Goal: Task Accomplishment & Management: Complete application form

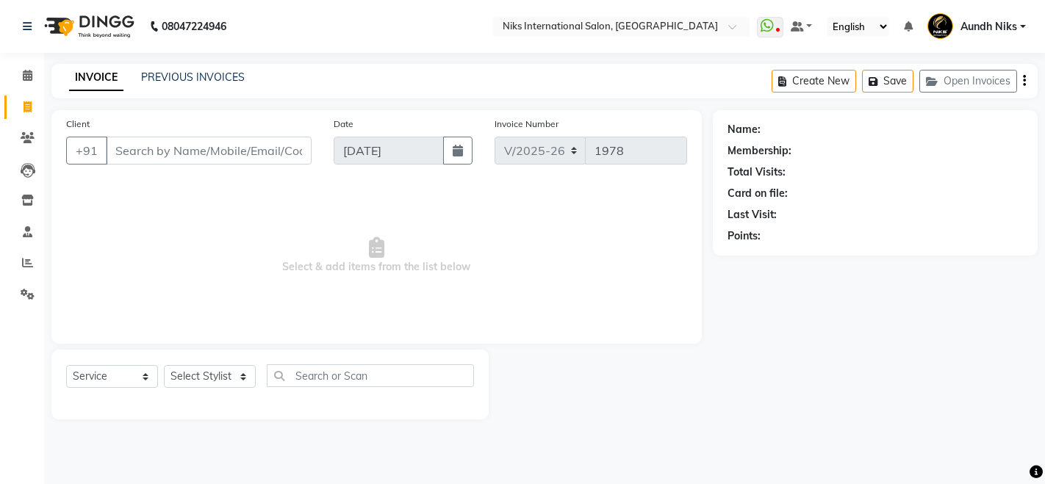
select select "6"
select select "service"
select select "87289"
click at [164, 365] on select "Select Stylist [PERSON_NAME] Aundh Niks [PERSON_NAME] Jiya [PERSON_NAME] Mahhi …" at bounding box center [210, 376] width 92 height 23
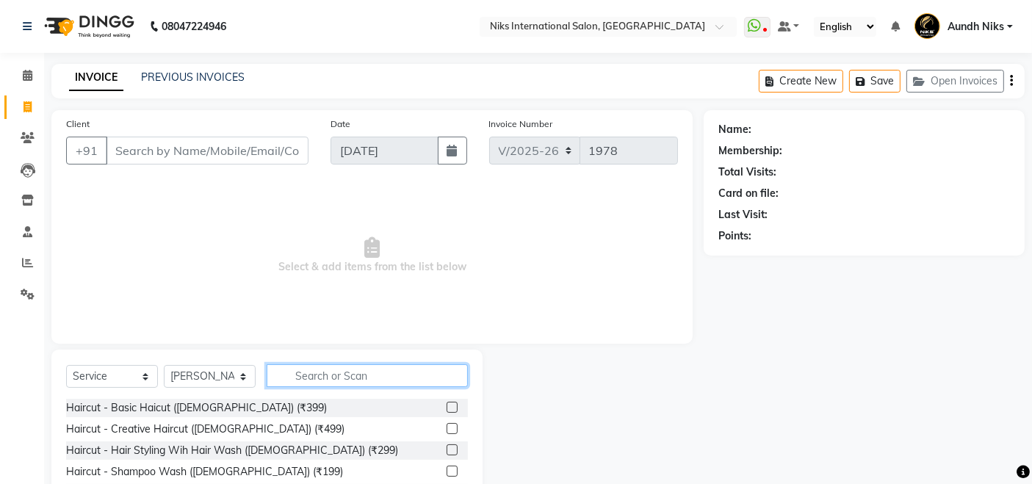
click at [369, 375] on input "text" at bounding box center [367, 375] width 201 height 23
click at [26, 73] on icon at bounding box center [28, 75] width 10 height 11
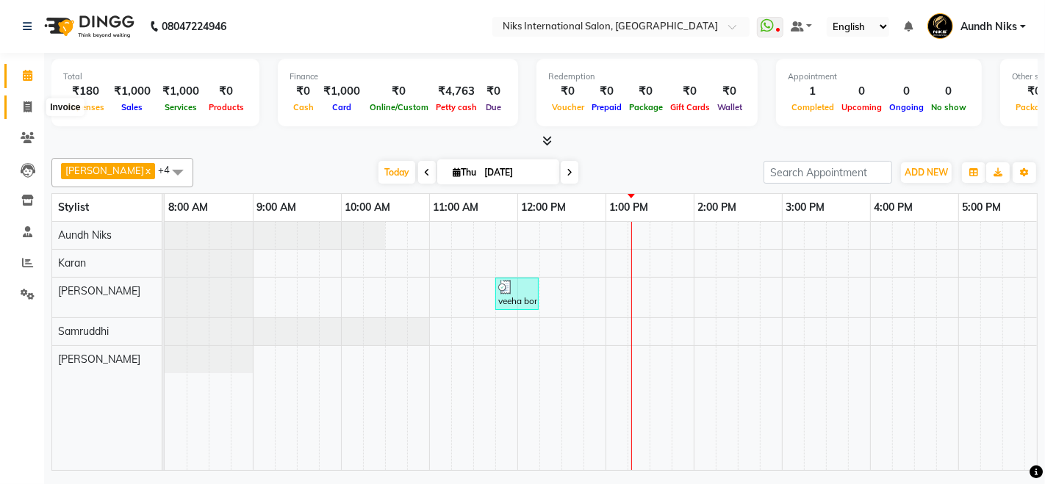
drag, startPoint x: 26, startPoint y: 73, endPoint x: 26, endPoint y: 107, distance: 33.8
click at [26, 107] on icon at bounding box center [28, 106] width 8 height 11
select select "6"
select select "service"
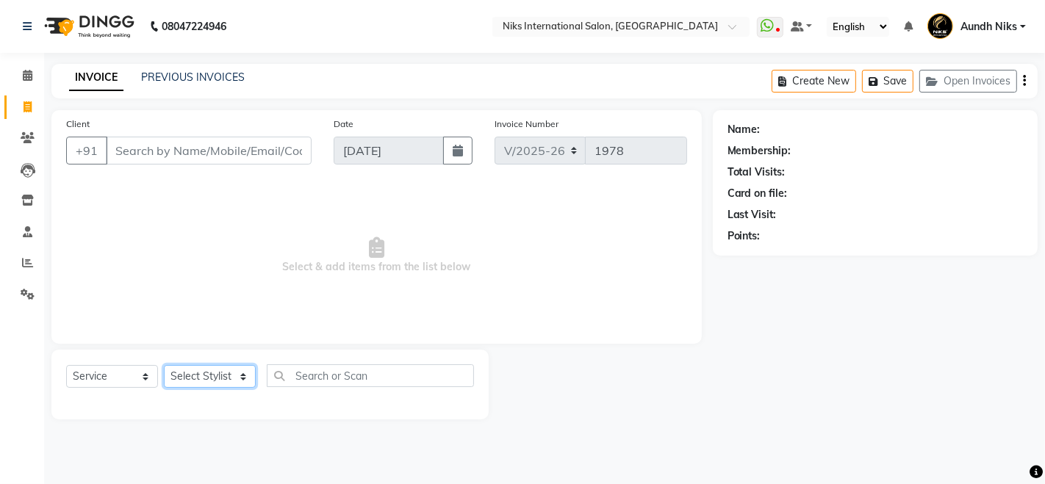
click at [215, 372] on select "Select Stylist Amruta Aundh Niks Ishika Jayesh Jiya Karan Komal Mahhi Rajesh Sa…" at bounding box center [210, 376] width 92 height 23
select select "20840"
click at [164, 365] on select "Select Stylist Amruta Aundh Niks Ishika Jayesh Jiya Karan Komal Mahhi Rajesh Sa…" at bounding box center [210, 376] width 92 height 23
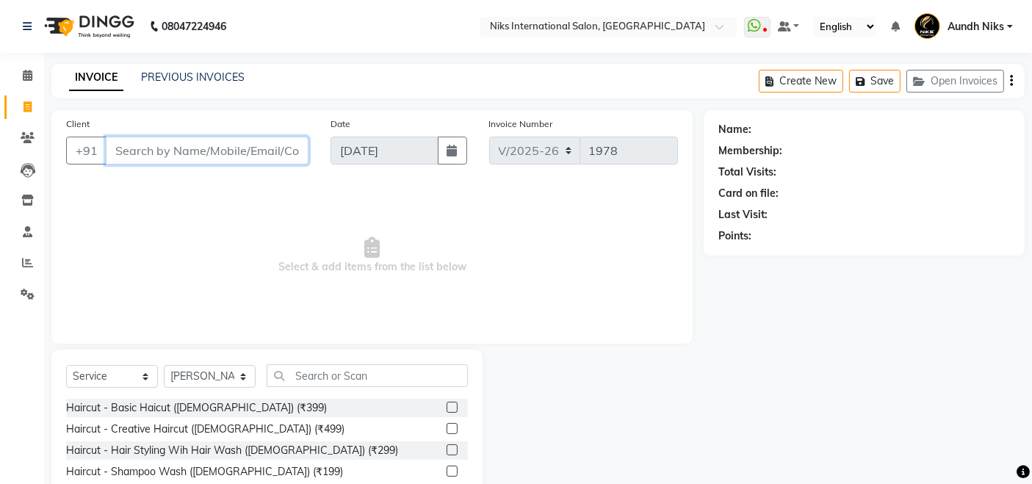
click at [234, 156] on input "Client" at bounding box center [207, 151] width 203 height 28
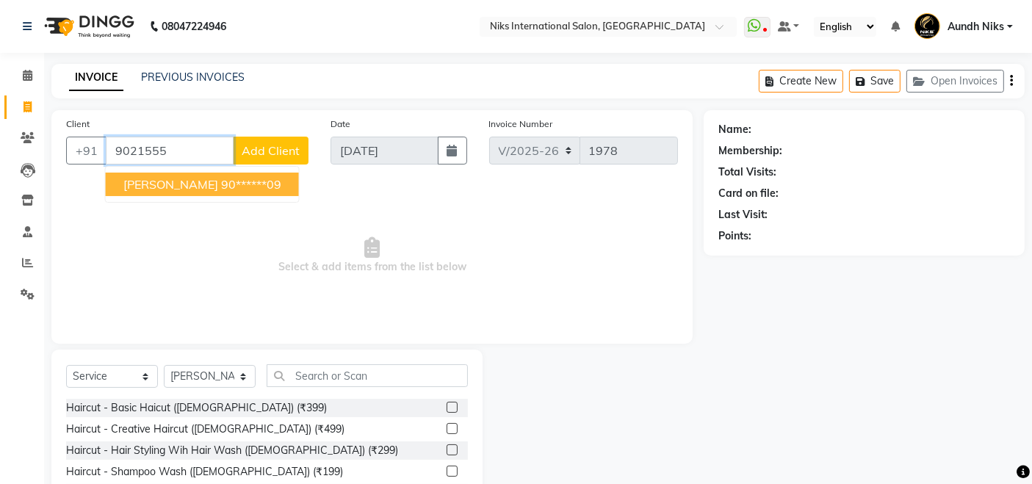
click at [228, 190] on ngb-highlight "90******09" at bounding box center [251, 184] width 60 height 15
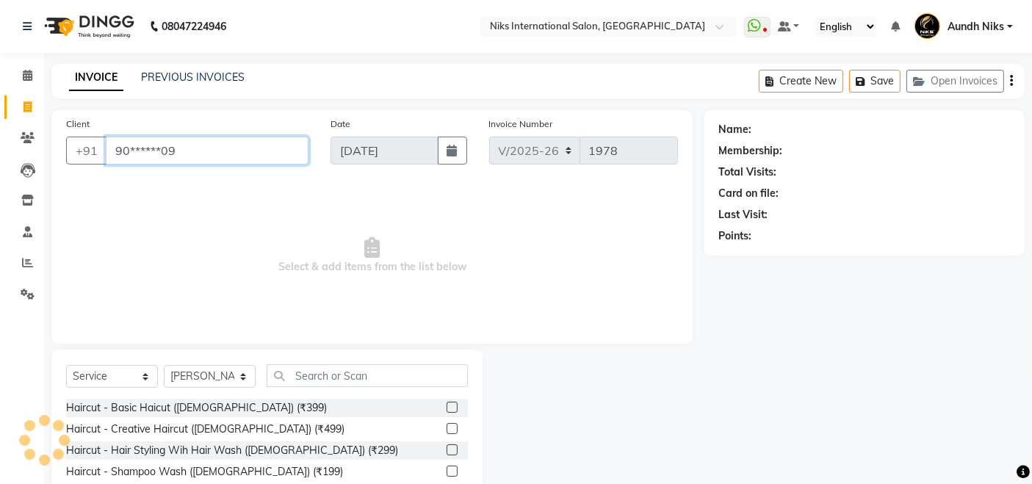
type input "90******09"
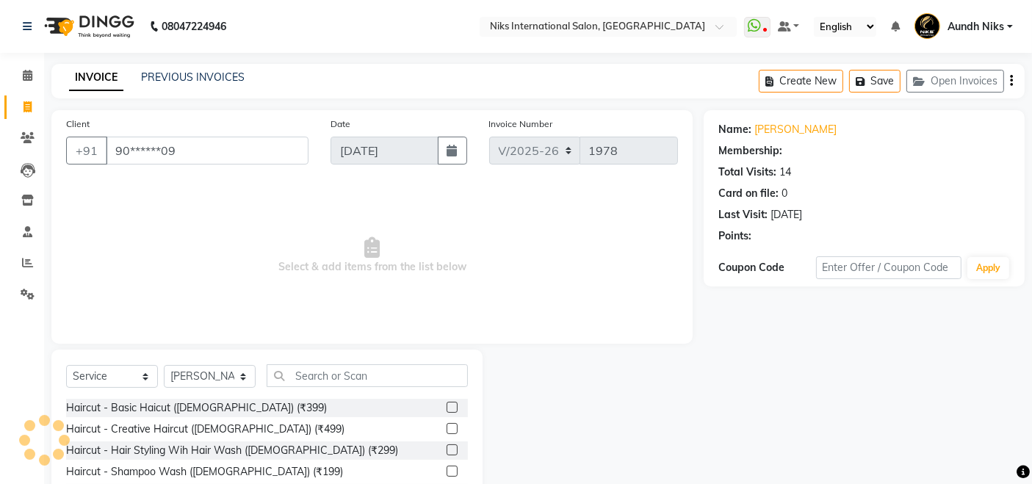
select select "1: Object"
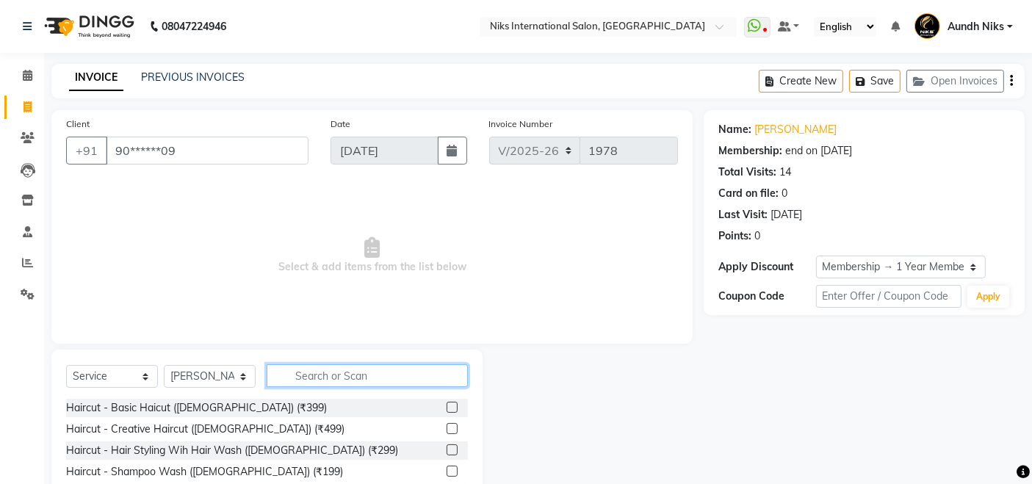
click at [356, 370] on input "text" at bounding box center [367, 375] width 201 height 23
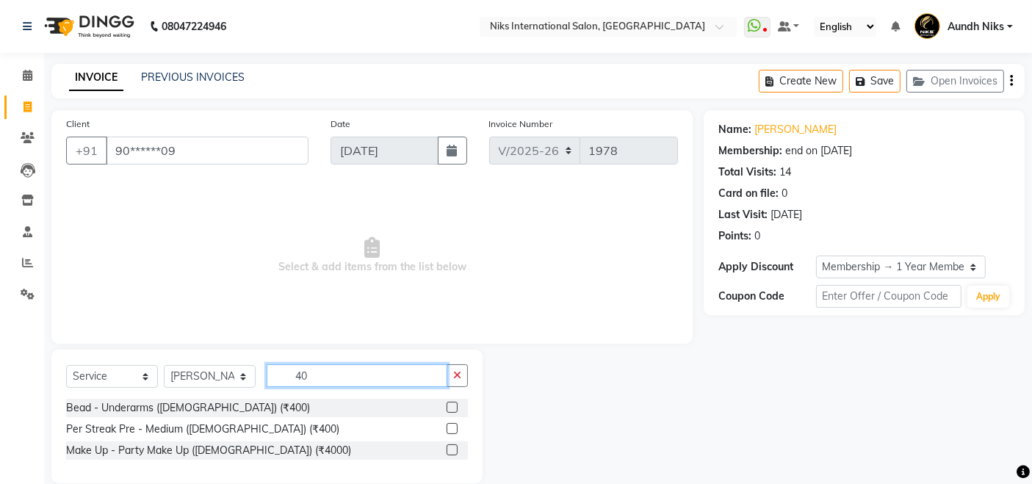
type input "4"
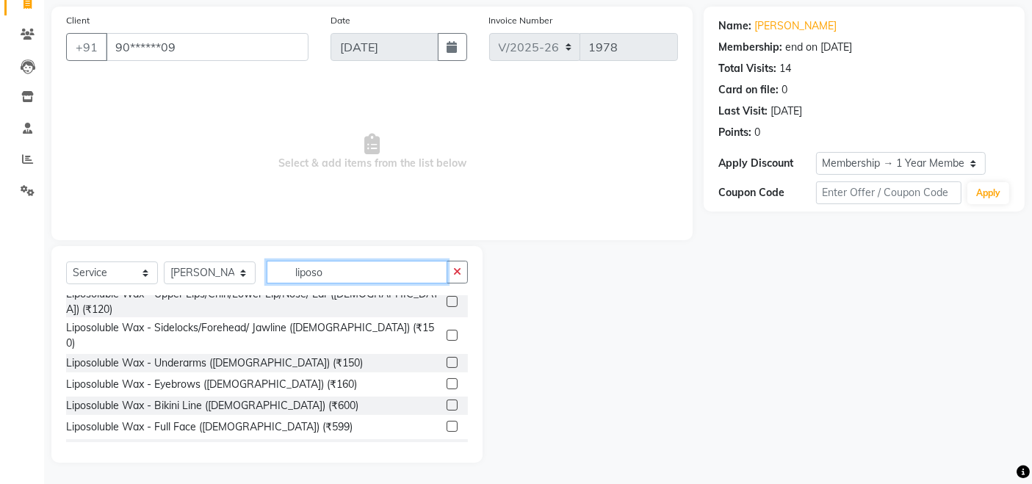
scroll to position [114, 0]
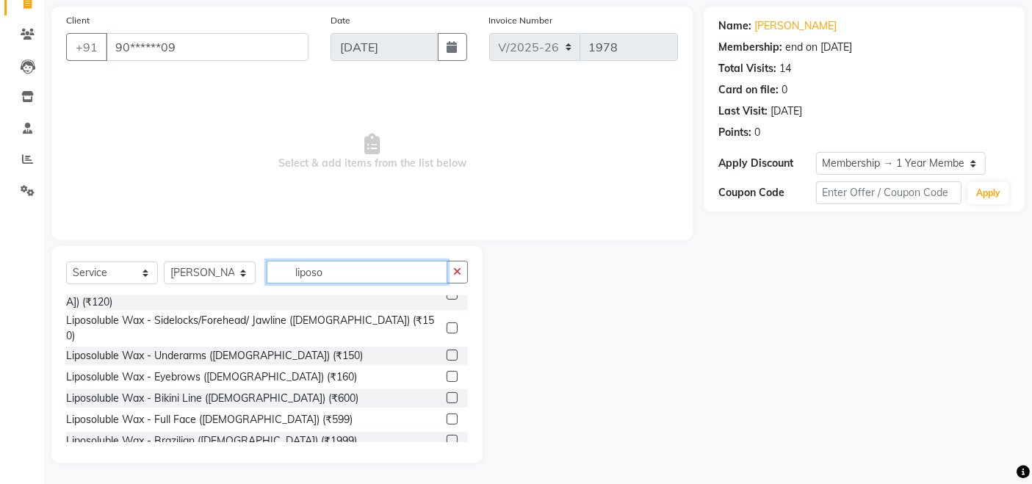
type input "liposo"
click at [447, 456] on label at bounding box center [452, 461] width 11 height 11
click at [447, 458] on input "checkbox" at bounding box center [452, 463] width 10 height 10
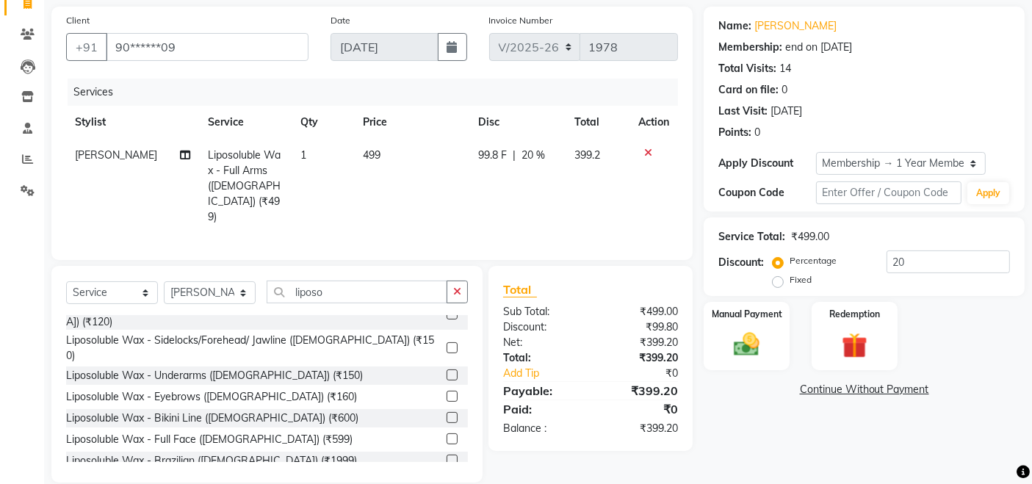
checkbox input "false"
click at [745, 316] on label "Manual Payment" at bounding box center [747, 312] width 73 height 14
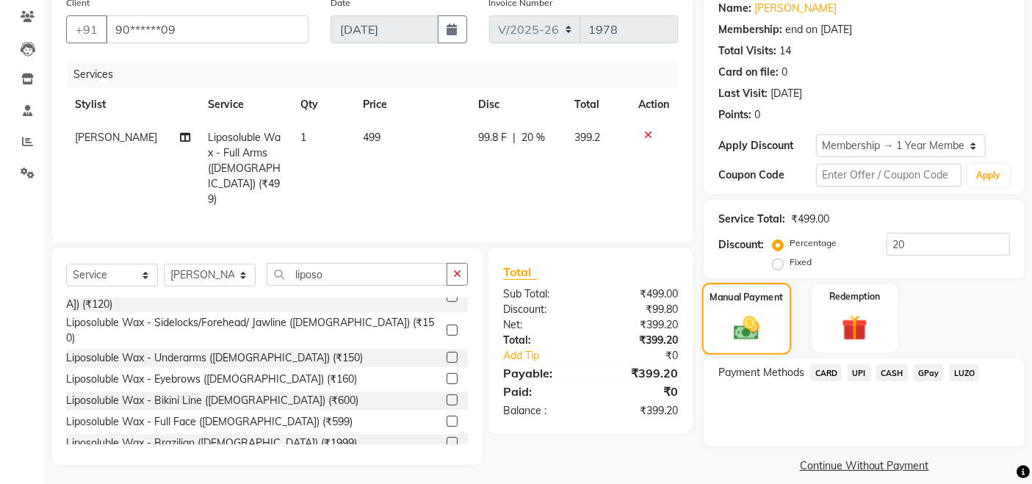
scroll to position [135, 0]
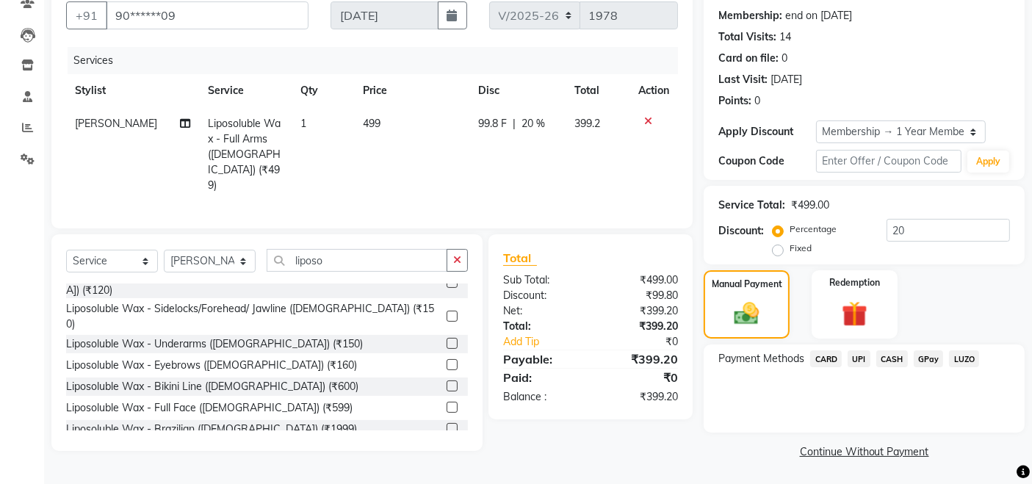
click at [891, 361] on span "CASH" at bounding box center [893, 358] width 32 height 17
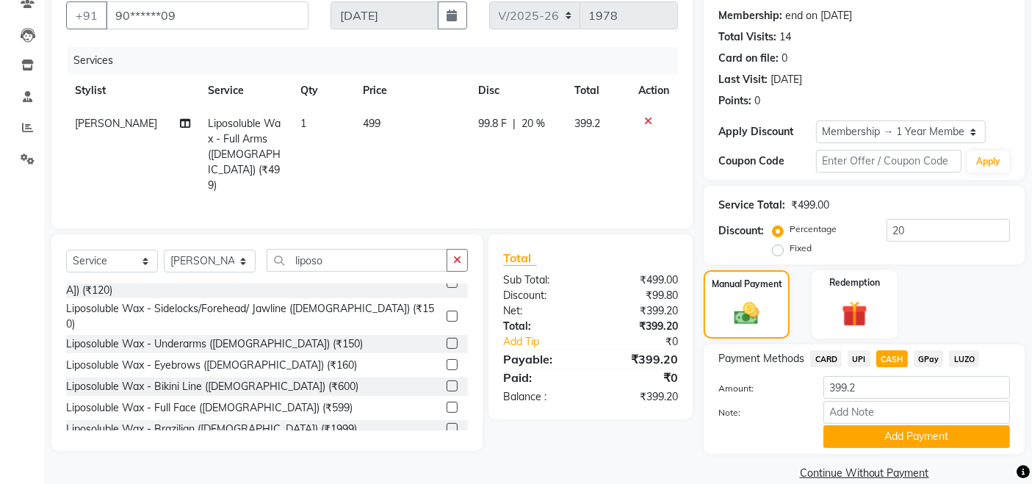
scroll to position [157, 0]
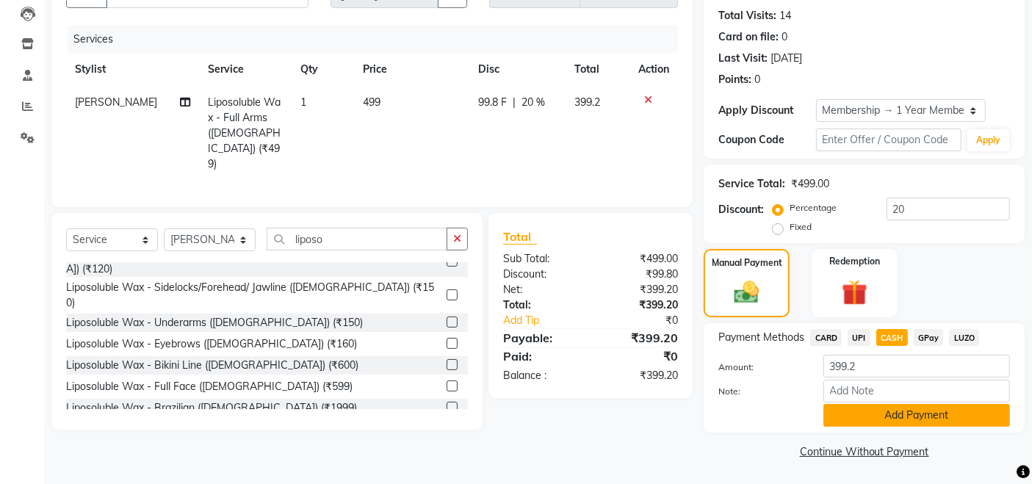
click at [886, 413] on button "Add Payment" at bounding box center [917, 415] width 187 height 23
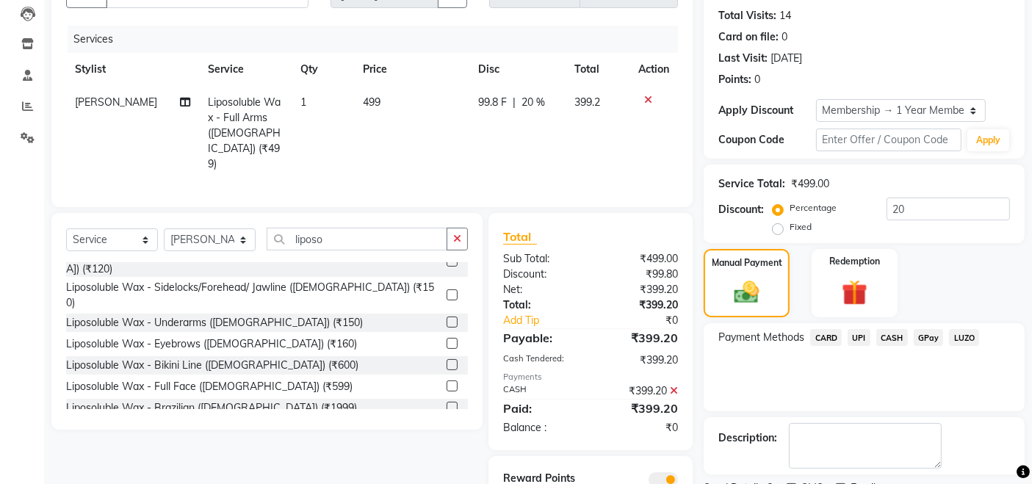
scroll to position [218, 0]
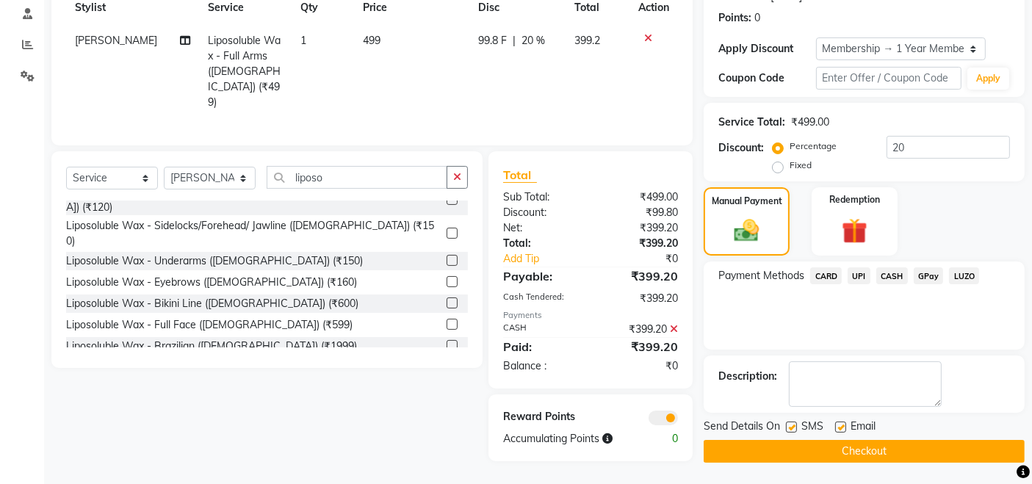
click at [722, 456] on button "Checkout" at bounding box center [864, 451] width 321 height 23
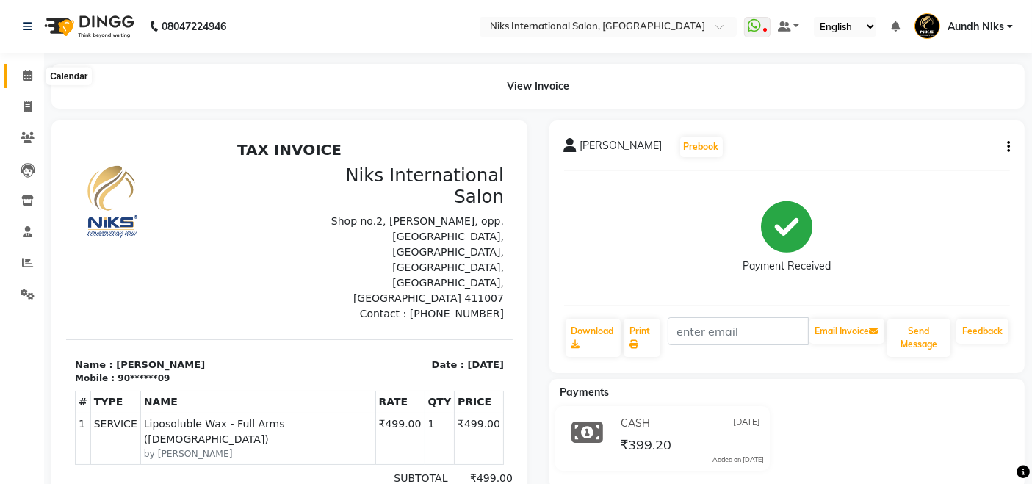
click at [25, 72] on icon at bounding box center [28, 75] width 10 height 11
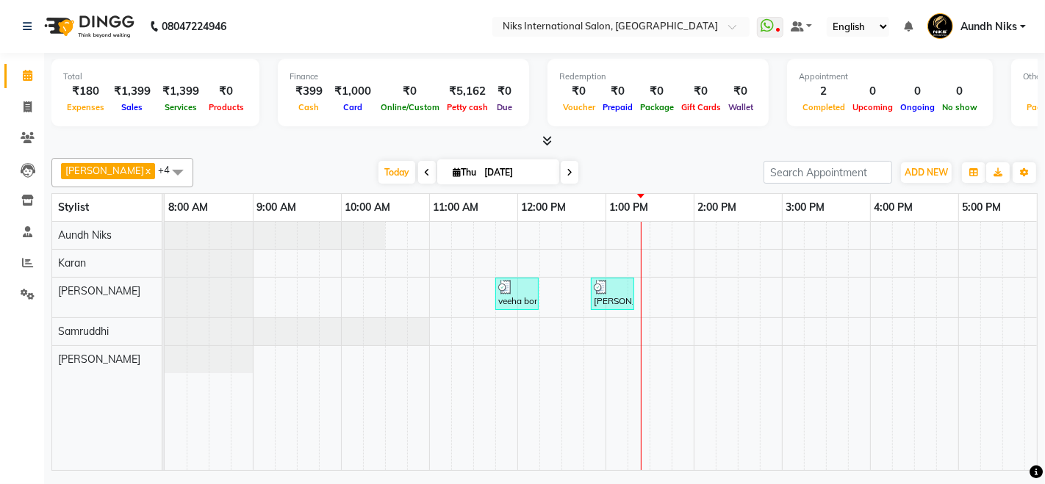
drag, startPoint x: 45, startPoint y: 40, endPoint x: 48, endPoint y: 47, distance: 7.6
click at [350, 292] on div "veeha bora, TK01, 11:45 AM-12:15 PM, Waxing Combo F.Leg,F.Arm,U.Arm (₹999) Salo…" at bounding box center [826, 346] width 1323 height 248
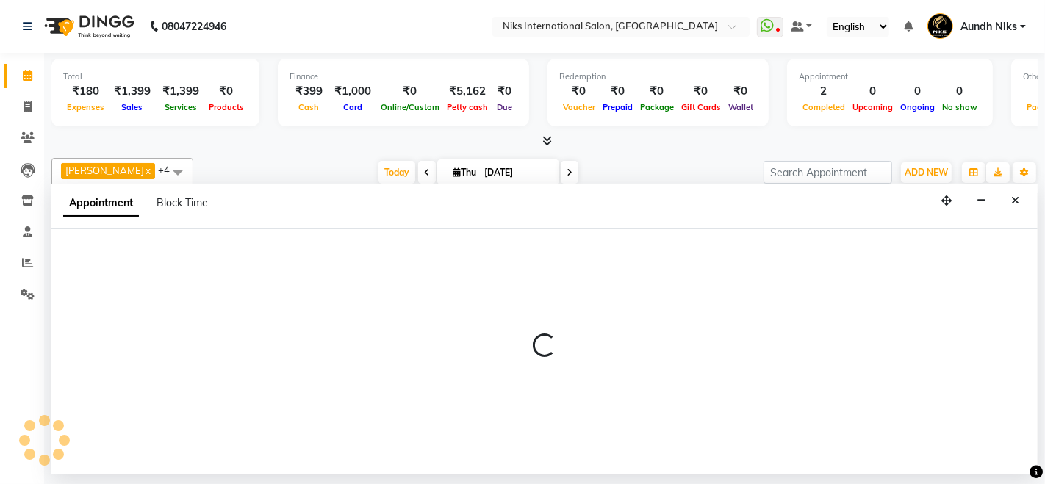
select select "20840"
select select "600"
select select "tentative"
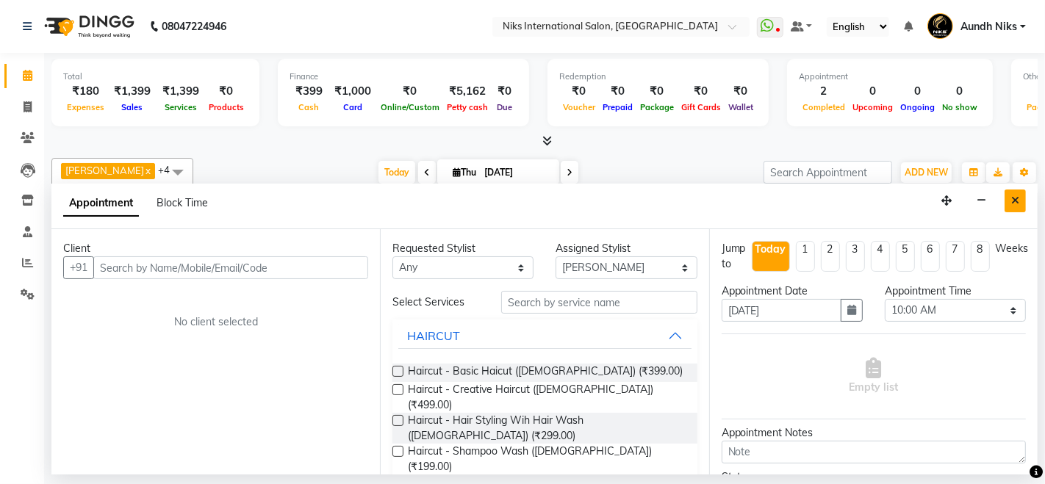
click at [1012, 198] on icon "Close" at bounding box center [1015, 200] width 8 height 10
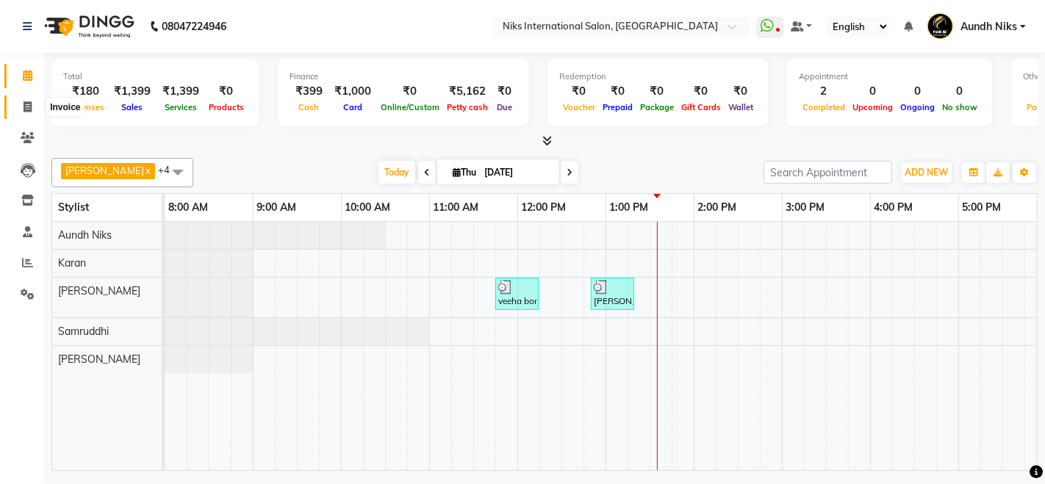
click at [24, 101] on icon at bounding box center [28, 106] width 8 height 11
select select "service"
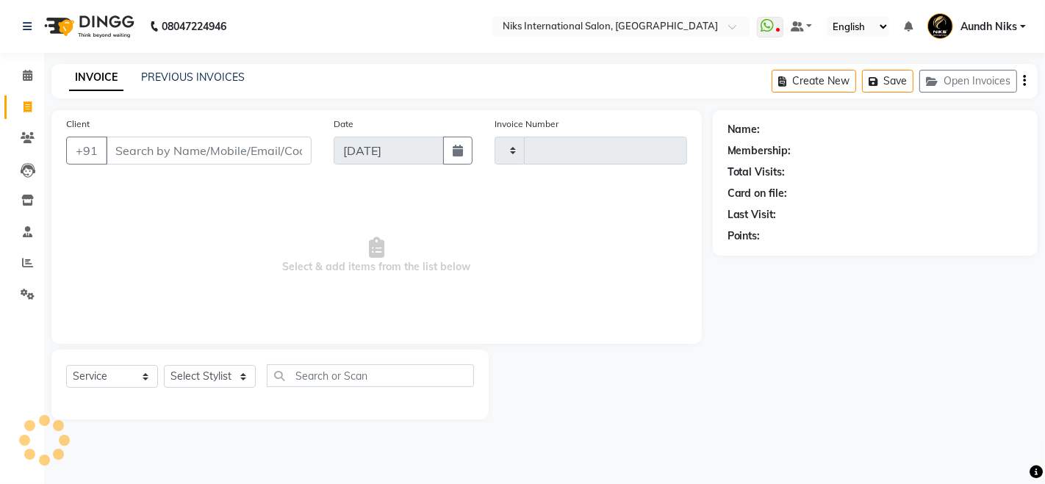
type input "1979"
select select "6"
click at [231, 383] on select "Select Stylist Amruta Aundh Niks Ishika Jayesh Jiya Karan Komal Mahhi Rajesh Sa…" at bounding box center [210, 376] width 92 height 23
select select "17526"
click at [164, 365] on select "Select Stylist Amruta Aundh Niks Ishika Jayesh Jiya Karan Komal Mahhi Rajesh Sa…" at bounding box center [210, 376] width 92 height 23
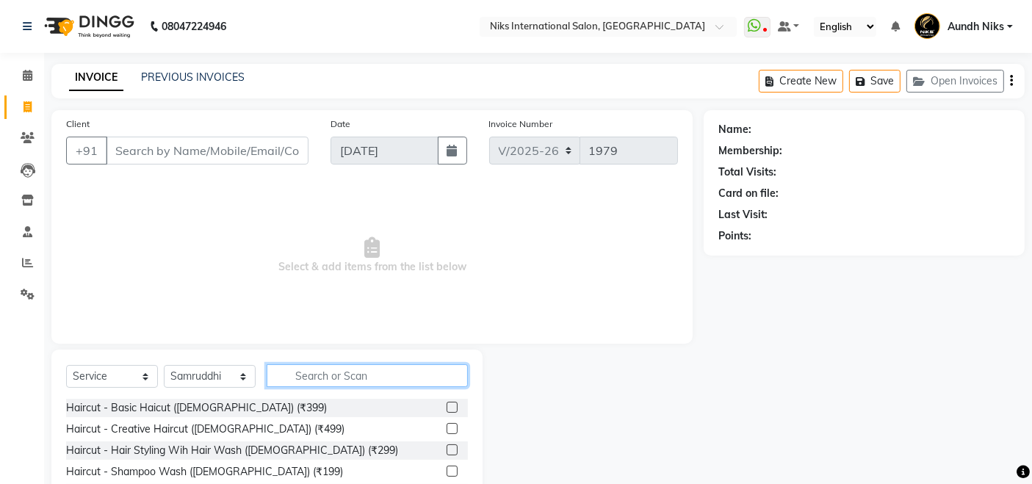
click at [339, 377] on input "text" at bounding box center [367, 375] width 201 height 23
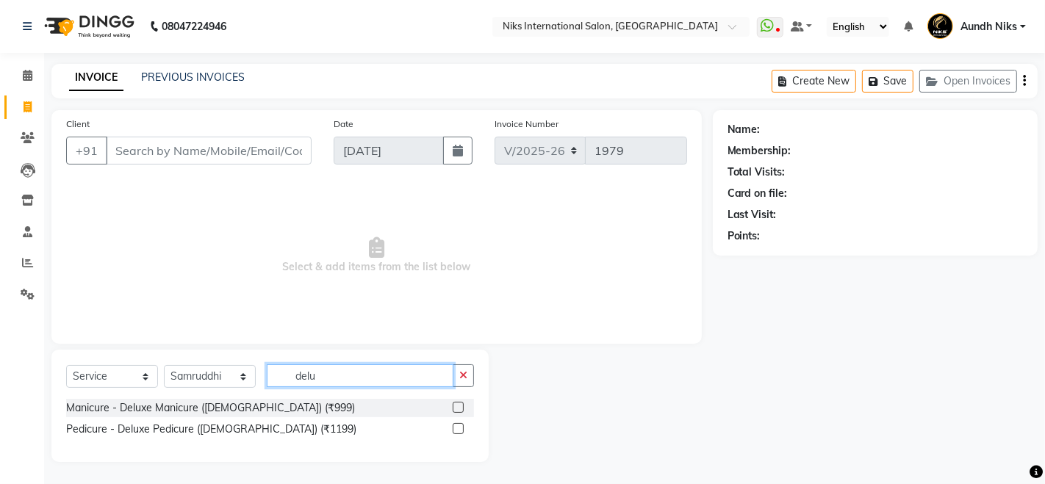
type input "delu"
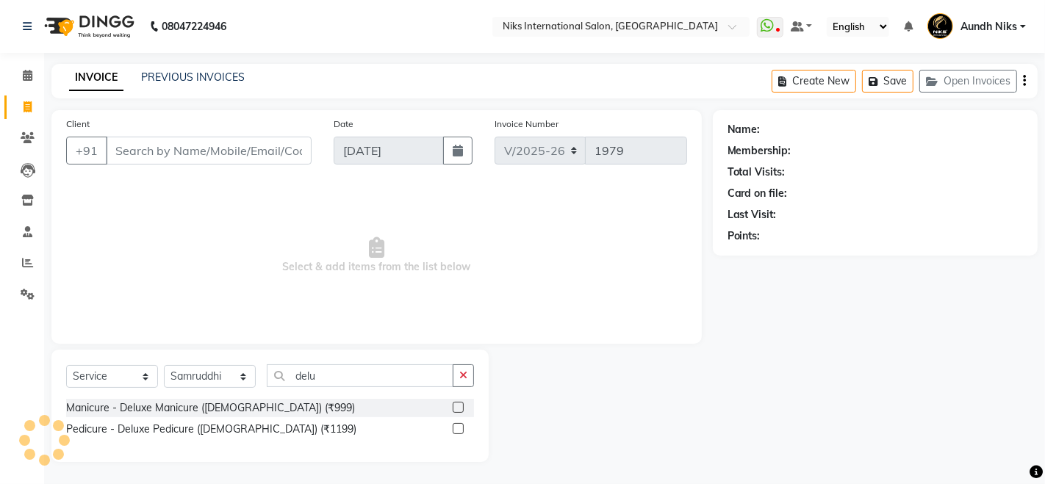
click at [458, 428] on label at bounding box center [458, 428] width 11 height 11
click at [458, 428] on input "checkbox" at bounding box center [458, 430] width 10 height 10
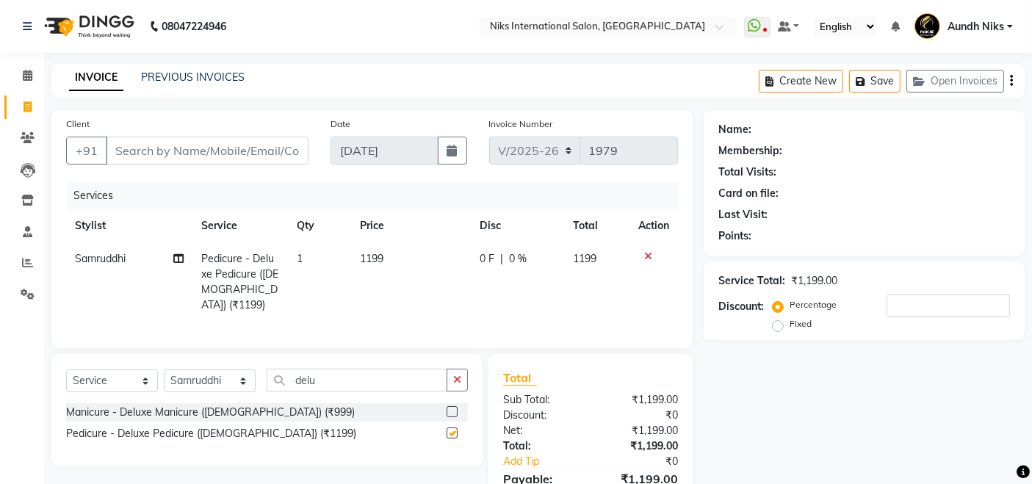
checkbox input "false"
click at [348, 379] on input "del" at bounding box center [357, 380] width 181 height 23
type input "d"
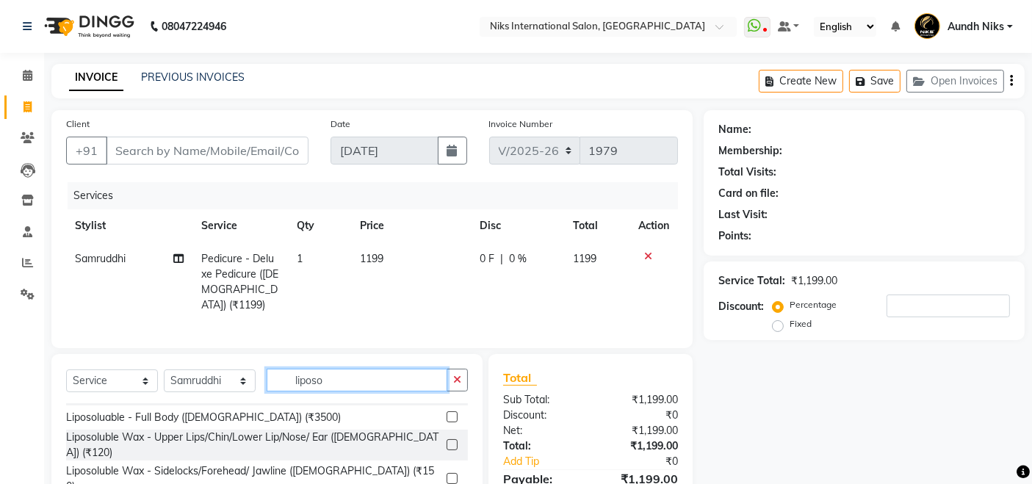
scroll to position [71, 0]
type input "liposo"
click at [447, 440] on label at bounding box center [452, 445] width 11 height 11
click at [447, 442] on input "checkbox" at bounding box center [452, 447] width 10 height 10
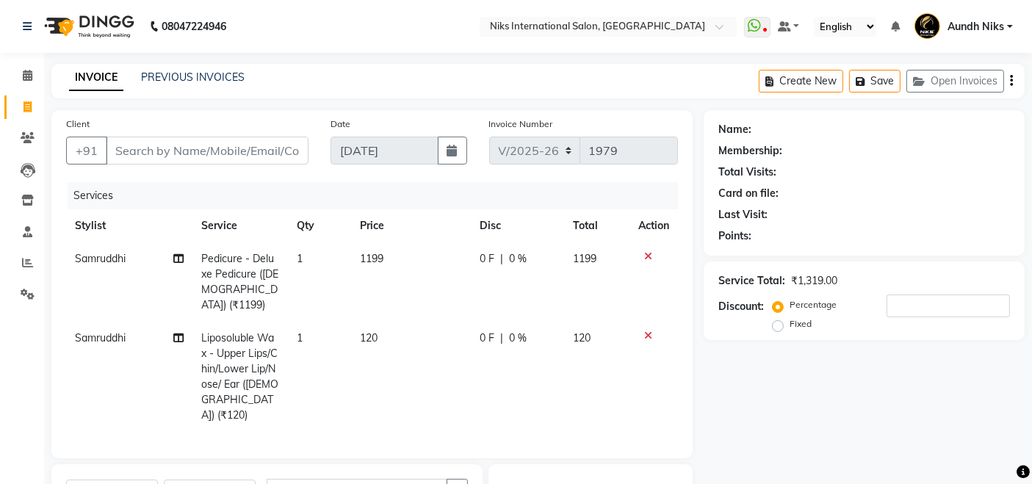
checkbox input "false"
click at [298, 331] on span "1" at bounding box center [300, 337] width 6 height 13
select select "17526"
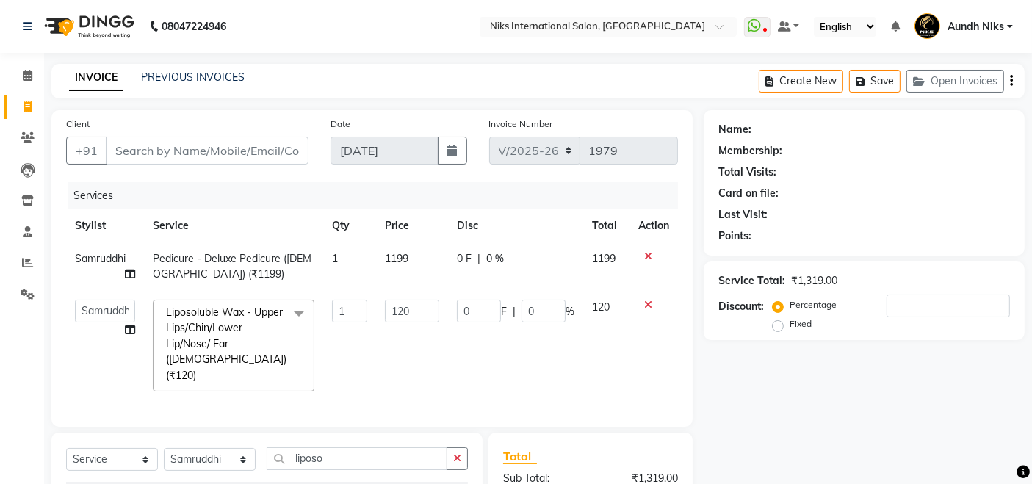
click at [298, 322] on span at bounding box center [298, 314] width 29 height 28
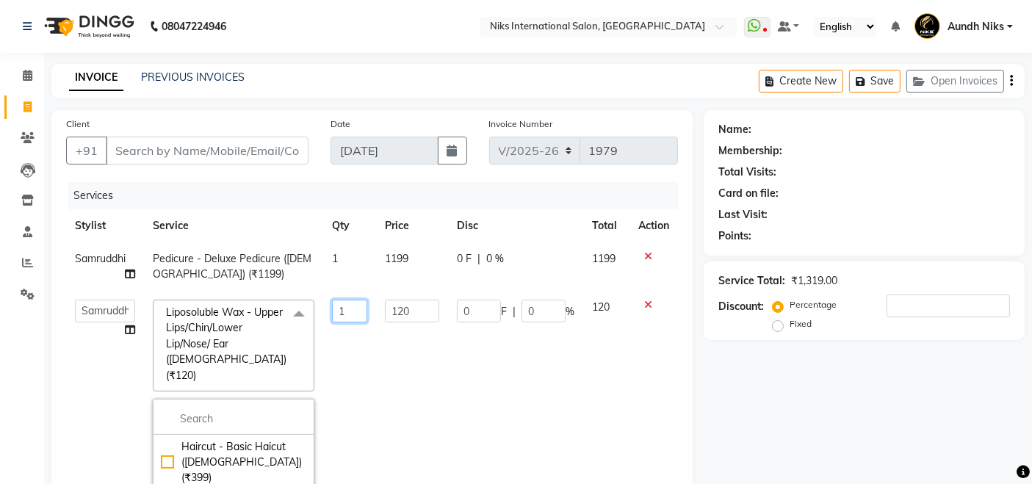
click at [337, 309] on input "1" at bounding box center [350, 311] width 36 height 23
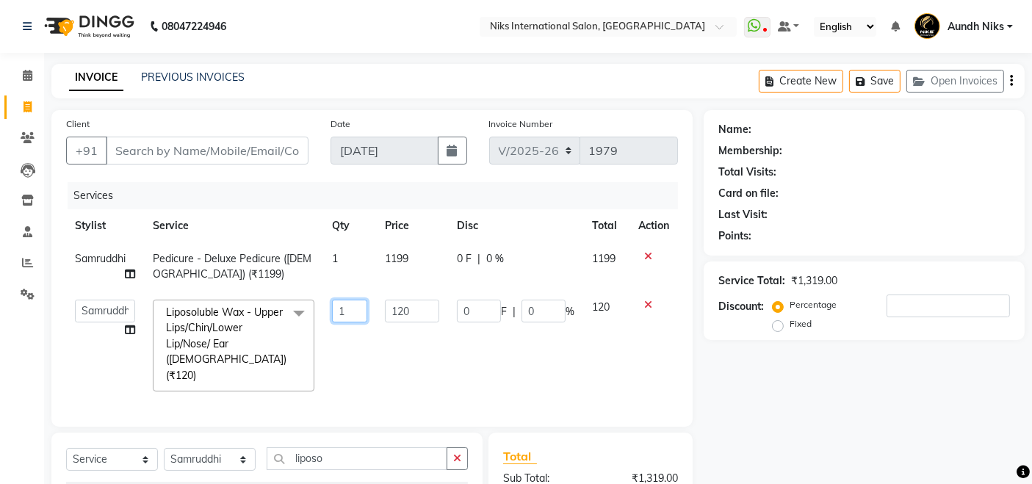
click at [337, 309] on input "1" at bounding box center [350, 311] width 36 height 23
type input "3"
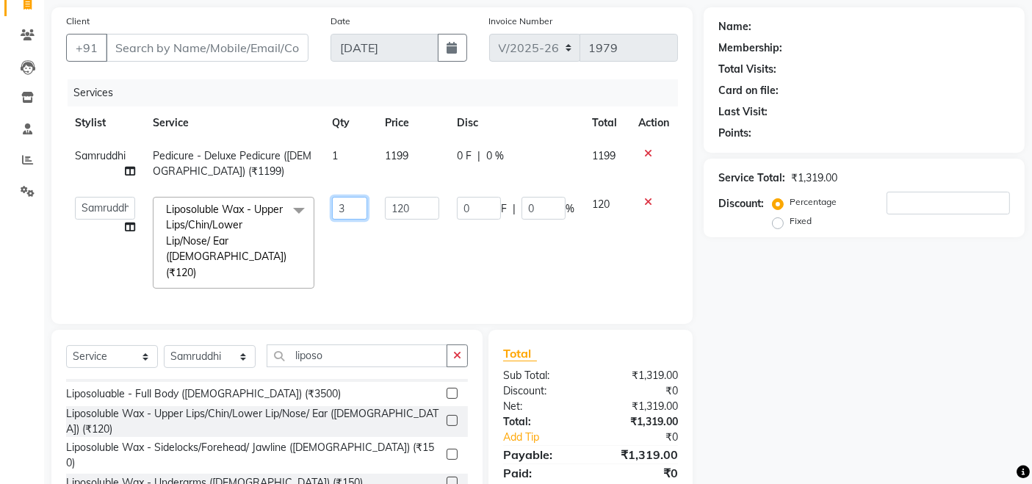
scroll to position [183, 0]
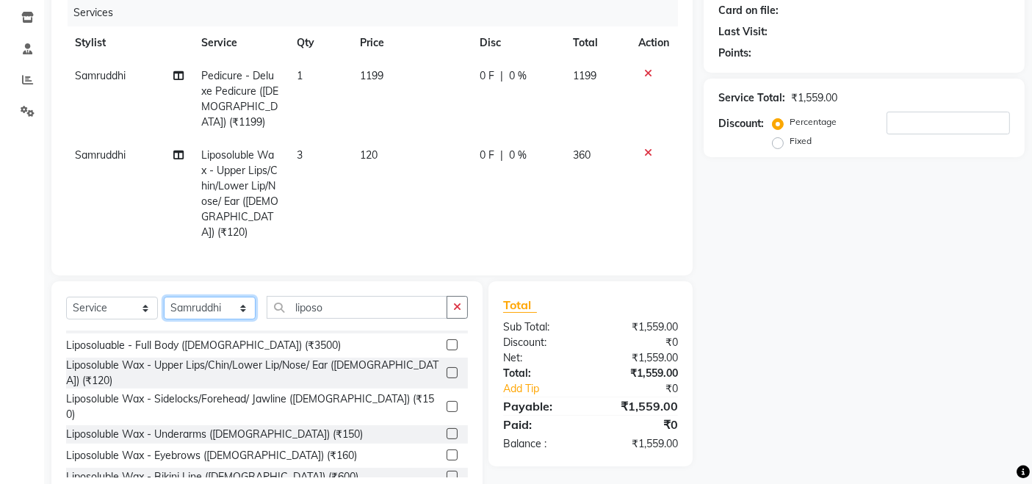
click at [218, 281] on div "Select Service Product Membership Package Voucher Prepaid Gift Card Select Styl…" at bounding box center [266, 389] width 431 height 217
select select "87289"
click at [164, 297] on select "Select Stylist Amruta Aundh Niks Ishika Jayesh Jiya Karan Komal Mahhi Rajesh Sa…" at bounding box center [210, 308] width 92 height 23
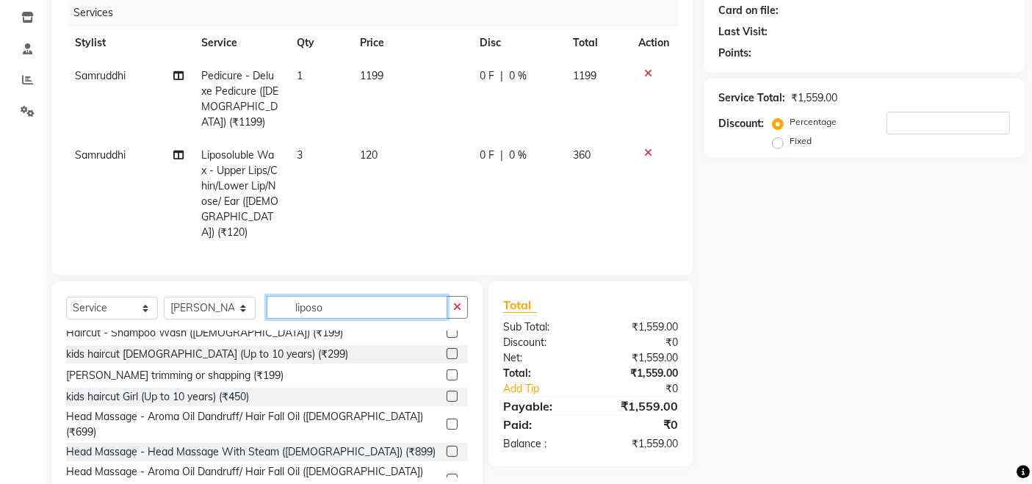
click at [395, 296] on input "liposo" at bounding box center [357, 307] width 181 height 23
type input "l"
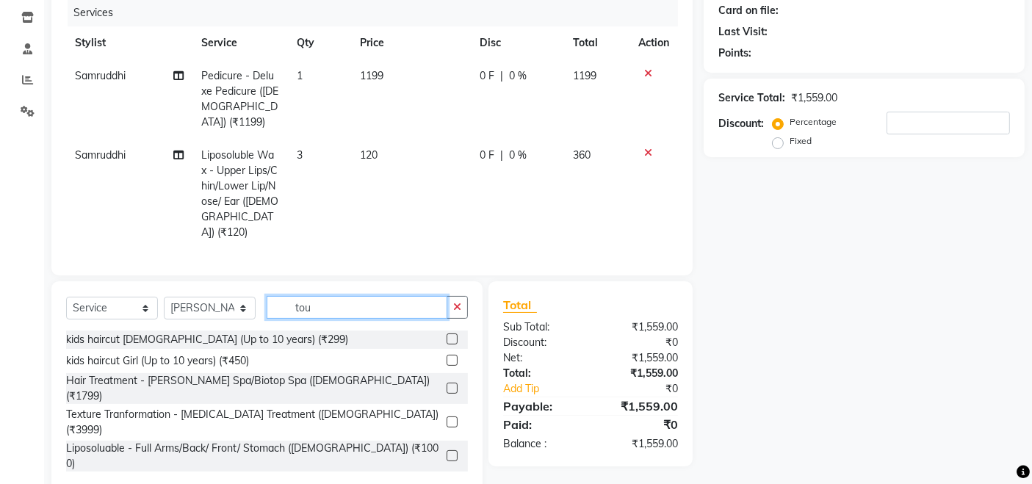
scroll to position [168, 0]
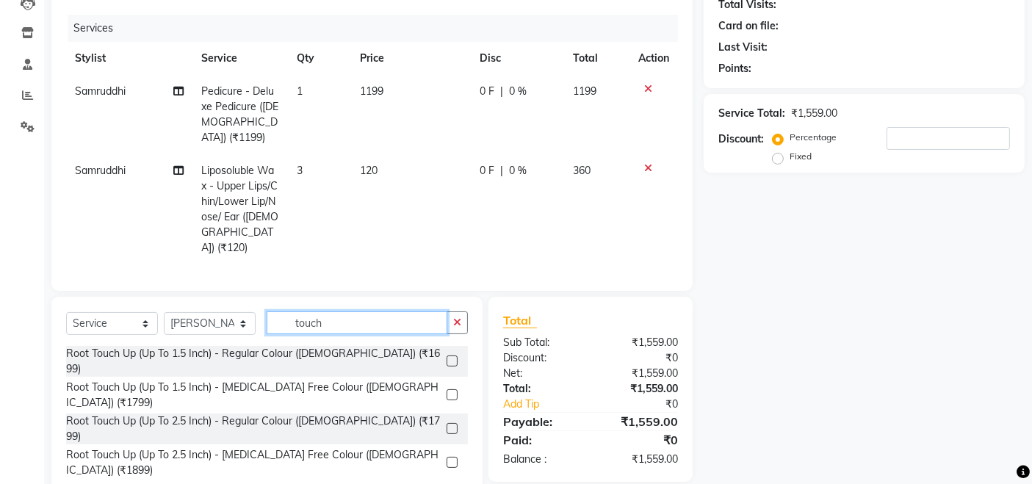
type input "touch"
click at [450, 389] on label at bounding box center [452, 394] width 11 height 11
click at [450, 391] on input "checkbox" at bounding box center [452, 396] width 10 height 10
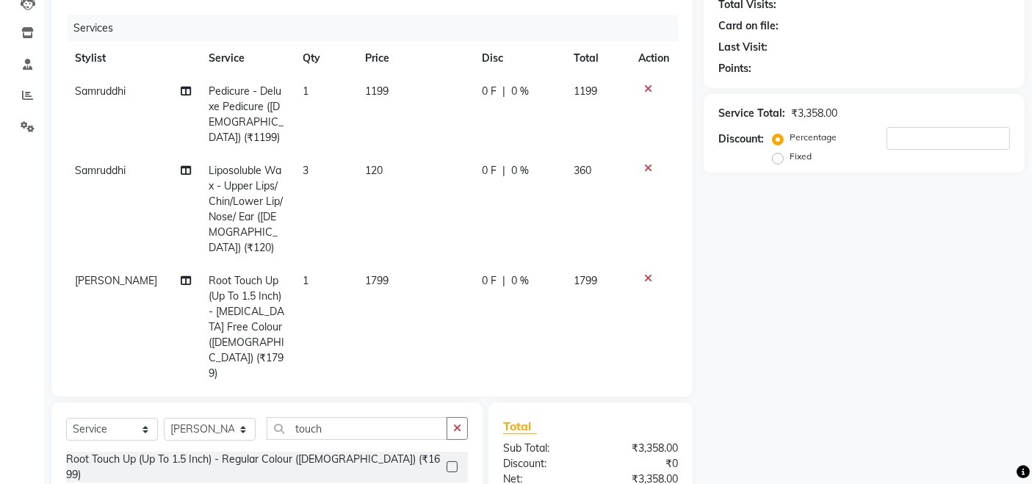
checkbox input "false"
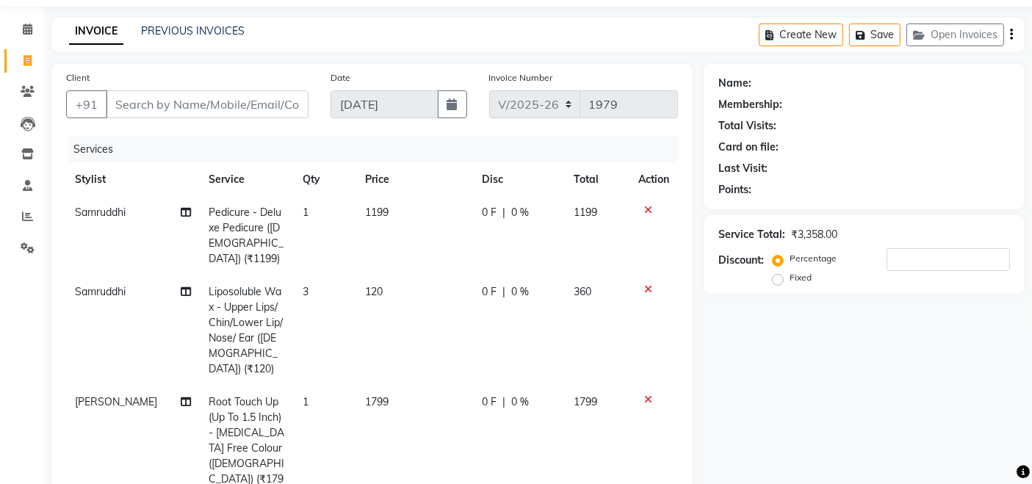
scroll to position [0, 0]
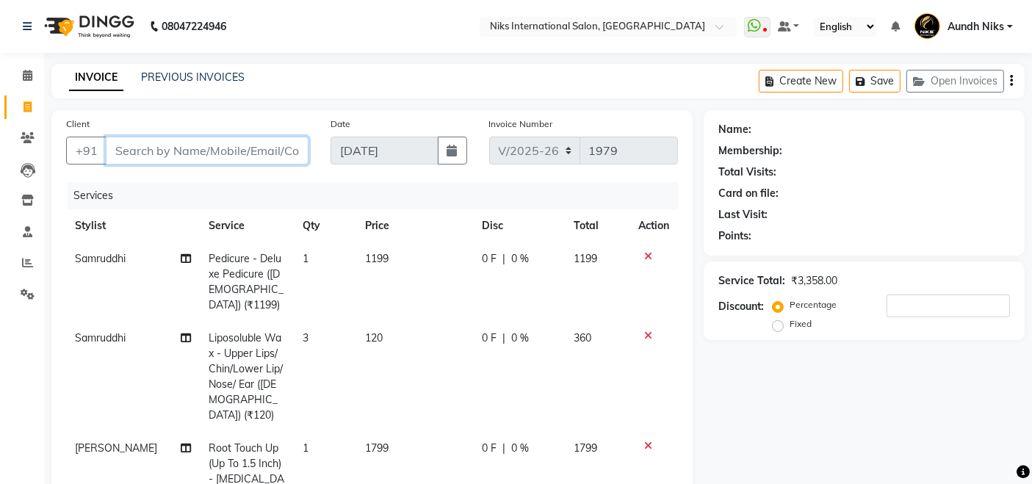
click at [265, 150] on input "Client" at bounding box center [207, 151] width 203 height 28
type input "9"
type input "0"
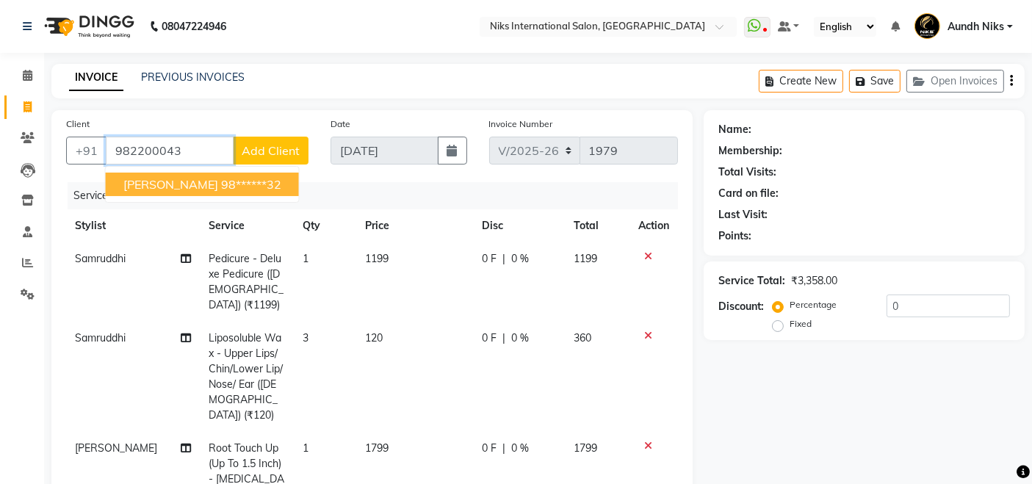
click at [267, 181] on ngb-highlight "98******32" at bounding box center [251, 184] width 60 height 15
type input "98******32"
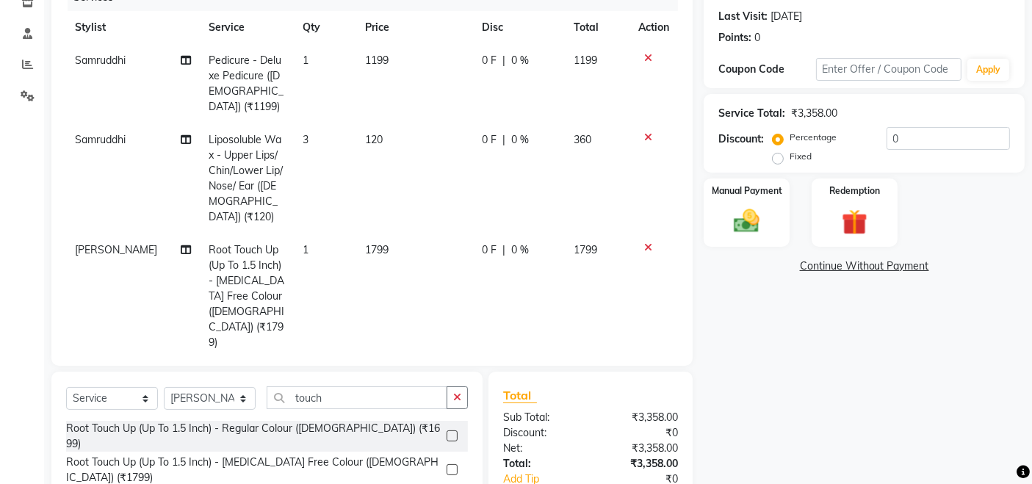
scroll to position [262, 0]
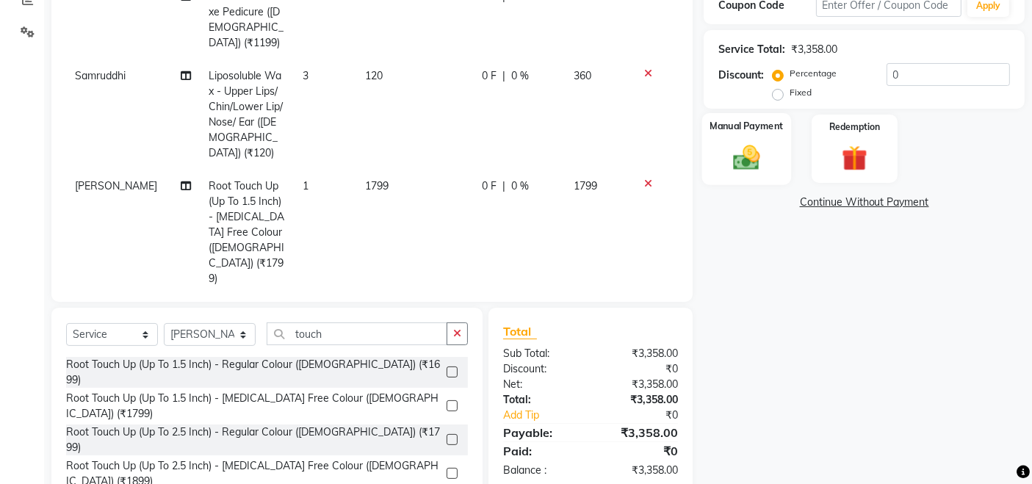
click at [746, 168] on img at bounding box center [747, 157] width 44 height 31
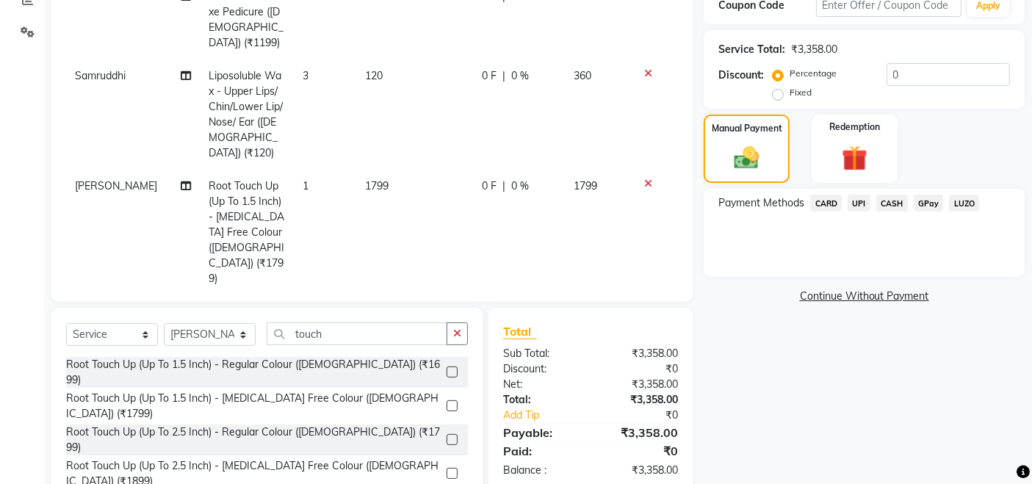
click at [829, 204] on span "CARD" at bounding box center [826, 203] width 32 height 17
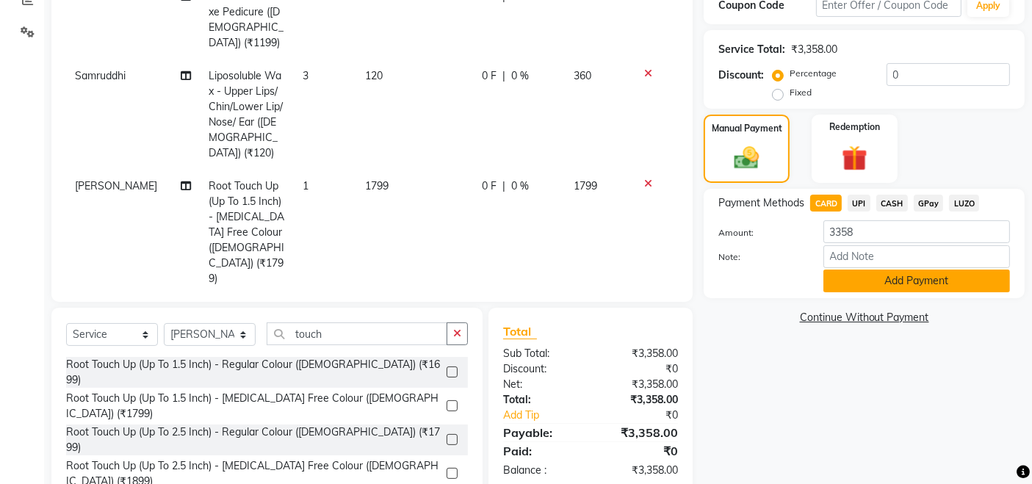
click at [865, 287] on button "Add Payment" at bounding box center [917, 281] width 187 height 23
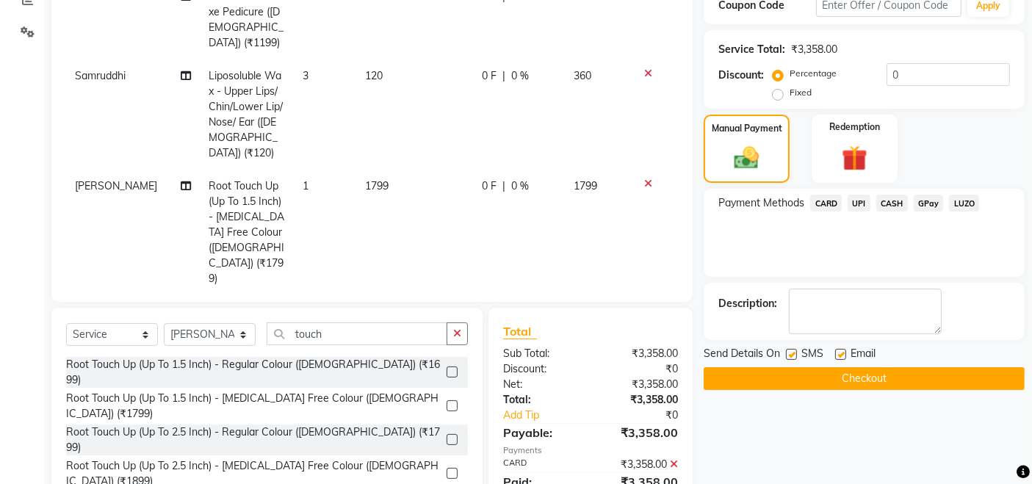
click at [879, 370] on button "Checkout" at bounding box center [864, 378] width 321 height 23
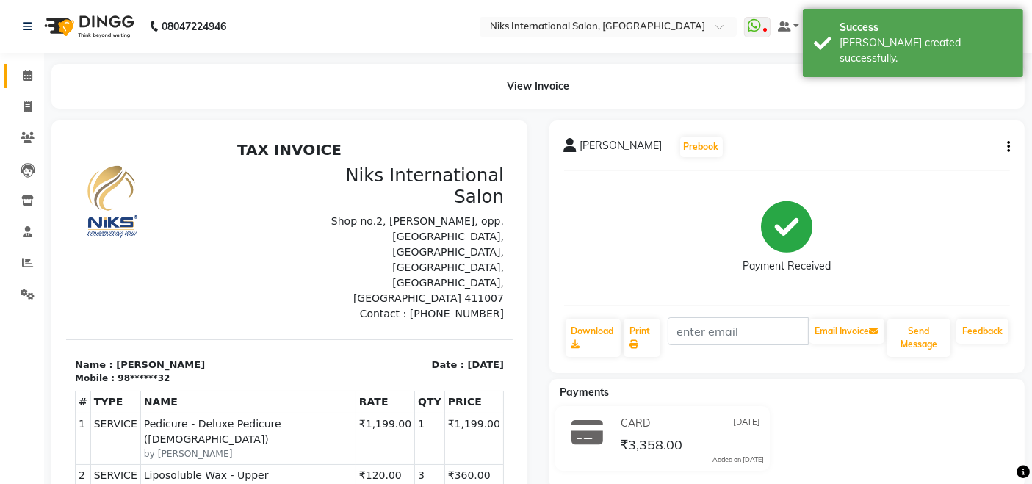
click at [31, 84] on link "Calendar" at bounding box center [21, 76] width 35 height 24
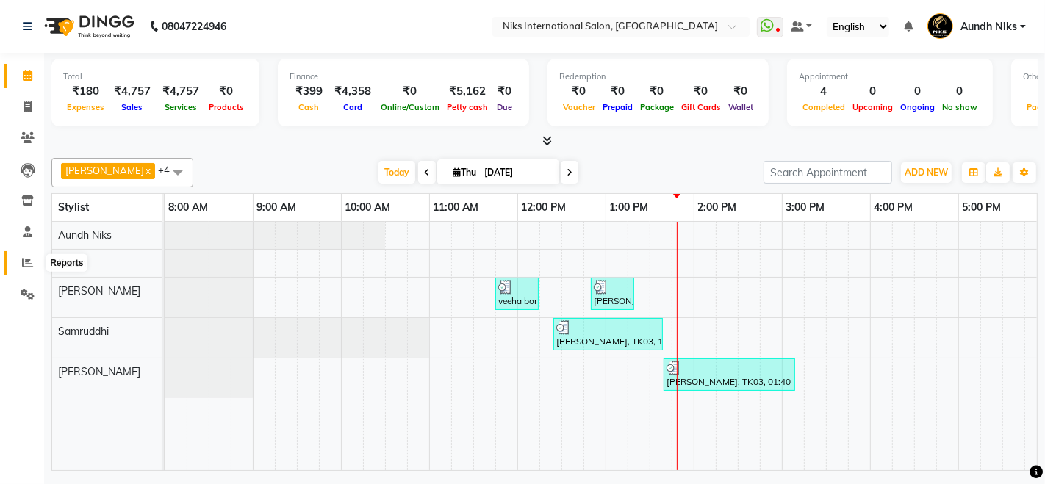
click at [30, 257] on icon at bounding box center [27, 262] width 11 height 11
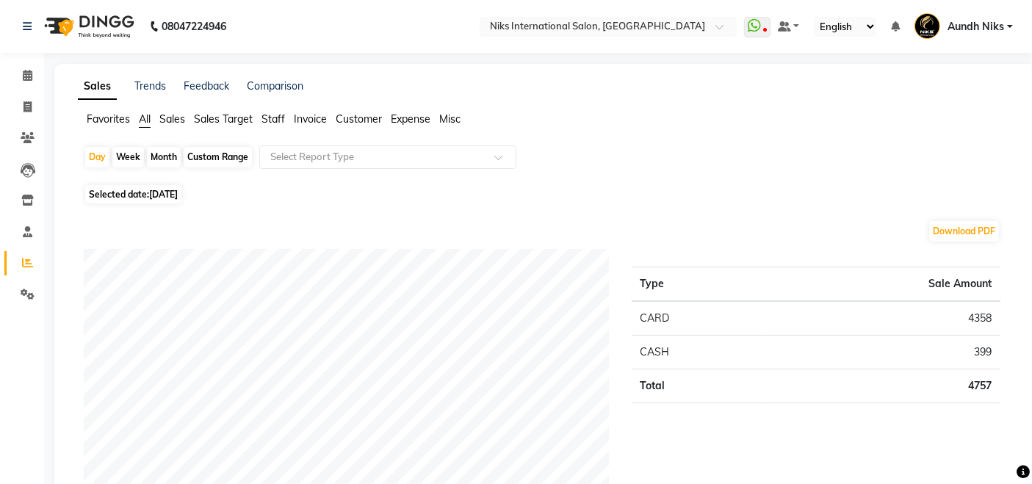
click at [162, 154] on div "Month" at bounding box center [164, 157] width 34 height 21
select select "9"
select select "2025"
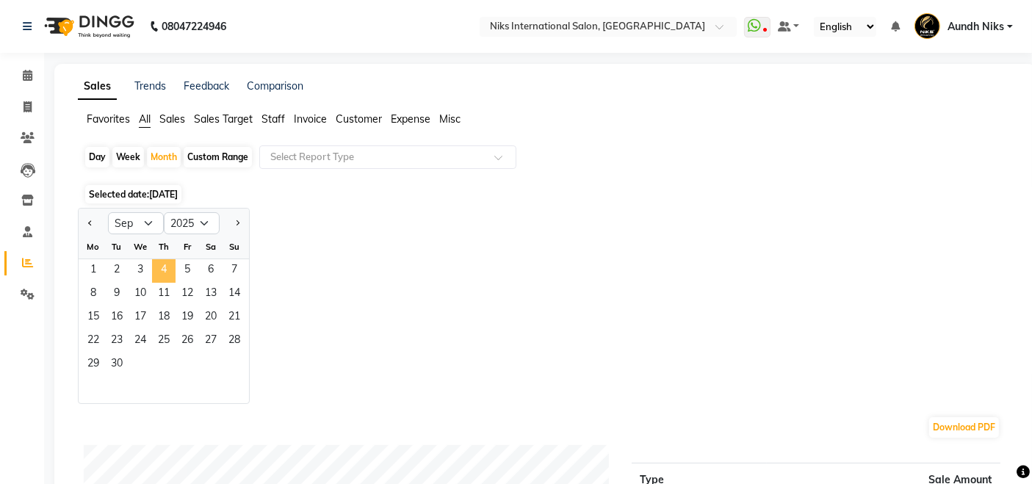
click at [165, 273] on span "4" at bounding box center [164, 271] width 24 height 24
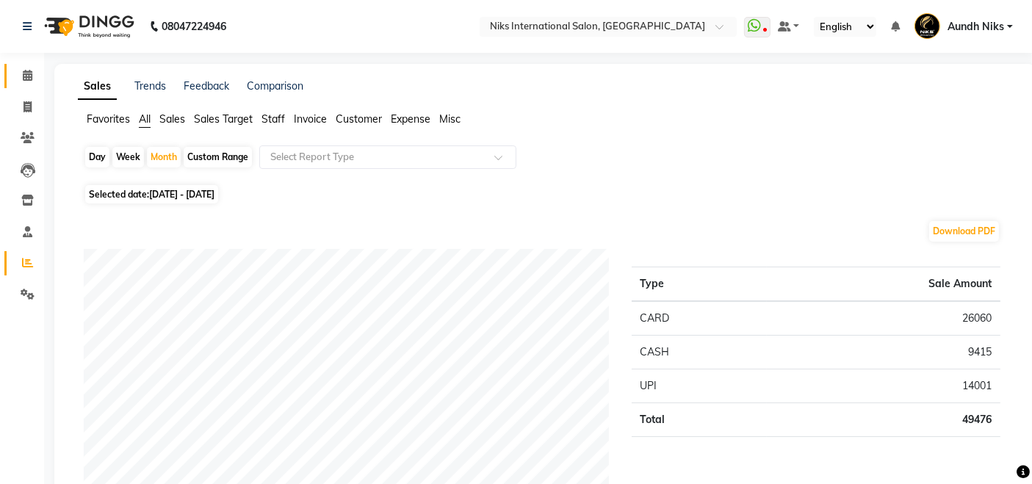
click at [27, 68] on span at bounding box center [28, 76] width 26 height 17
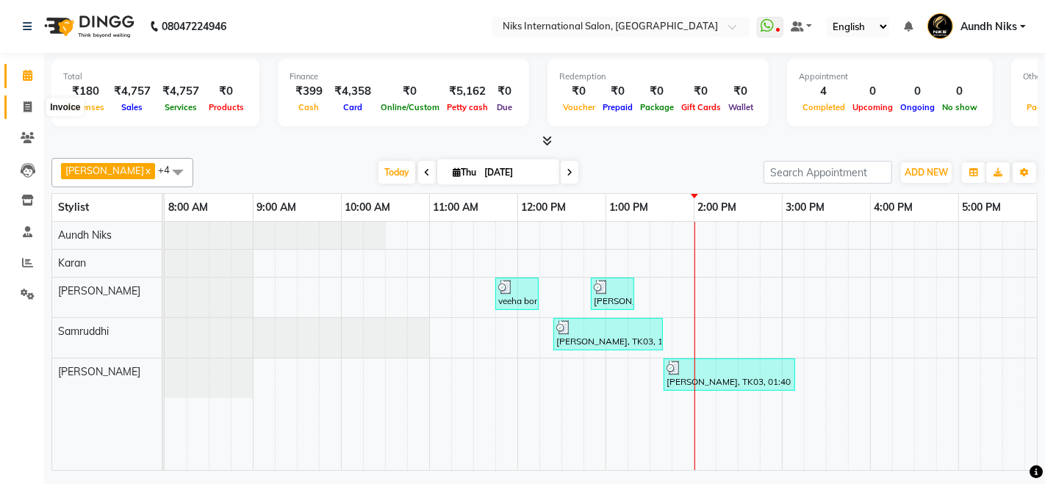
click at [22, 104] on span at bounding box center [28, 107] width 26 height 17
select select "6"
select select "service"
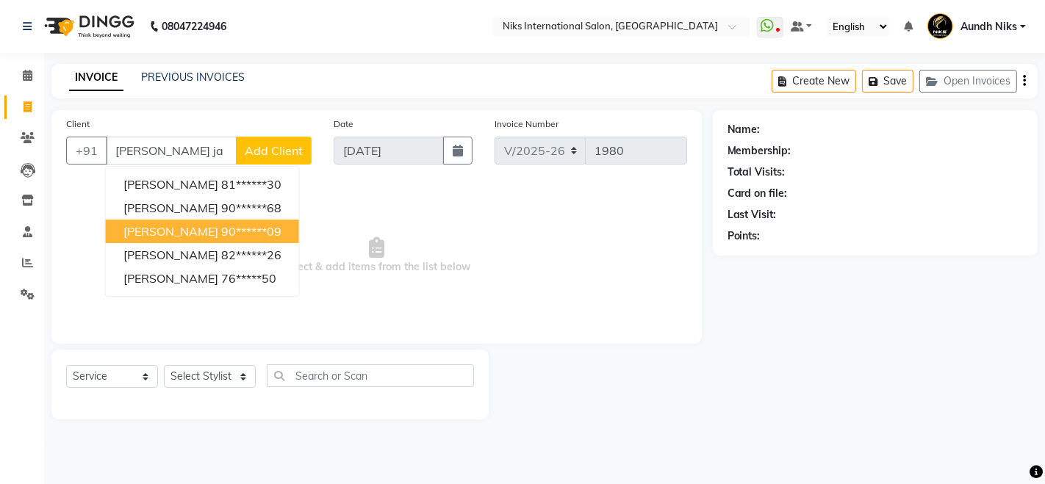
click at [172, 221] on button "Saloni Jain 90******09" at bounding box center [202, 232] width 193 height 24
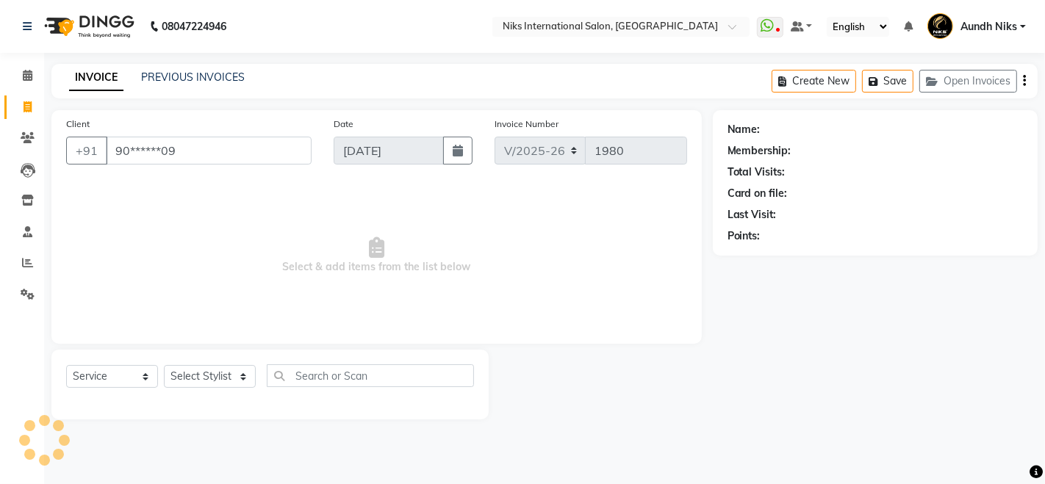
type input "90******09"
select select "1: Object"
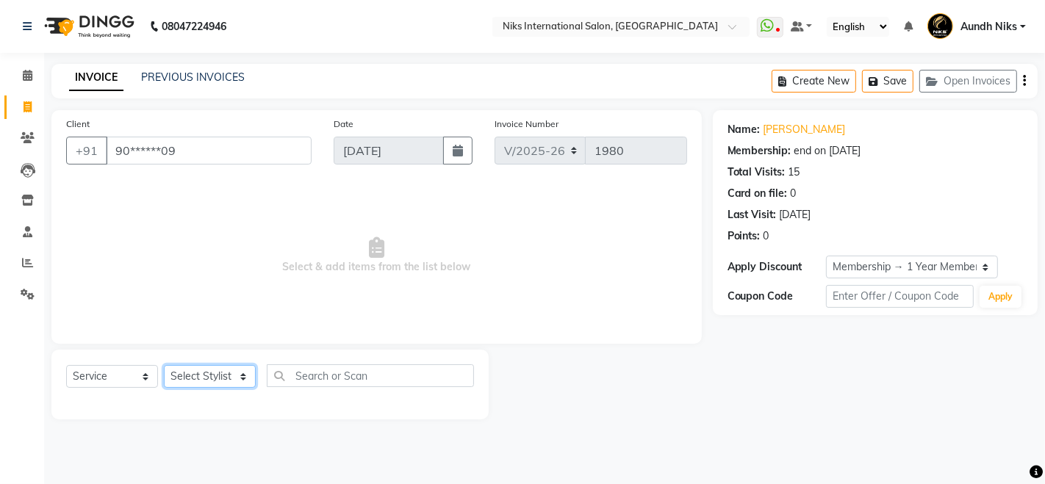
click at [214, 374] on select "Select Stylist Amruta Aundh Niks Ishika Jayesh Jiya Karan Komal Mahhi Rajesh Sa…" at bounding box center [210, 376] width 92 height 23
select select "22944"
click at [164, 365] on select "Select Stylist Amruta Aundh Niks Ishika Jayesh Jiya Karan Komal Mahhi Rajesh Sa…" at bounding box center [210, 376] width 92 height 23
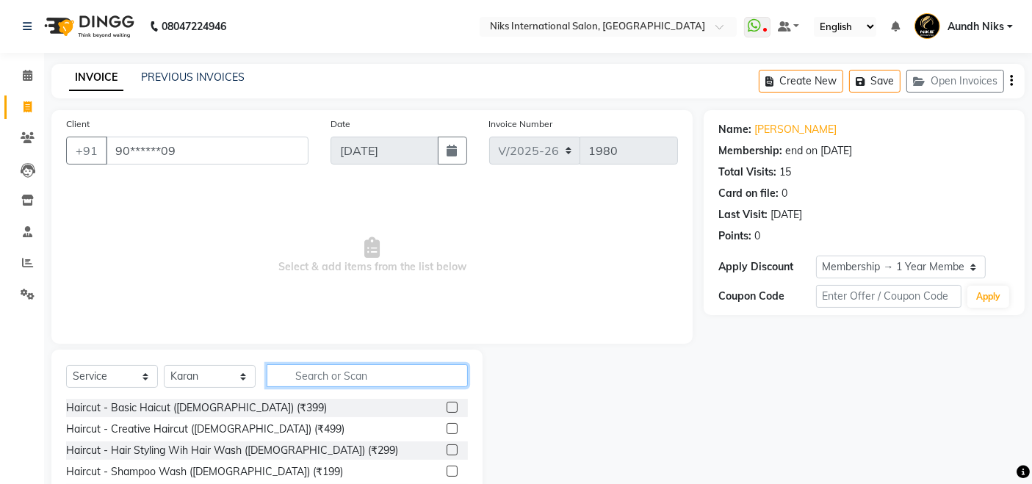
click at [361, 371] on input "text" at bounding box center [367, 375] width 201 height 23
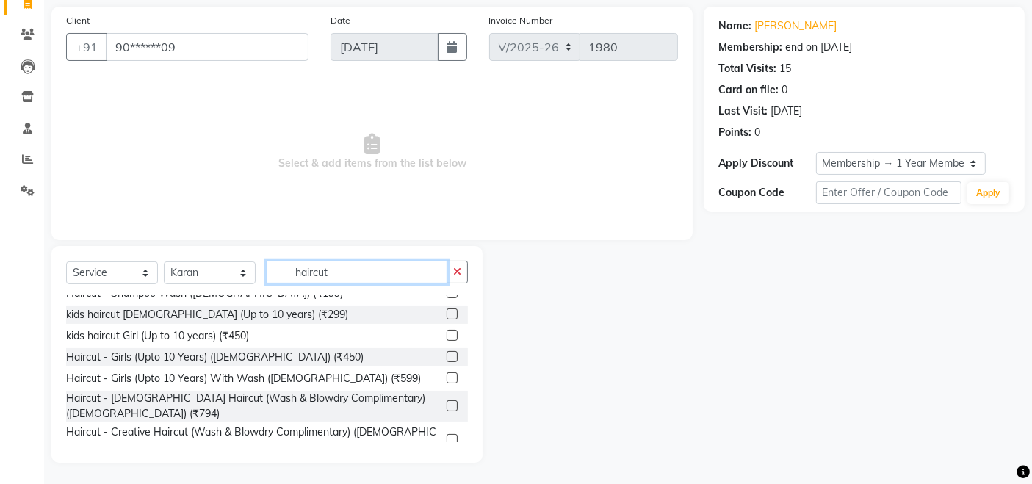
scroll to position [76, 0]
type input "haircut"
click at [447, 400] on label at bounding box center [452, 405] width 11 height 11
click at [447, 401] on input "checkbox" at bounding box center [452, 406] width 10 height 10
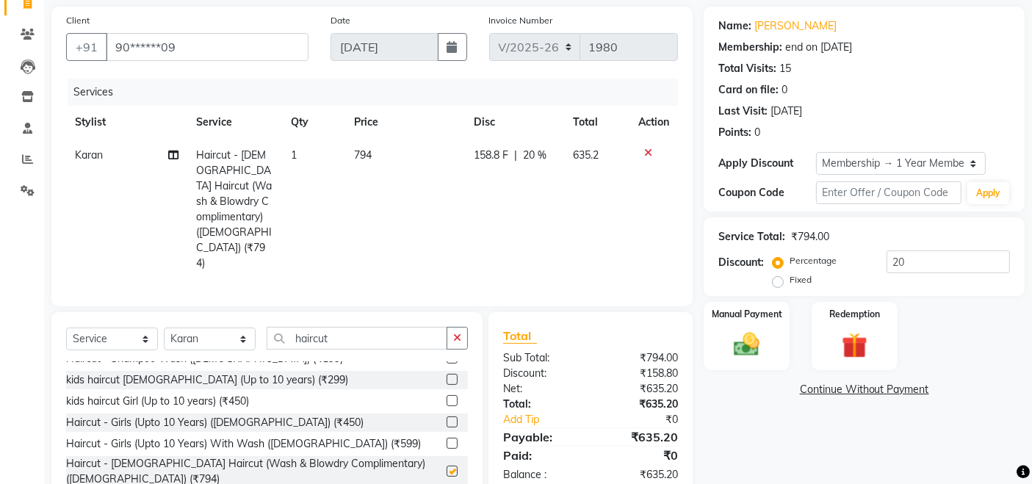
checkbox input "false"
click at [900, 264] on input "20" at bounding box center [948, 262] width 123 height 23
type input "2"
type input "24"
click at [718, 347] on div "Manual Payment" at bounding box center [746, 337] width 89 height 72
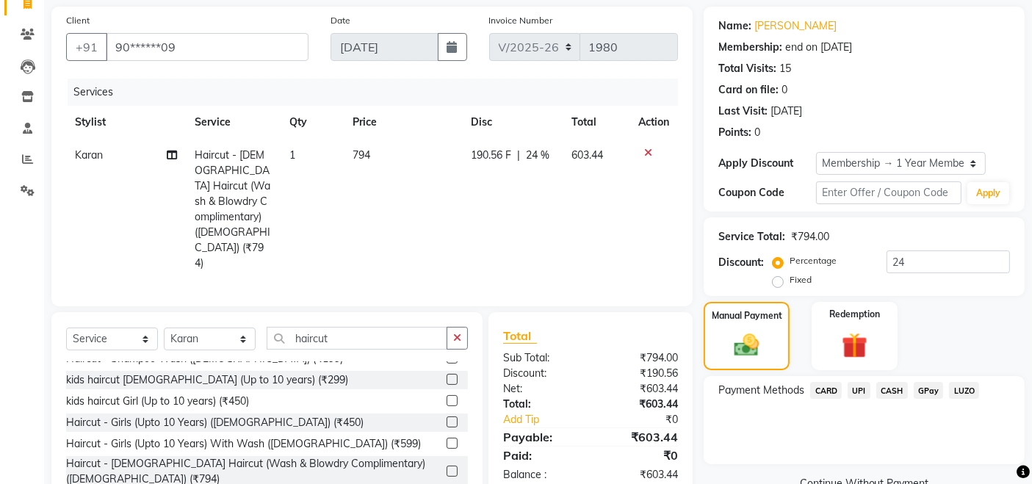
click at [899, 390] on span "CASH" at bounding box center [893, 390] width 32 height 17
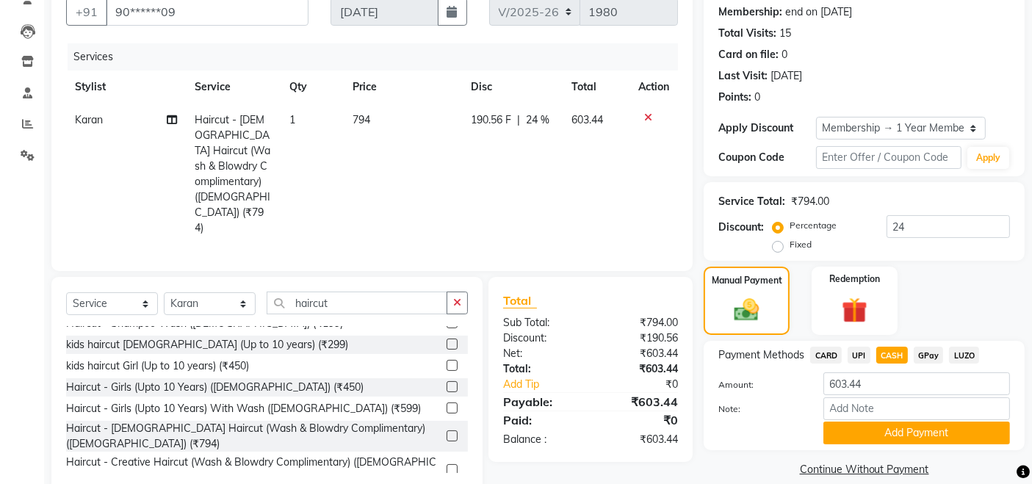
scroll to position [157, 0]
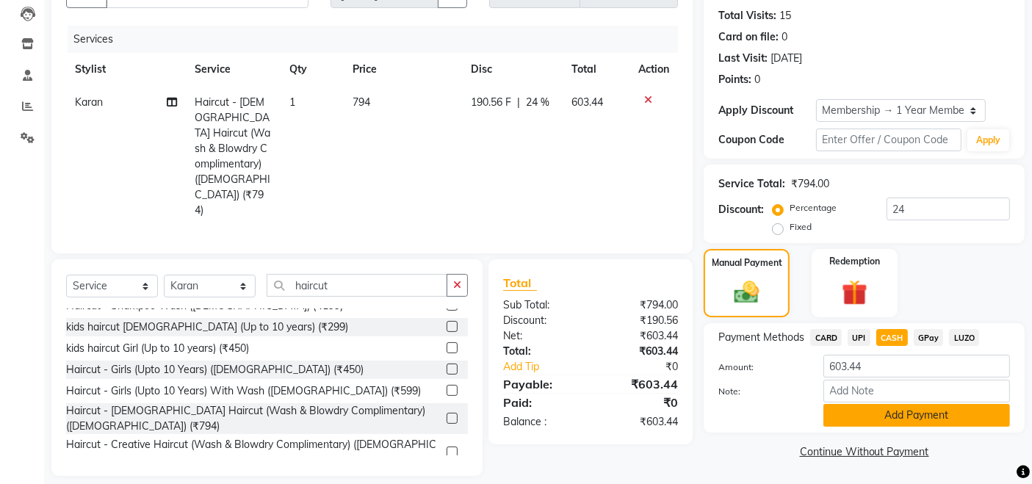
click at [896, 420] on button "Add Payment" at bounding box center [917, 415] width 187 height 23
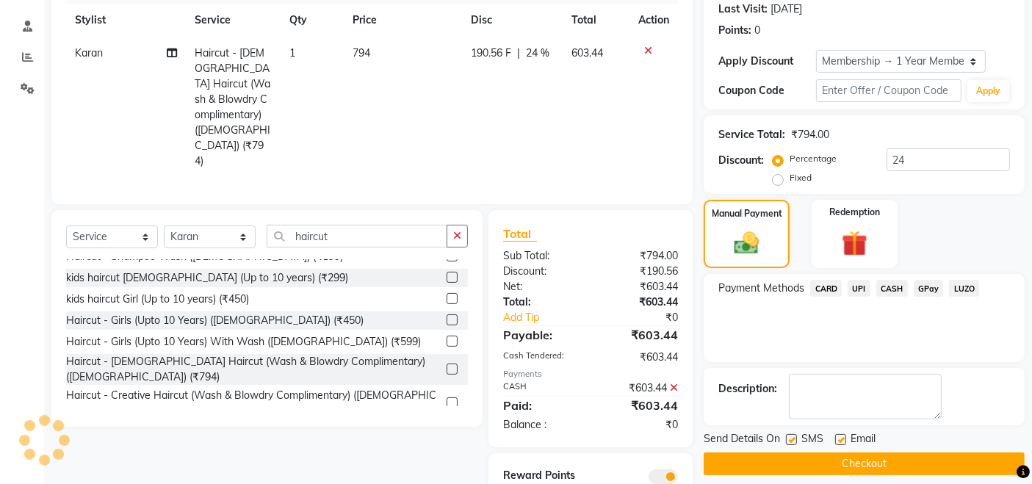
scroll to position [229, 0]
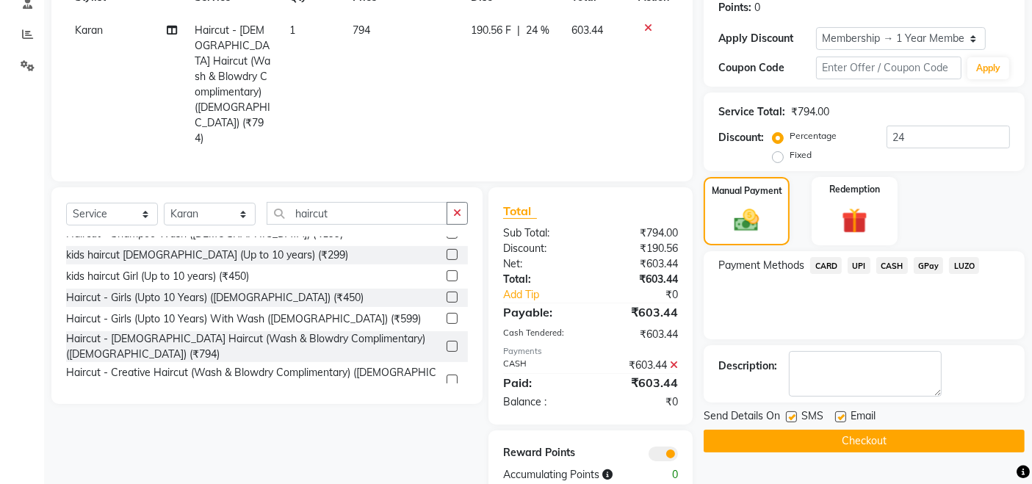
click at [715, 444] on button "Checkout" at bounding box center [864, 441] width 321 height 23
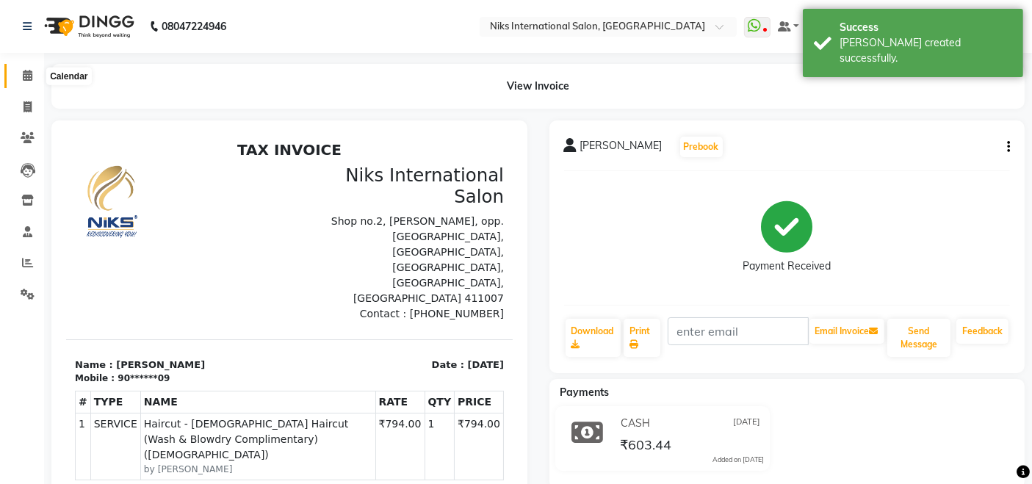
click at [25, 79] on icon at bounding box center [28, 75] width 10 height 11
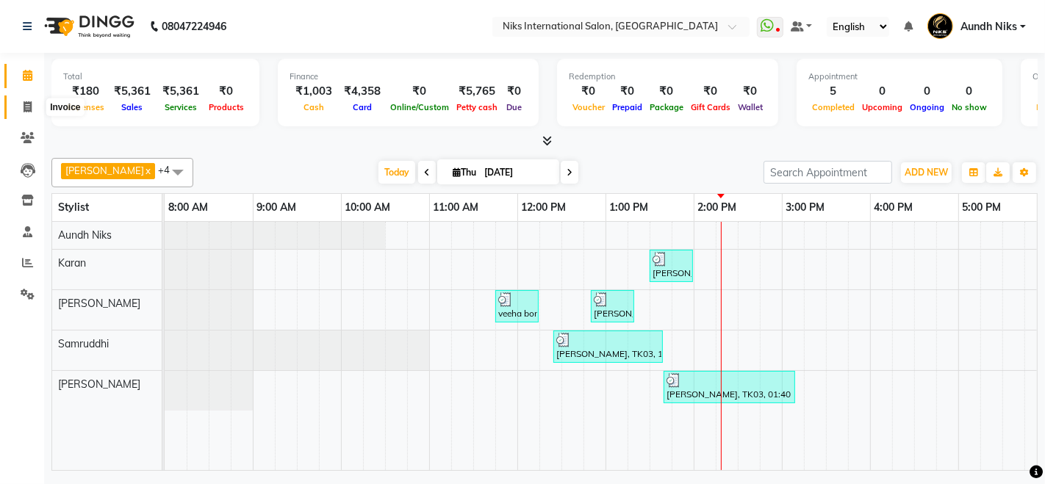
click at [26, 107] on icon at bounding box center [28, 106] width 8 height 11
select select "6"
select select "service"
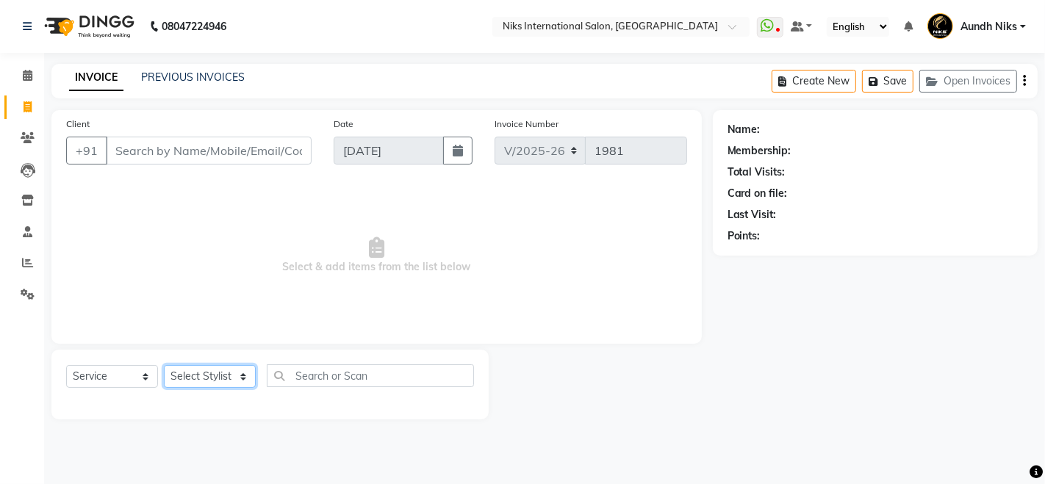
click at [212, 373] on select "Select Stylist Amruta Aundh Niks Ishika Jayesh Jiya Karan Komal Mahhi Rajesh Sa…" at bounding box center [210, 376] width 92 height 23
select select "20840"
click at [164, 365] on select "Select Stylist Amruta Aundh Niks Ishika Jayesh Jiya Karan Komal Mahhi Rajesh Sa…" at bounding box center [210, 376] width 92 height 23
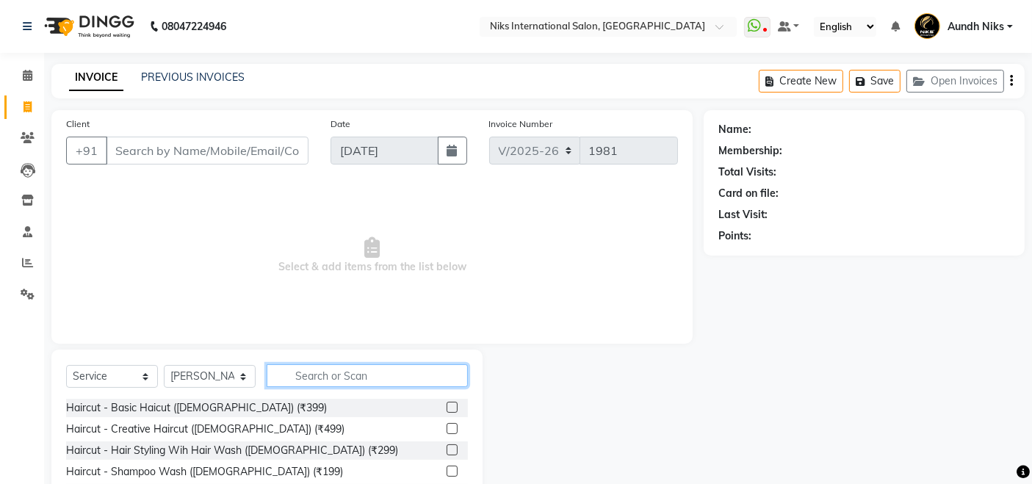
click at [358, 378] on input "text" at bounding box center [367, 375] width 201 height 23
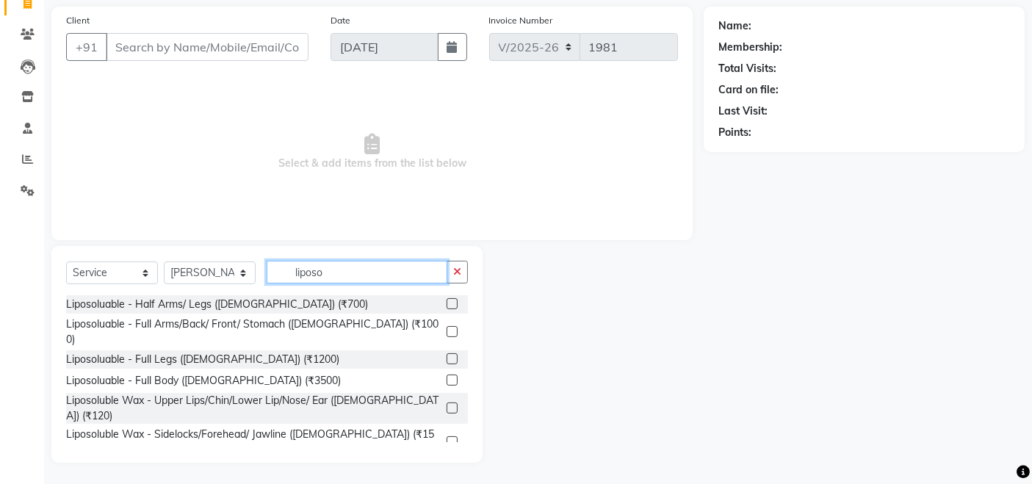
type input "liposo"
click at [447, 403] on label at bounding box center [452, 408] width 11 height 11
click at [447, 404] on input "checkbox" at bounding box center [452, 409] width 10 height 10
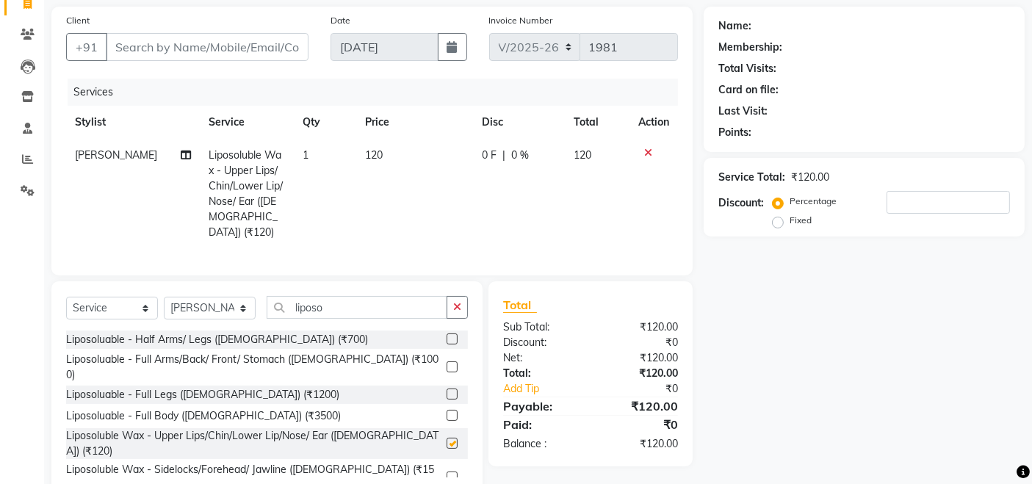
checkbox input "false"
click at [303, 154] on span "1" at bounding box center [306, 154] width 6 height 13
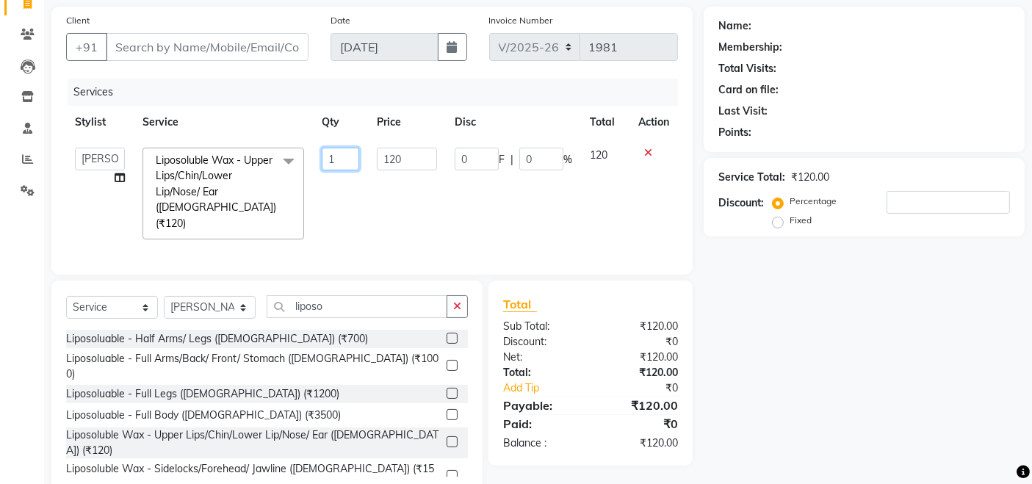
click at [330, 156] on input "1" at bounding box center [340, 159] width 37 height 23
type input "2"
click at [203, 37] on input "Client" at bounding box center [207, 47] width 203 height 28
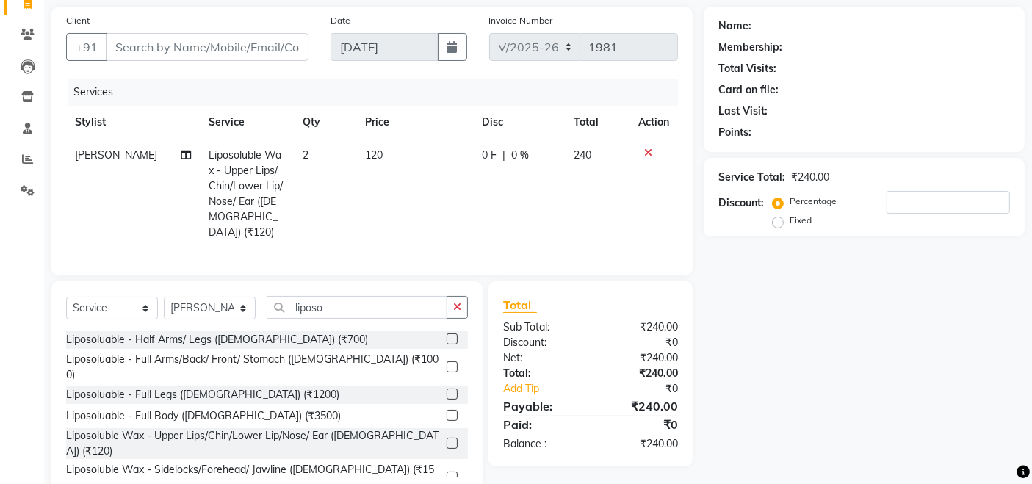
click at [348, 317] on div "Select Service Product Membership Package Voucher Prepaid Gift Card Select Styl…" at bounding box center [267, 313] width 402 height 35
click at [339, 306] on input "liposo" at bounding box center [357, 307] width 181 height 23
type input "l"
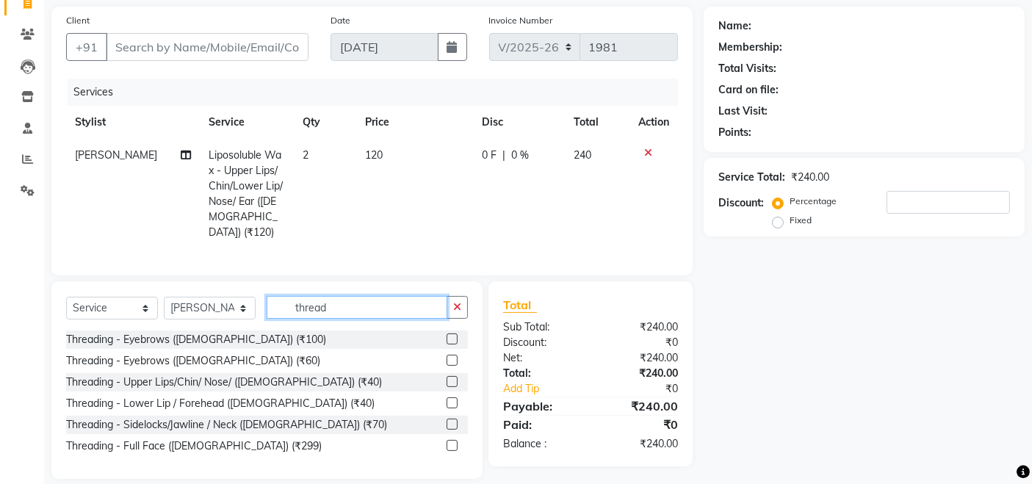
type input "thread"
click at [451, 356] on label at bounding box center [452, 360] width 11 height 11
click at [451, 356] on input "checkbox" at bounding box center [452, 361] width 10 height 10
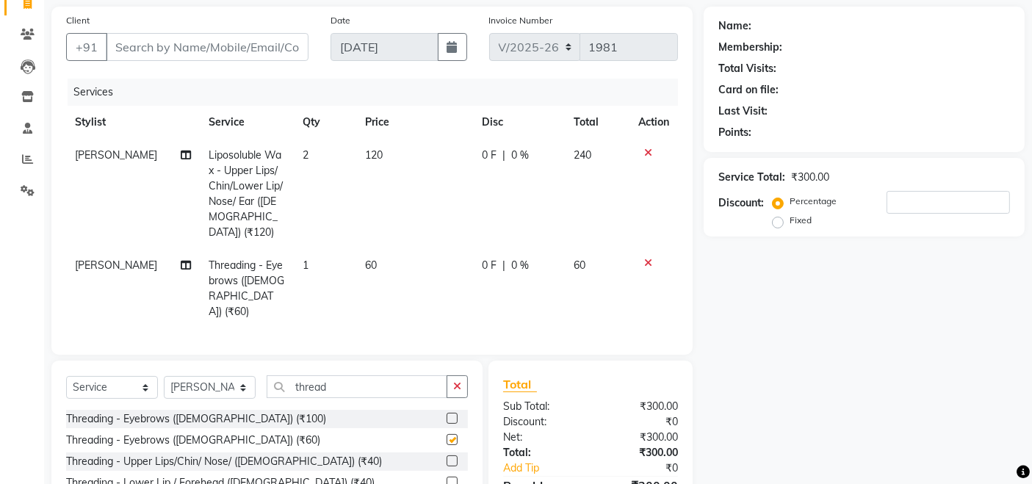
checkbox input "false"
click at [187, 52] on input "Client" at bounding box center [207, 47] width 203 height 28
type input "1"
type input "0"
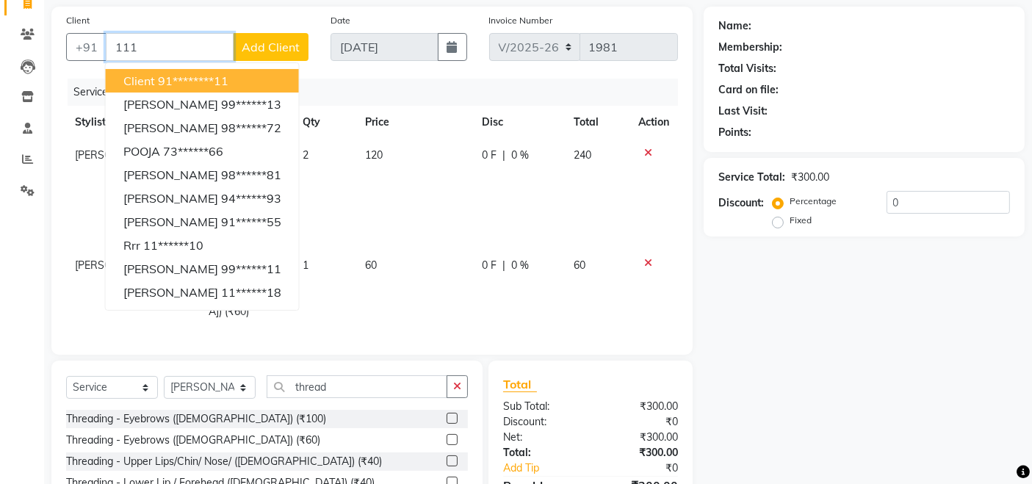
click at [184, 71] on button "Client 91********11" at bounding box center [202, 81] width 193 height 24
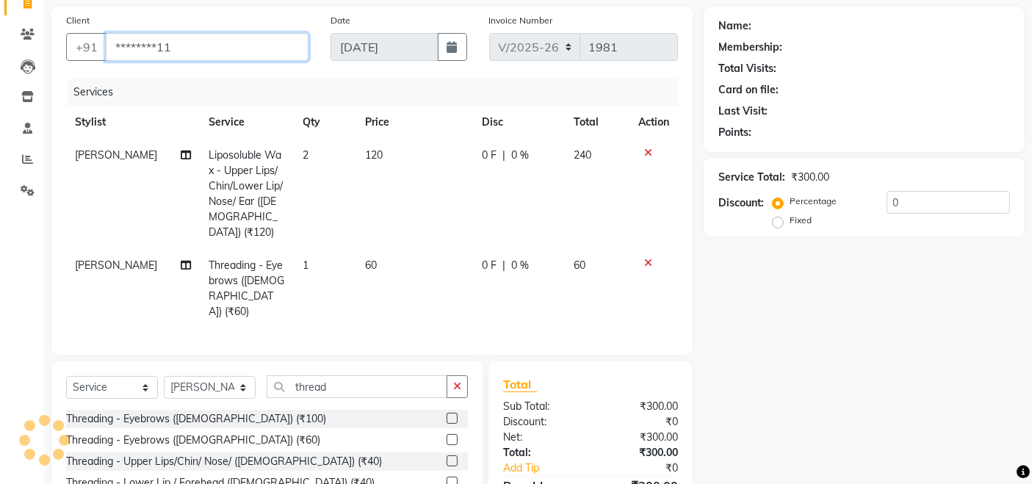
type input "********11"
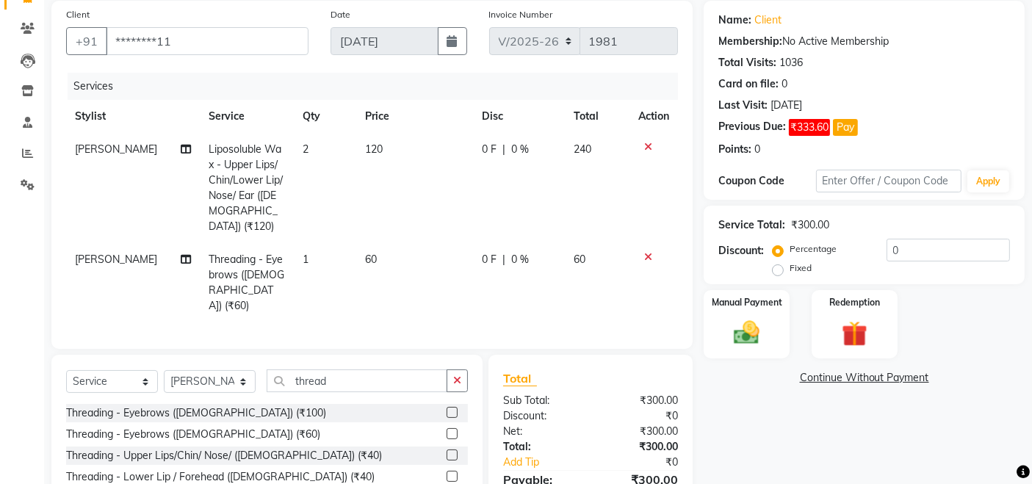
scroll to position [181, 0]
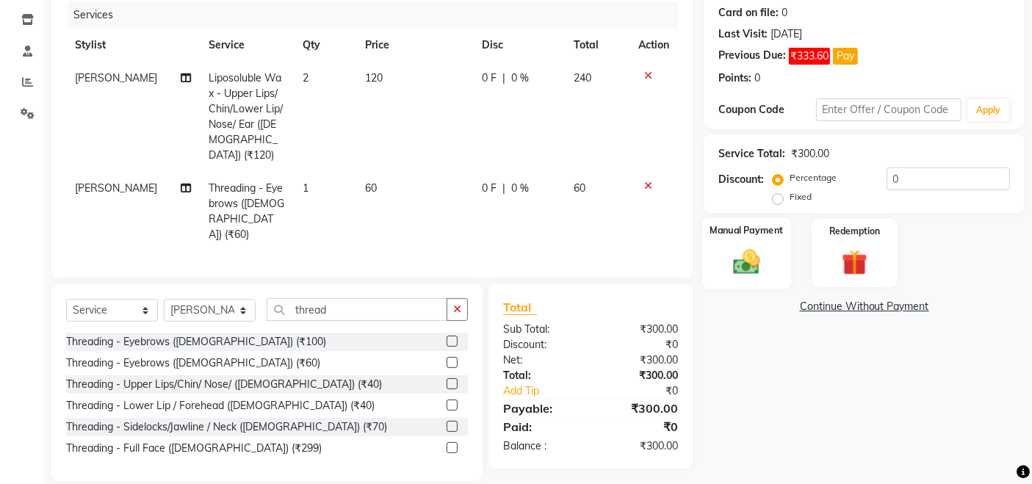
click at [749, 276] on div "Manual Payment" at bounding box center [746, 253] width 89 height 72
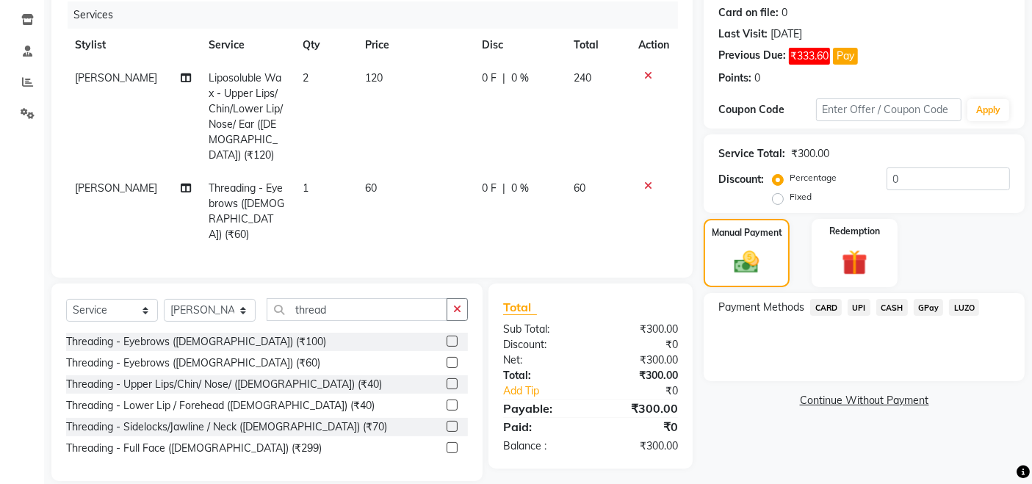
click at [821, 304] on span "CARD" at bounding box center [826, 307] width 32 height 17
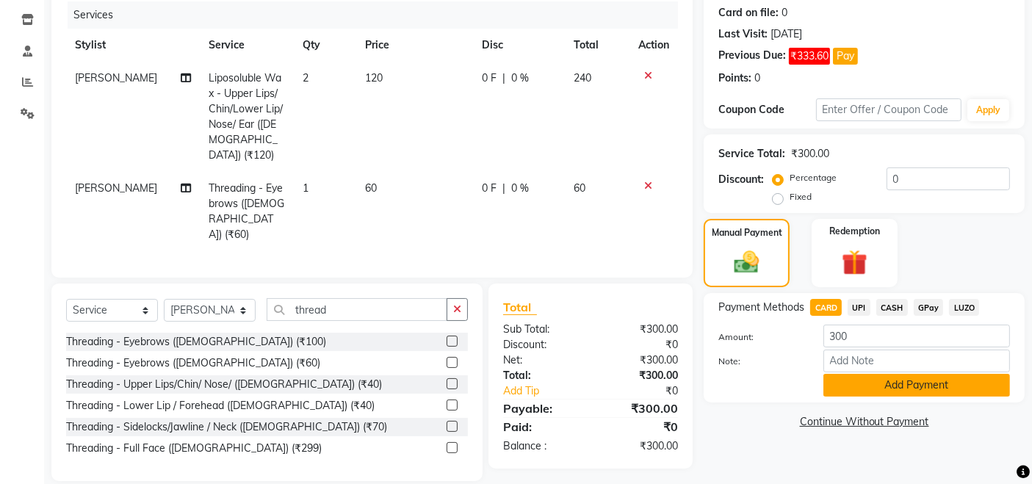
click at [870, 376] on button "Add Payment" at bounding box center [917, 385] width 187 height 23
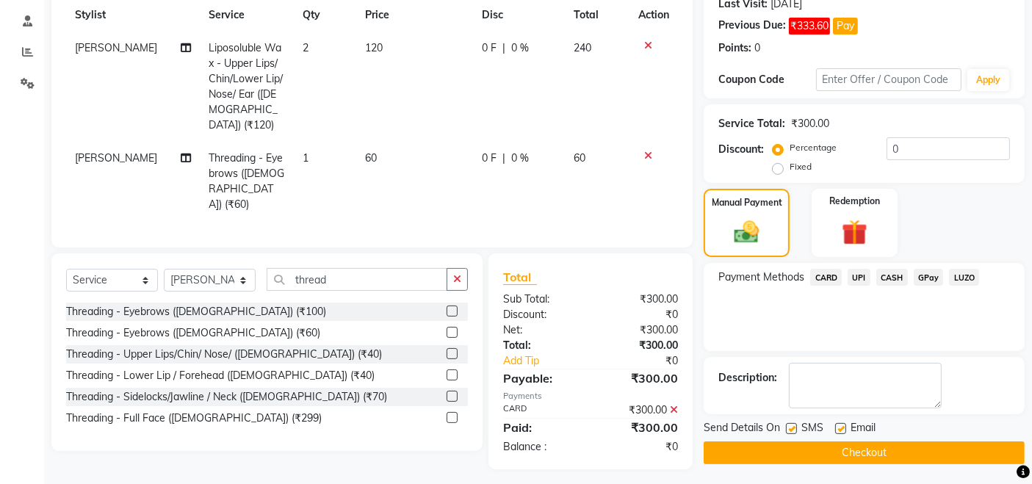
scroll to position [212, 0]
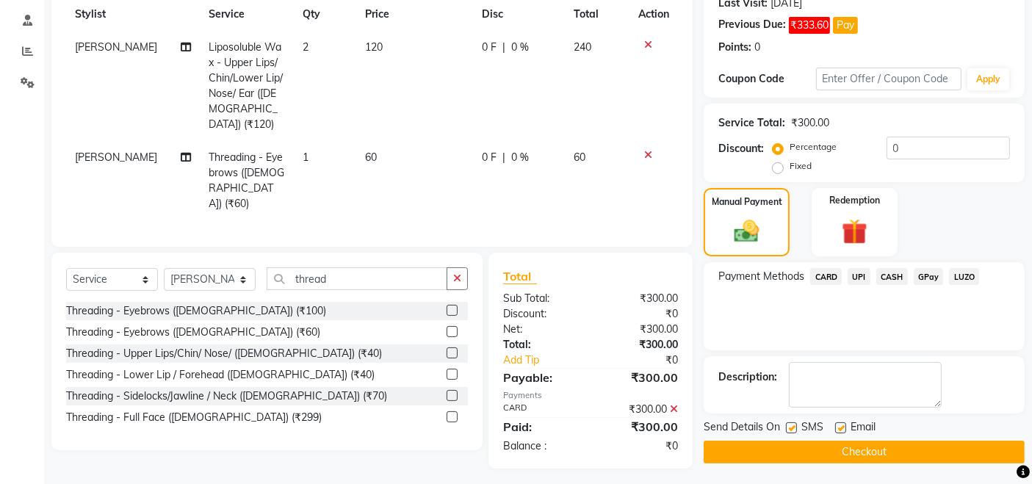
click at [675, 404] on icon at bounding box center [674, 409] width 8 height 10
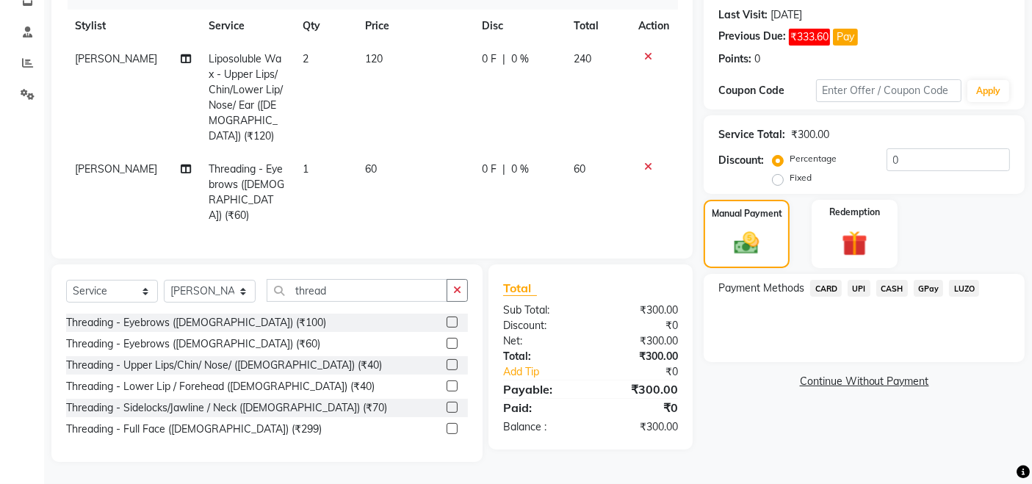
scroll to position [181, 0]
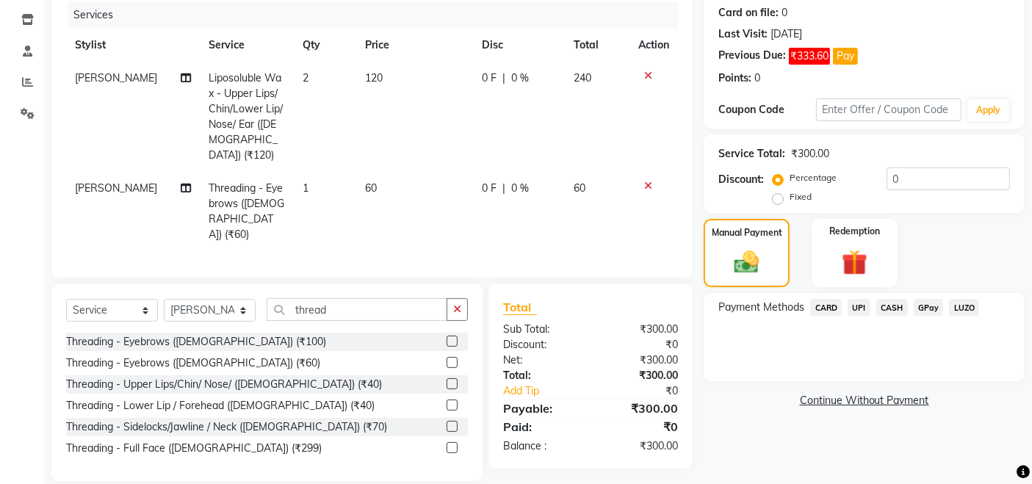
click at [885, 301] on span "CASH" at bounding box center [893, 307] width 32 height 17
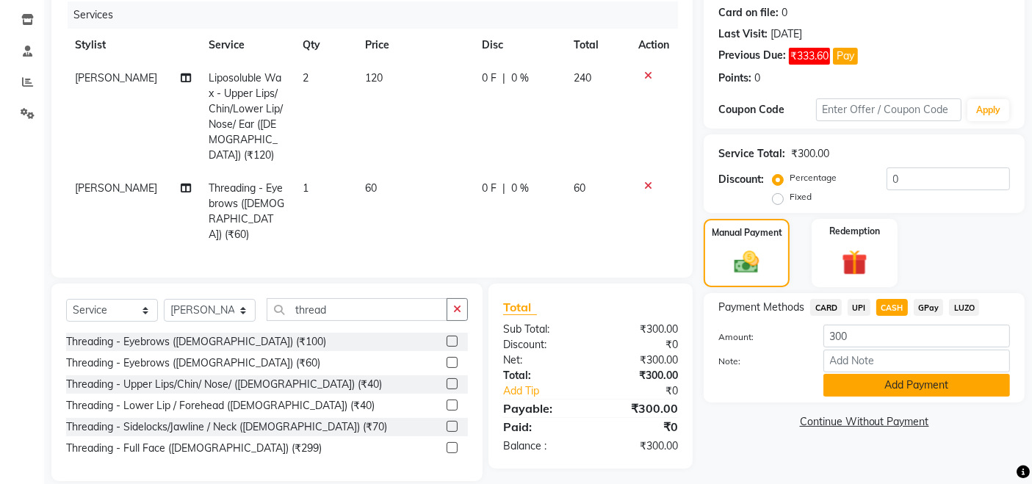
click at [890, 388] on button "Add Payment" at bounding box center [917, 385] width 187 height 23
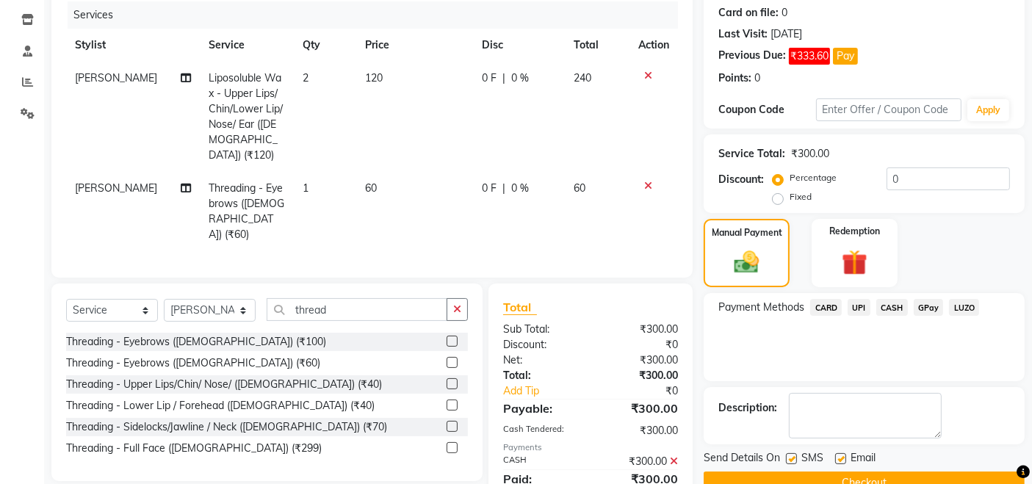
scroll to position [220, 0]
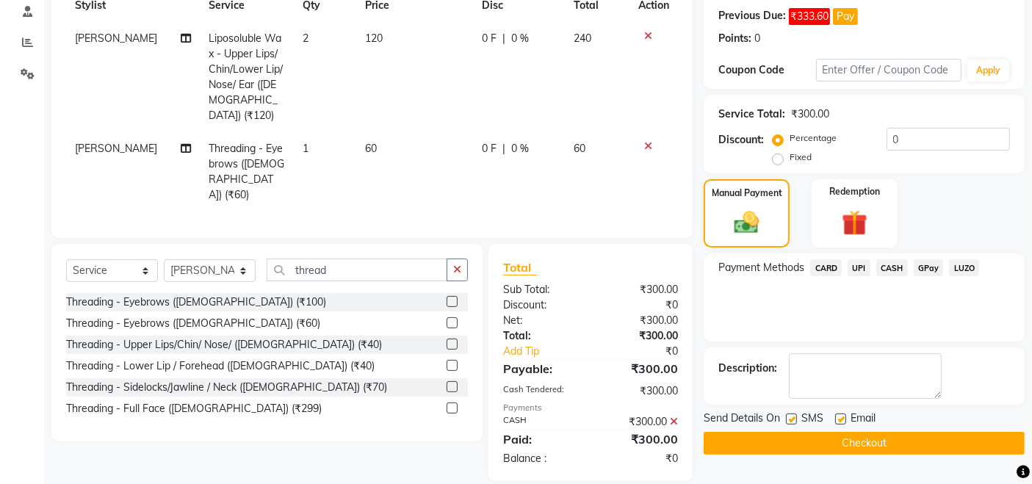
click at [713, 444] on button "Checkout" at bounding box center [864, 443] width 321 height 23
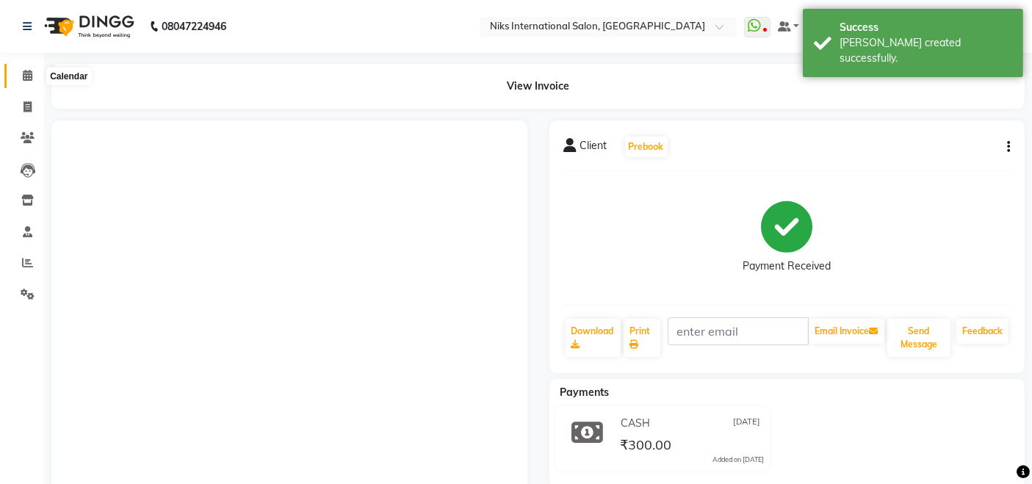
click at [29, 74] on icon at bounding box center [28, 75] width 10 height 11
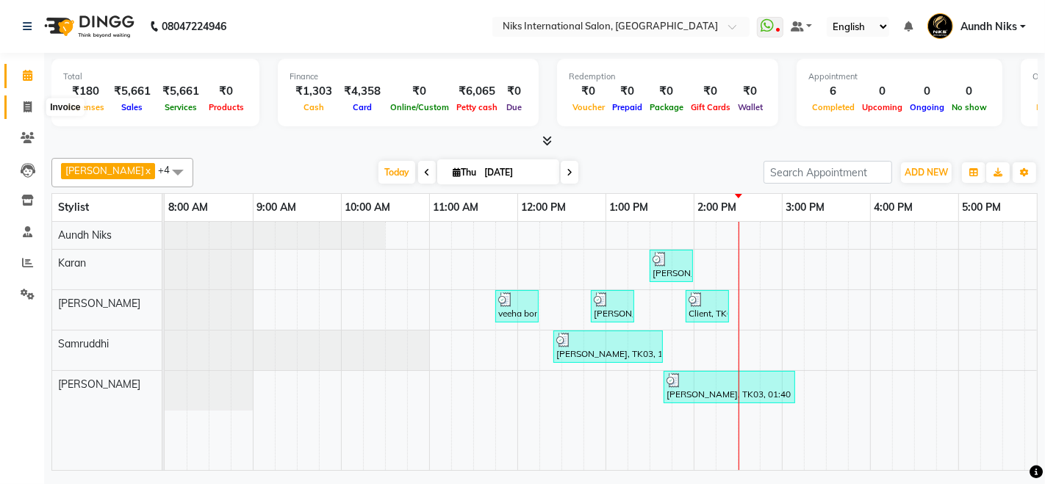
click at [29, 105] on icon at bounding box center [28, 106] width 8 height 11
select select "6"
select select "service"
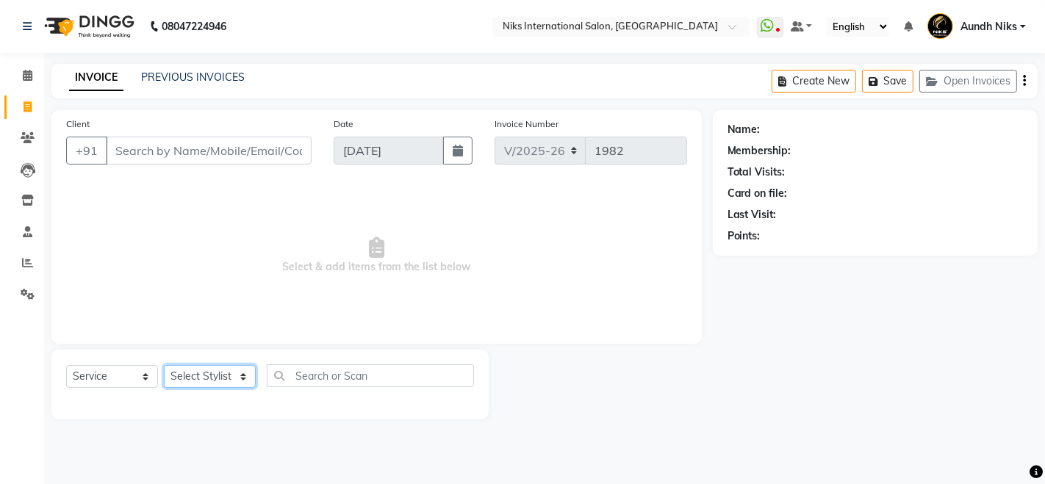
click at [210, 373] on select "Select Stylist Amruta Aundh Niks Ishika Jayesh Jiya Karan Komal Mahhi Rajesh Sa…" at bounding box center [210, 376] width 92 height 23
select select "22944"
click at [164, 365] on select "Select Stylist Amruta Aundh Niks Ishika Jayesh Jiya Karan Komal Mahhi Rajesh Sa…" at bounding box center [210, 376] width 92 height 23
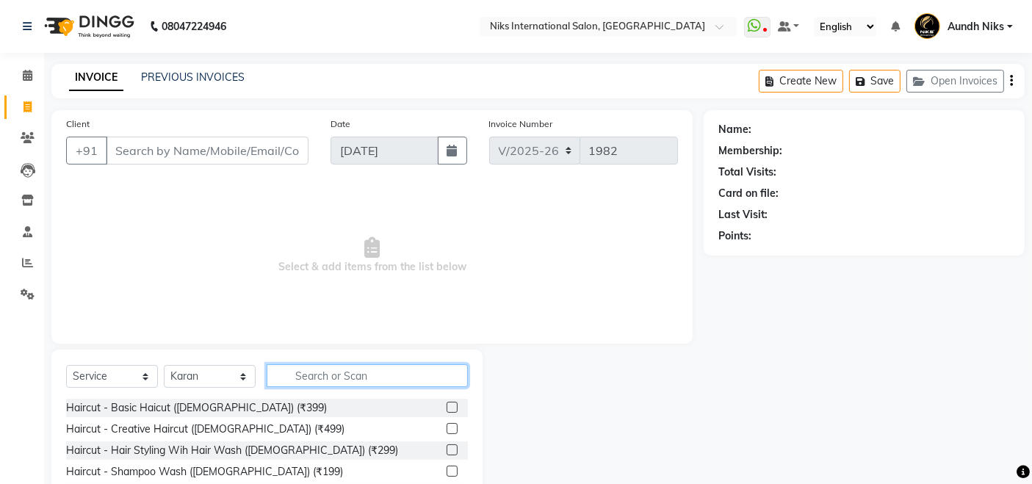
click at [347, 367] on input "text" at bounding box center [367, 375] width 201 height 23
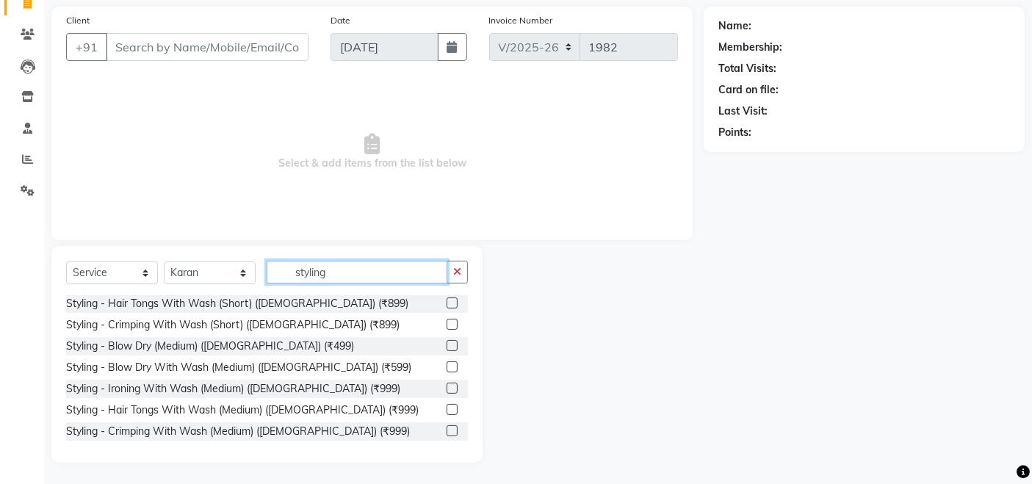
scroll to position [92, 0]
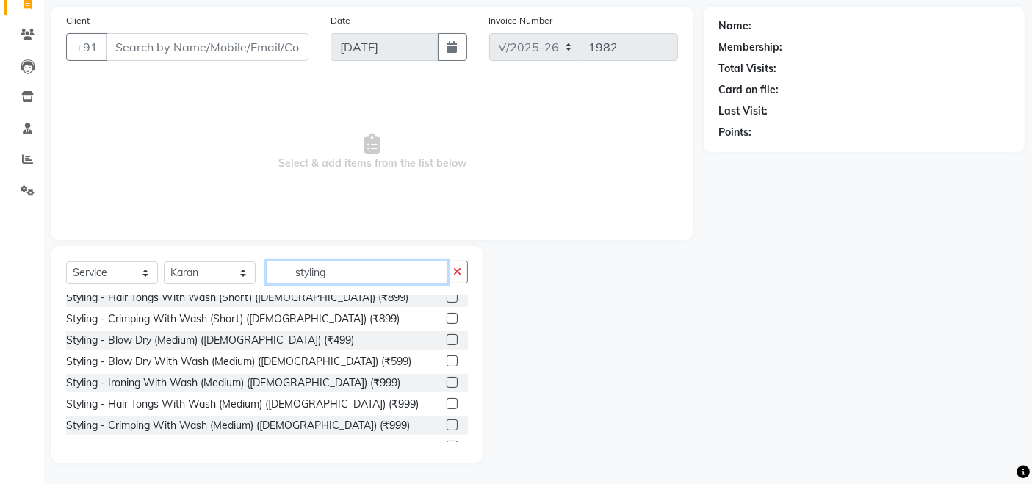
type input "styling"
click at [447, 361] on label at bounding box center [452, 361] width 11 height 11
click at [447, 361] on input "checkbox" at bounding box center [452, 362] width 10 height 10
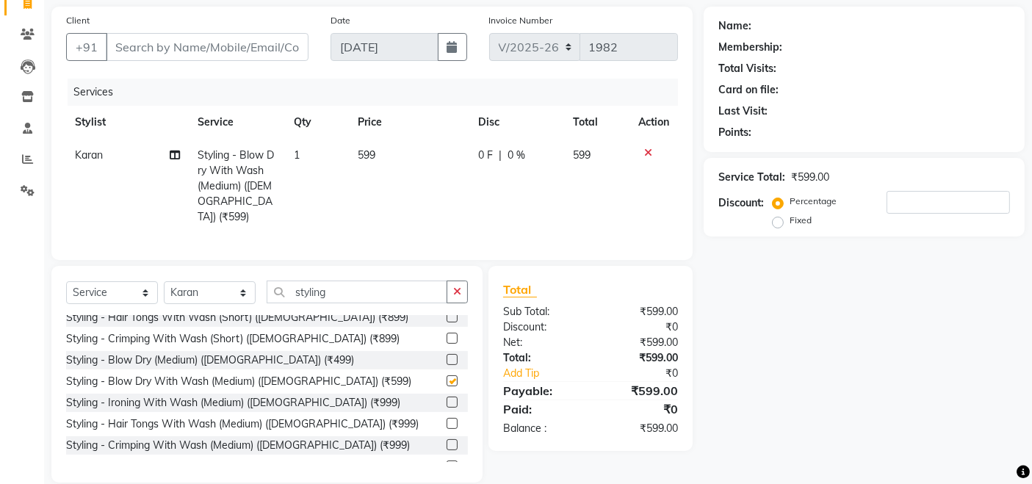
checkbox input "false"
click at [270, 52] on input "Client" at bounding box center [207, 47] width 203 height 28
type input "8"
type input "0"
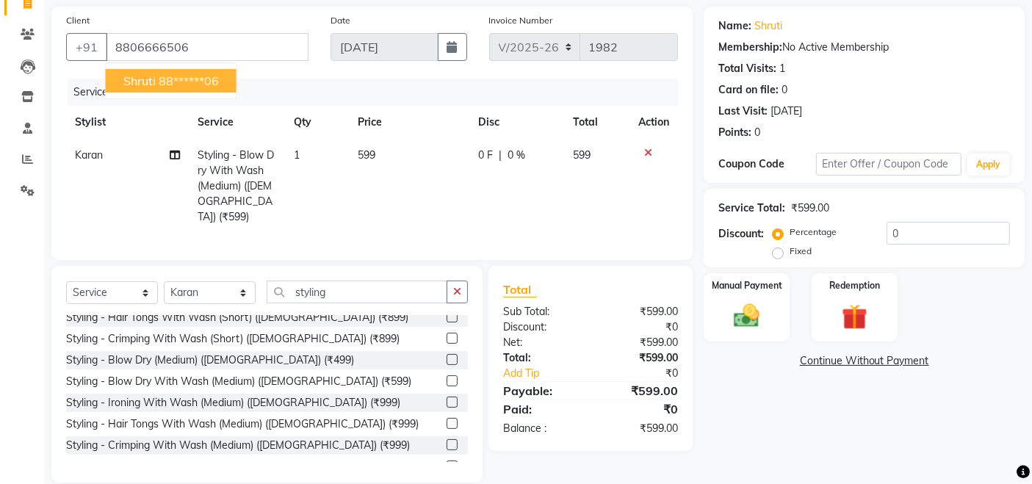
click at [224, 78] on button "shruti 88******06" at bounding box center [171, 81] width 131 height 24
type input "88******06"
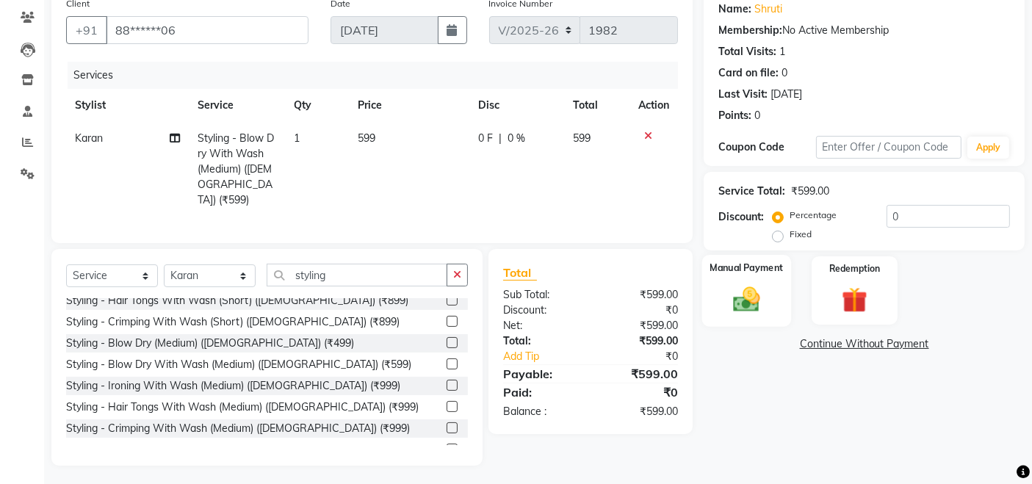
click at [735, 296] on img at bounding box center [747, 299] width 44 height 31
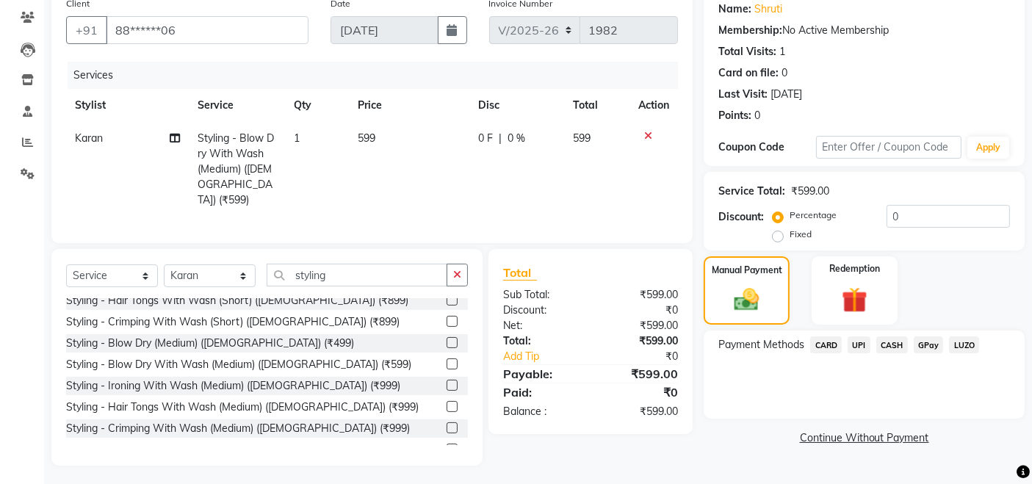
click at [821, 341] on span "CARD" at bounding box center [826, 345] width 32 height 17
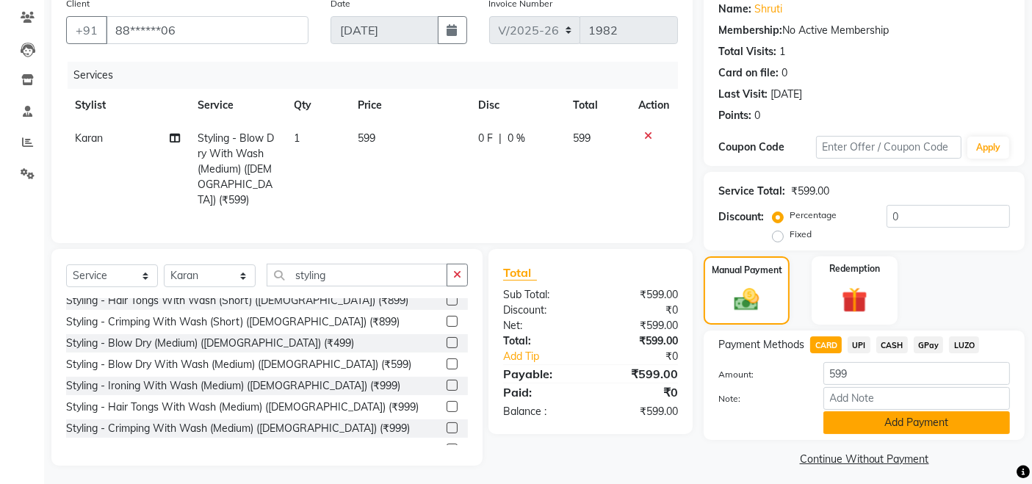
click at [863, 417] on button "Add Payment" at bounding box center [917, 422] width 187 height 23
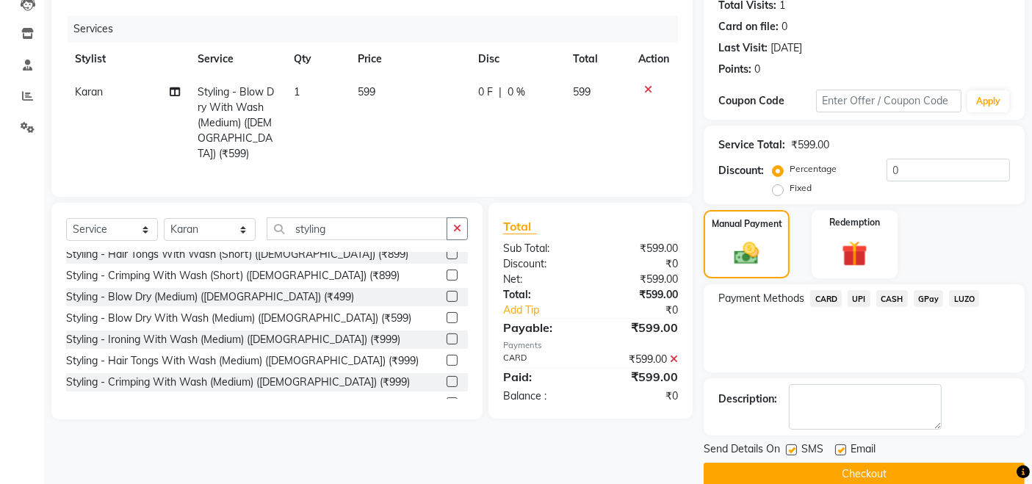
scroll to position [189, 0]
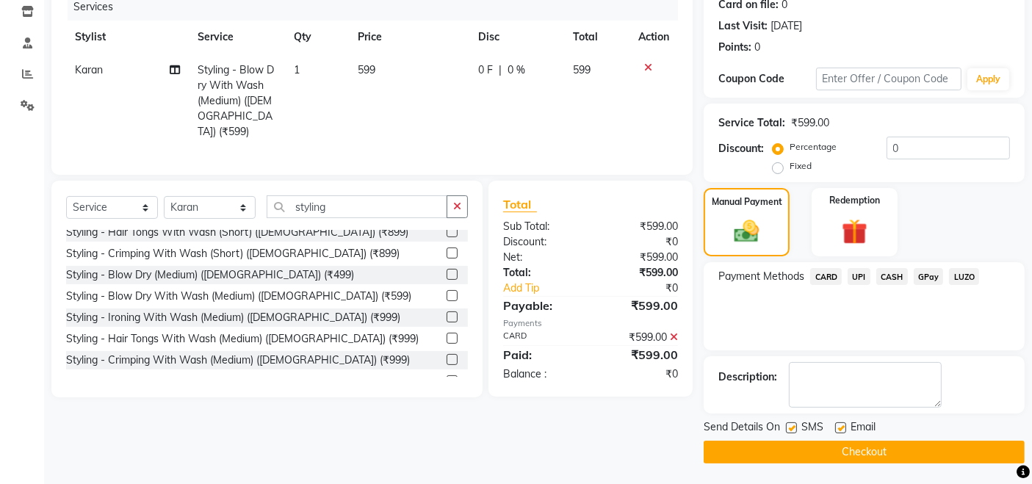
click at [711, 456] on button "Checkout" at bounding box center [864, 452] width 321 height 23
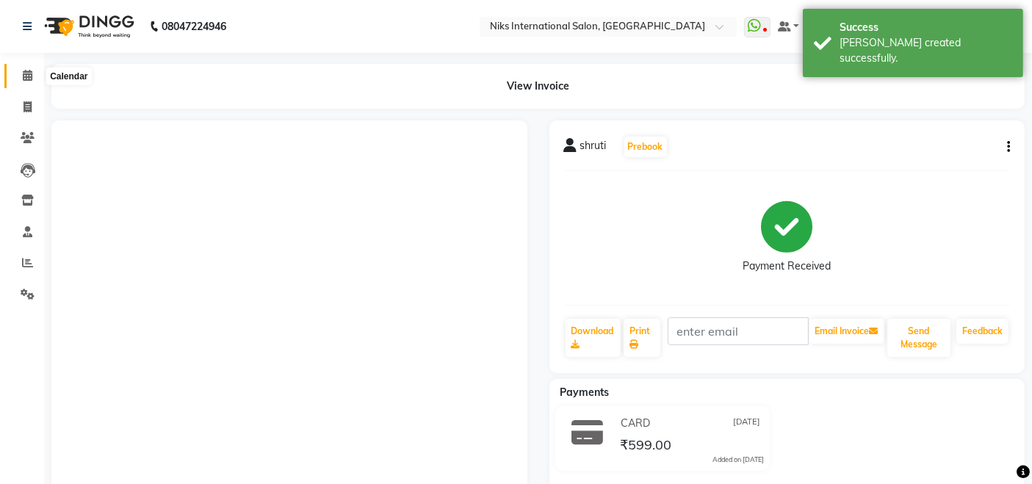
click at [29, 75] on icon at bounding box center [28, 75] width 10 height 11
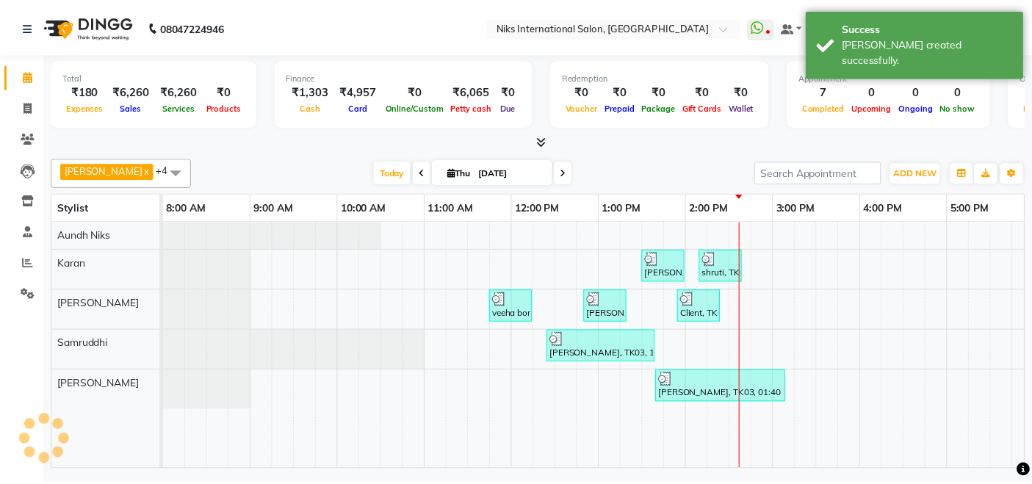
scroll to position [0, 449]
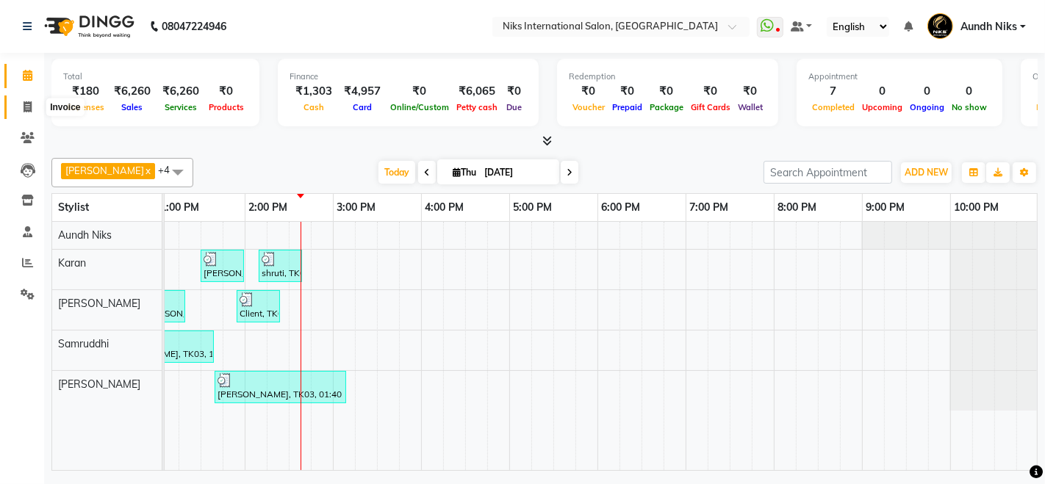
click at [27, 104] on icon at bounding box center [28, 106] width 8 height 11
select select "service"
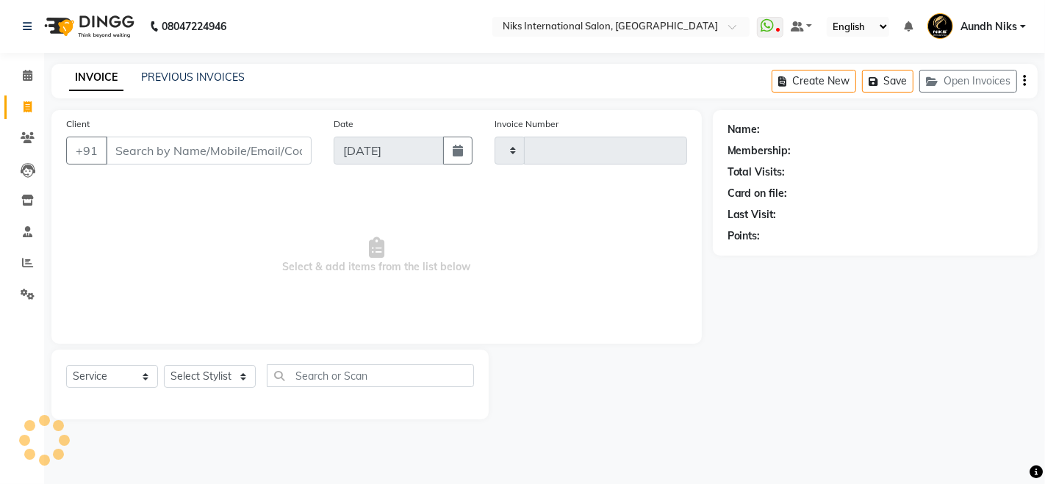
type input "1983"
select select "6"
click at [205, 376] on select "Select Stylist Amruta Aundh Niks Ishika Jayesh Jiya Karan Komal Mahhi Rajesh Sa…" at bounding box center [210, 376] width 92 height 23
select select "87289"
click at [164, 365] on select "Select Stylist Amruta Aundh Niks Ishika Jayesh Jiya Karan Komal Mahhi Rajesh Sa…" at bounding box center [210, 376] width 92 height 23
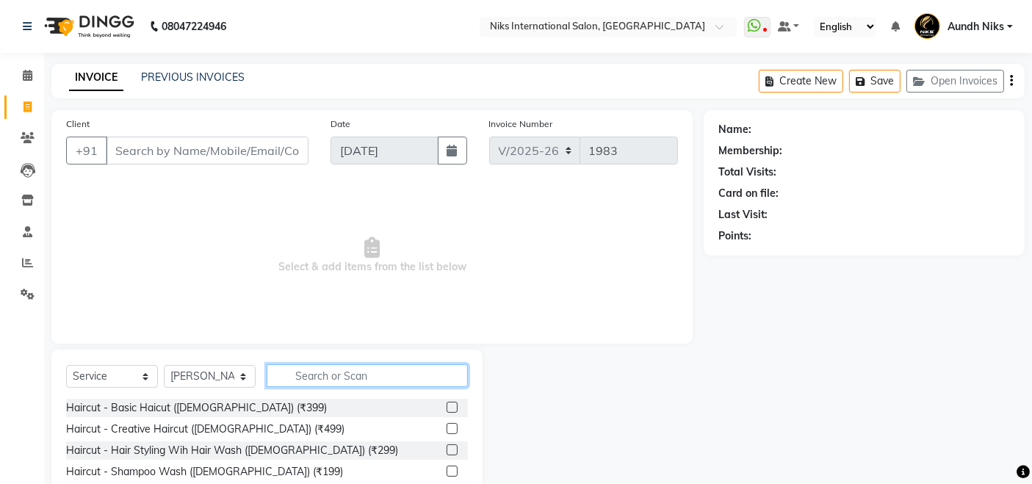
click at [402, 373] on input "text" at bounding box center [367, 375] width 201 height 23
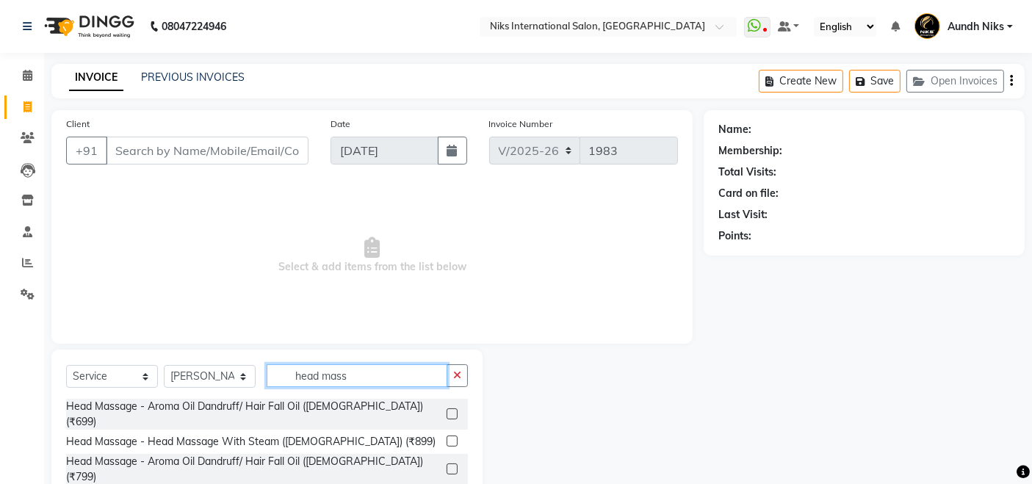
type input "head mass"
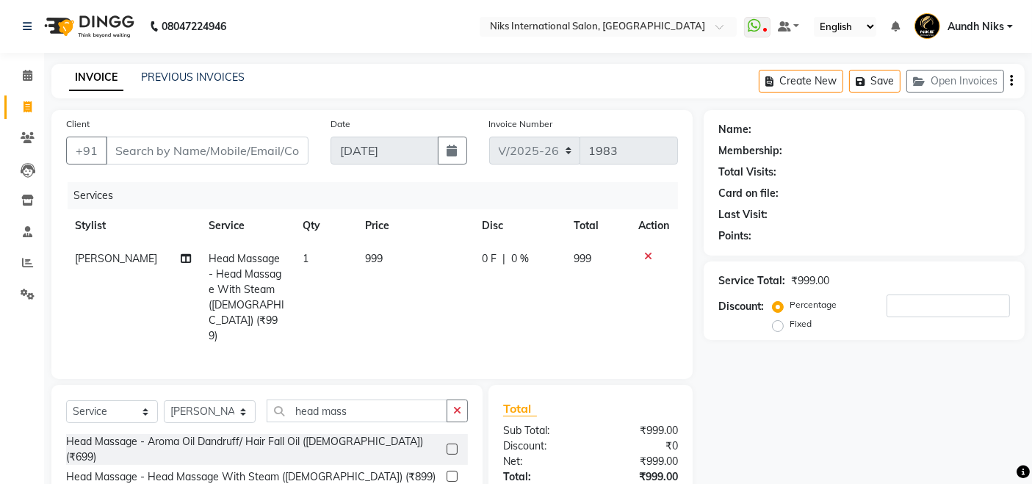
checkbox input "false"
click at [238, 145] on input "Client" at bounding box center [207, 151] width 203 height 28
type input "9"
type input "0"
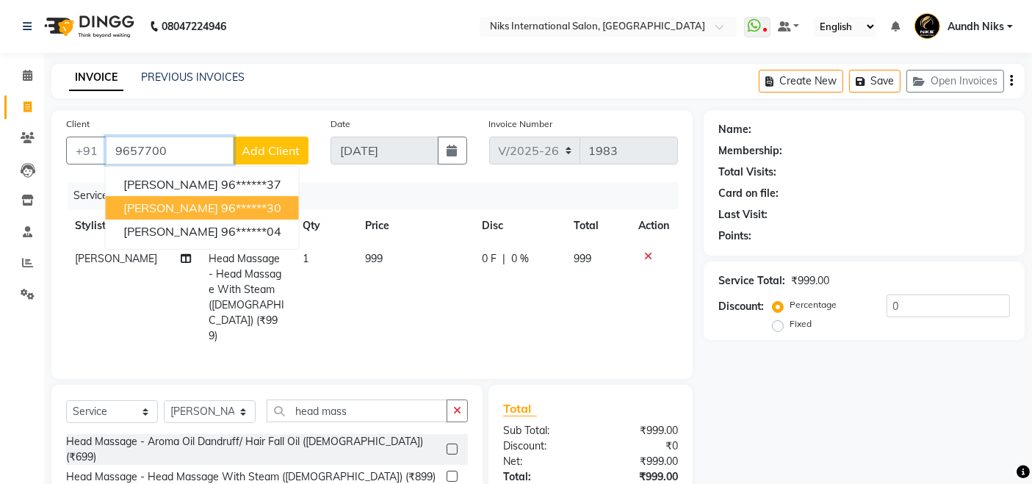
click at [221, 206] on ngb-highlight "96******30" at bounding box center [251, 208] width 60 height 15
type input "96******30"
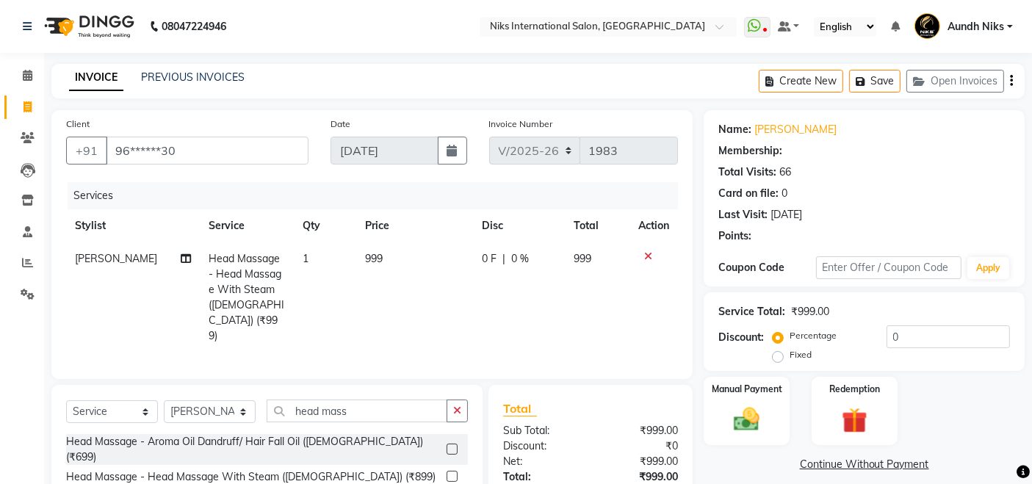
type input "20"
select select "1: Object"
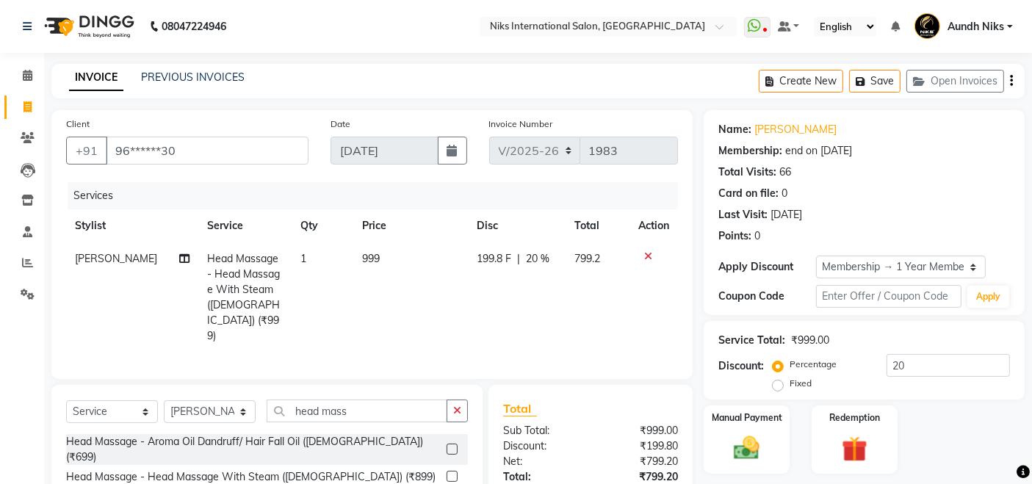
scroll to position [88, 0]
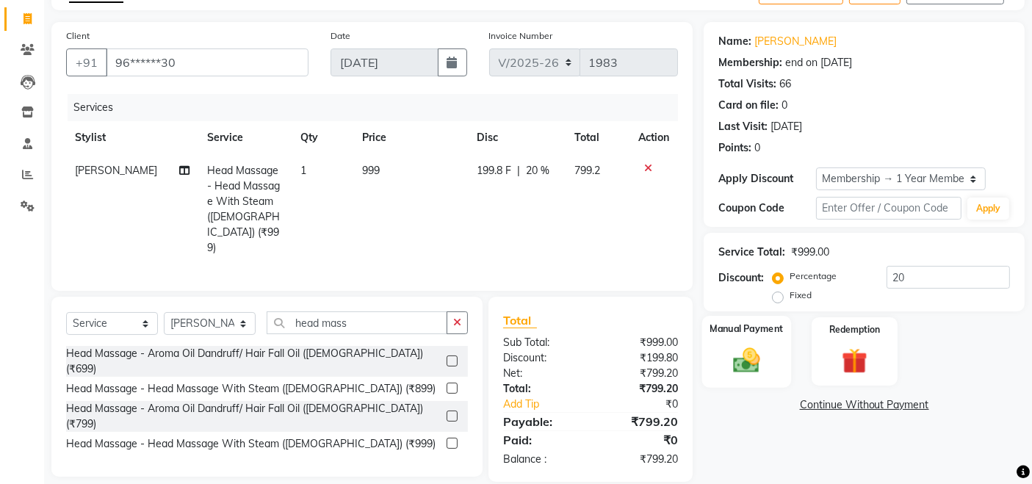
click at [737, 358] on img at bounding box center [747, 360] width 44 height 31
click at [892, 403] on span "CASH" at bounding box center [893, 405] width 32 height 17
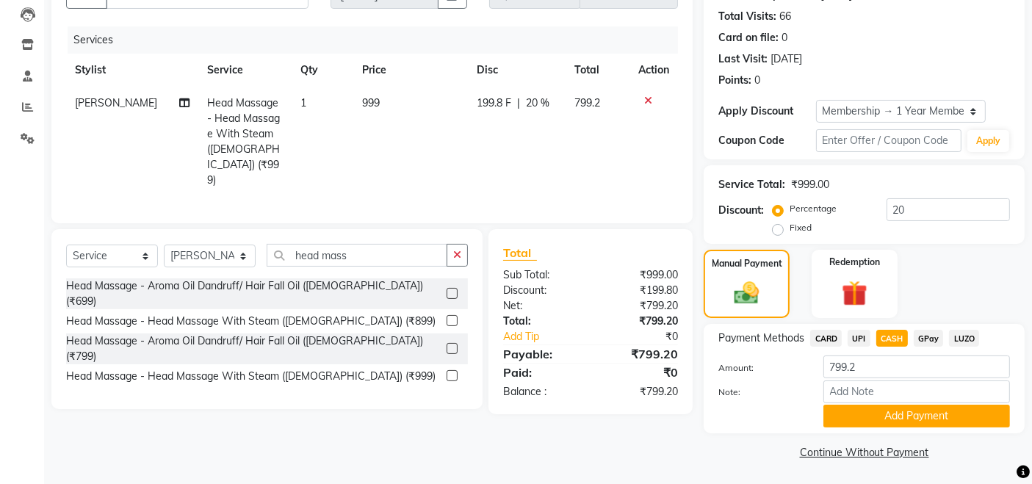
scroll to position [157, 0]
click at [883, 410] on button "Add Payment" at bounding box center [917, 415] width 187 height 23
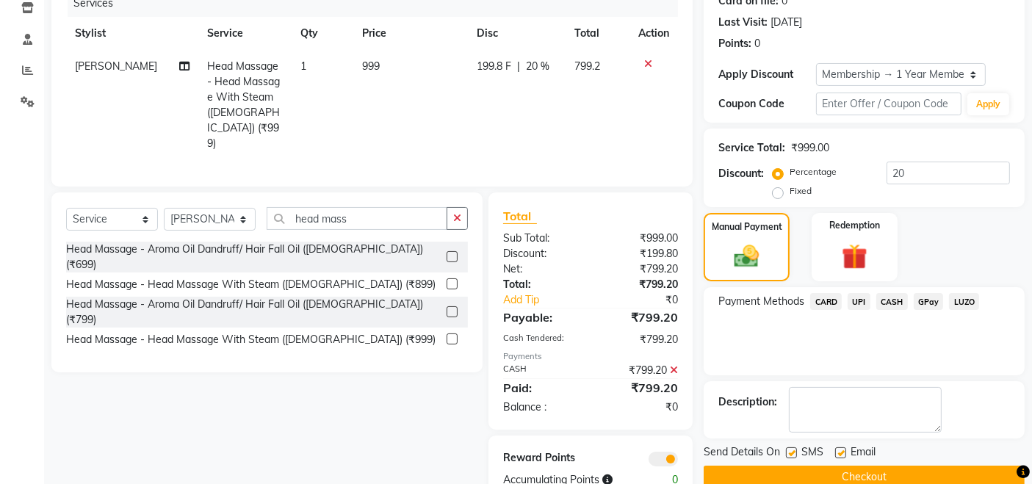
scroll to position [218, 0]
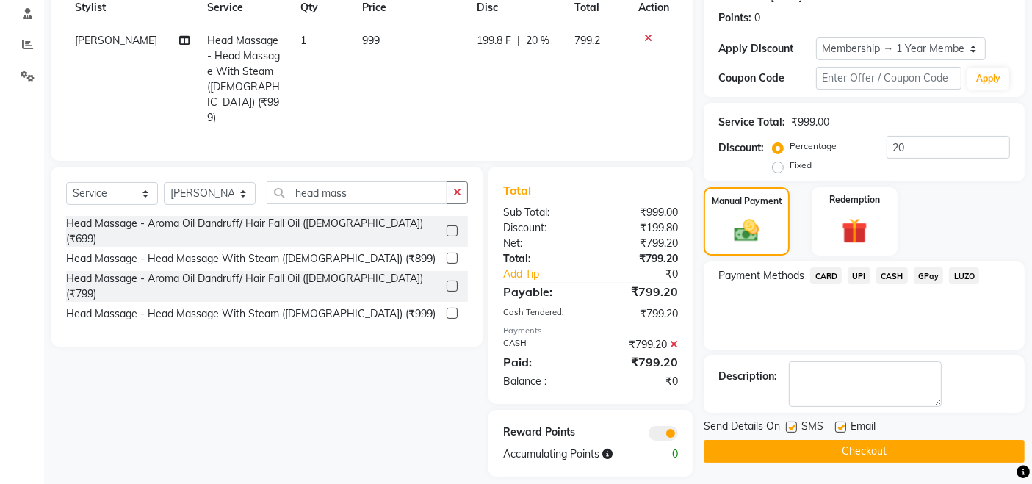
click at [709, 451] on button "Checkout" at bounding box center [864, 451] width 321 height 23
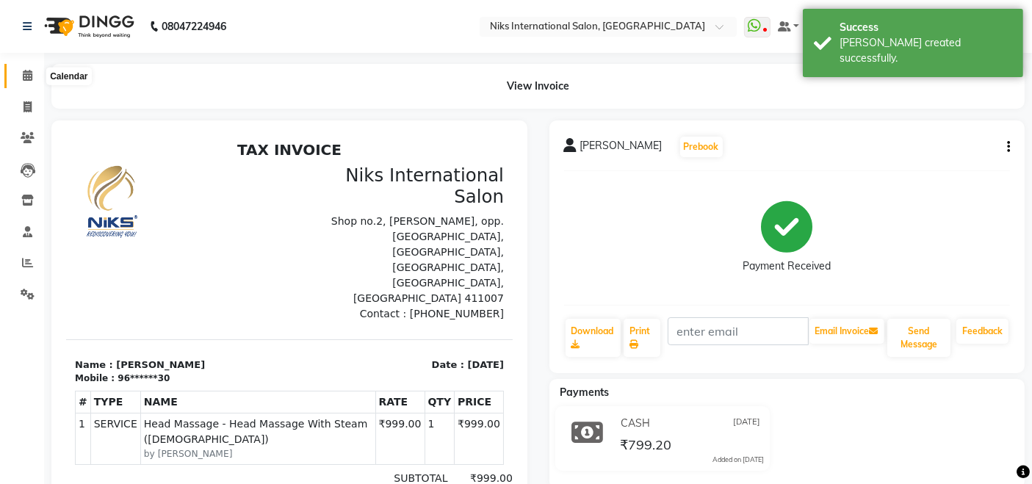
click at [28, 74] on icon at bounding box center [28, 75] width 10 height 11
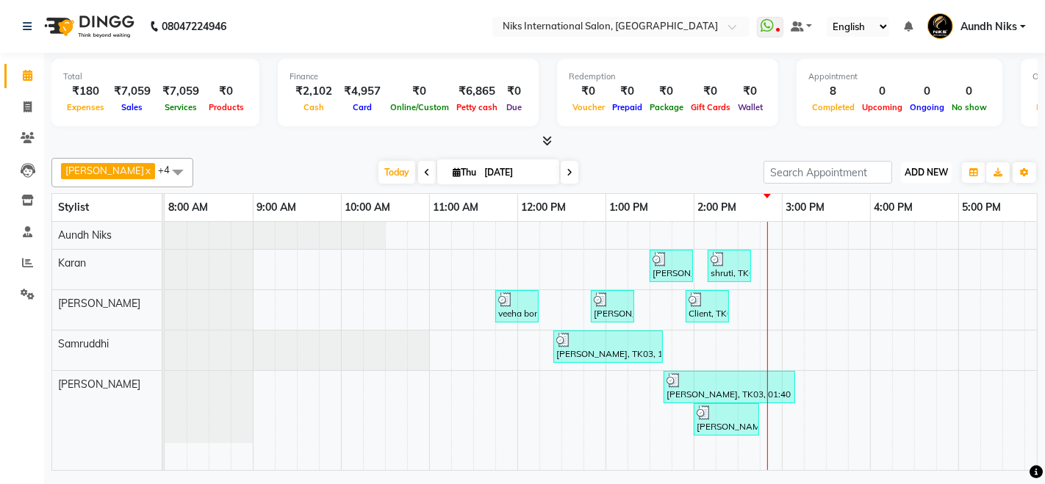
click at [934, 173] on span "ADD NEW" at bounding box center [925, 172] width 43 height 11
click at [867, 237] on link "Add Expense" at bounding box center [893, 238] width 116 height 19
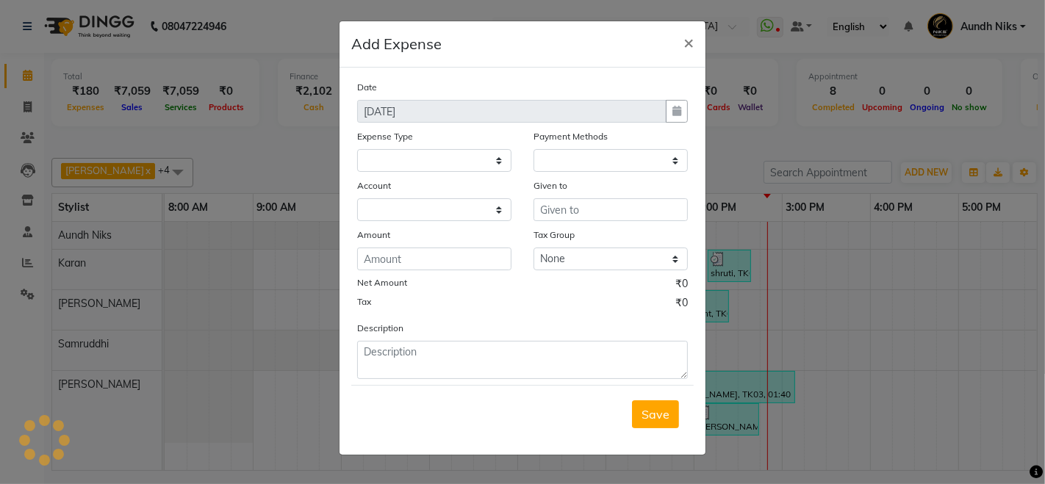
select select
select select "1"
select select "2290"
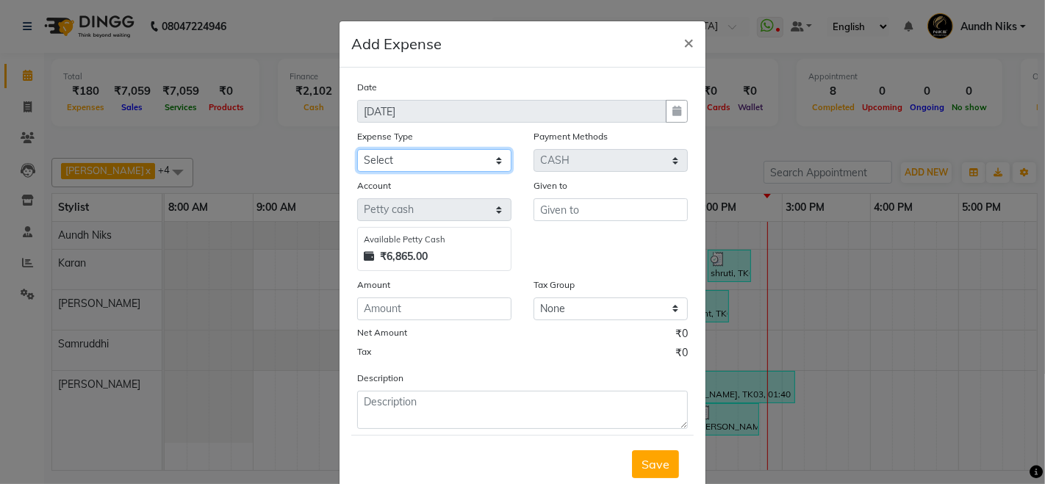
click at [392, 158] on select "Select Cash transfer to hub Client Snacks Donation Equipment Maintenance Miscel…" at bounding box center [434, 160] width 154 height 23
select select "946"
click at [357, 149] on select "Select Cash transfer to hub Client Snacks Donation Equipment Maintenance Miscel…" at bounding box center [434, 160] width 154 height 23
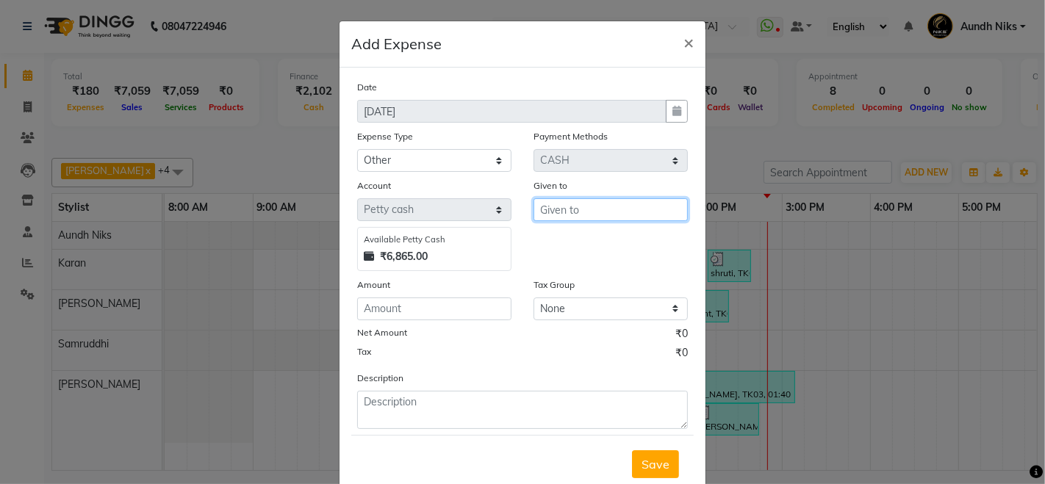
click at [556, 210] on input "text" at bounding box center [610, 209] width 154 height 23
type input "."
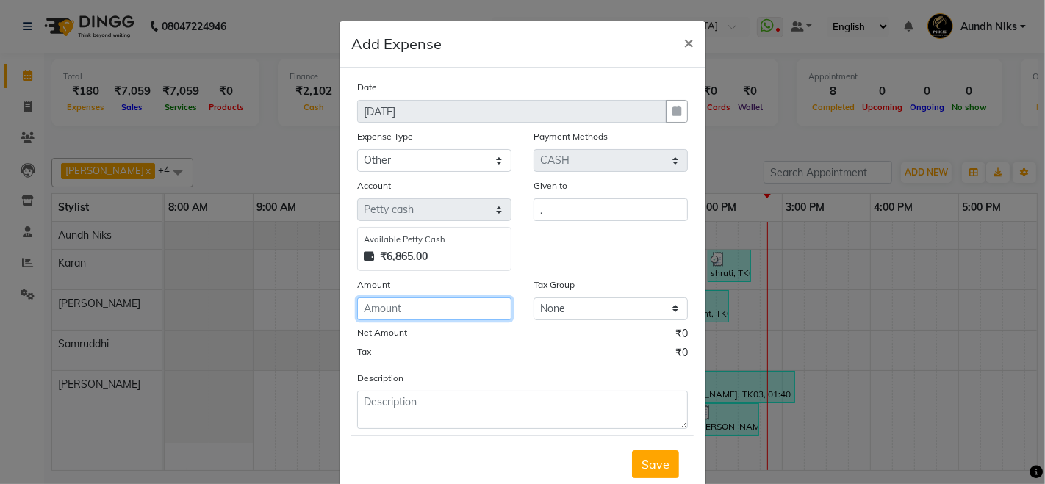
click at [398, 313] on input "number" at bounding box center [434, 309] width 154 height 23
type input "30"
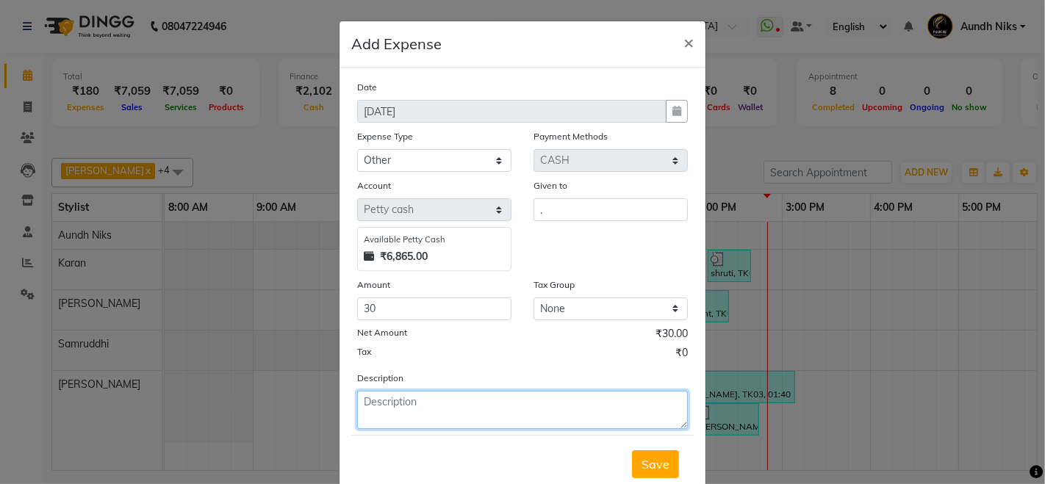
click at [386, 398] on textarea at bounding box center [522, 410] width 331 height 38
type textarea "folder"
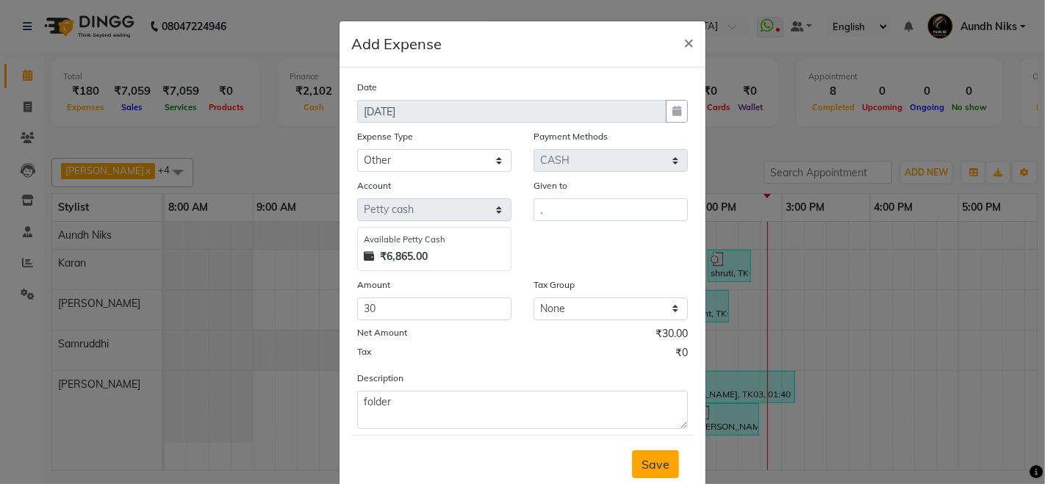
click at [641, 466] on span "Save" at bounding box center [655, 464] width 28 height 15
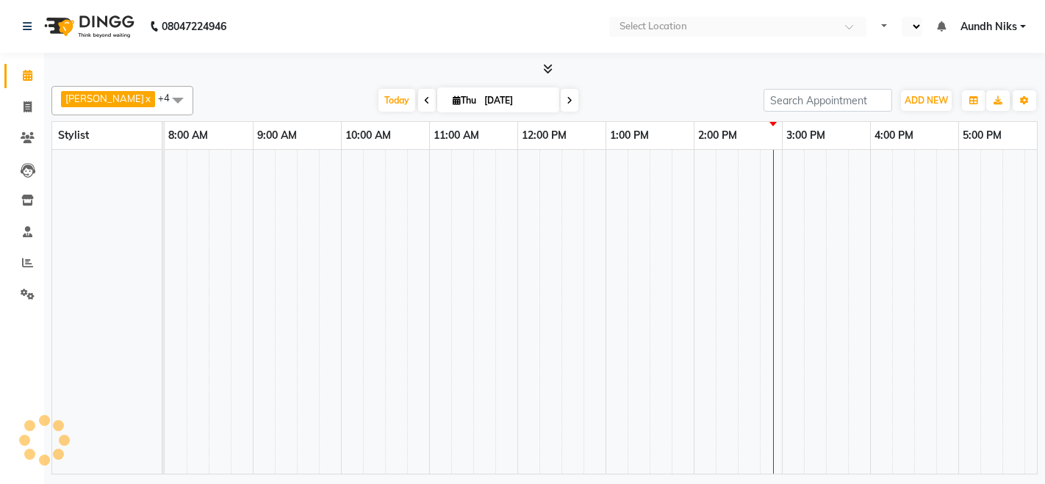
select select "en"
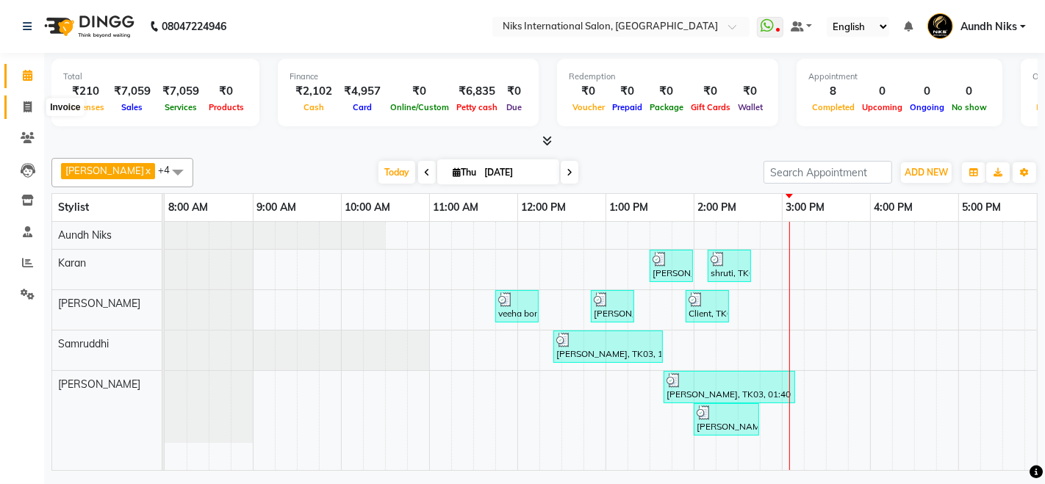
click at [26, 108] on icon at bounding box center [28, 106] width 8 height 11
select select "6"
select select "service"
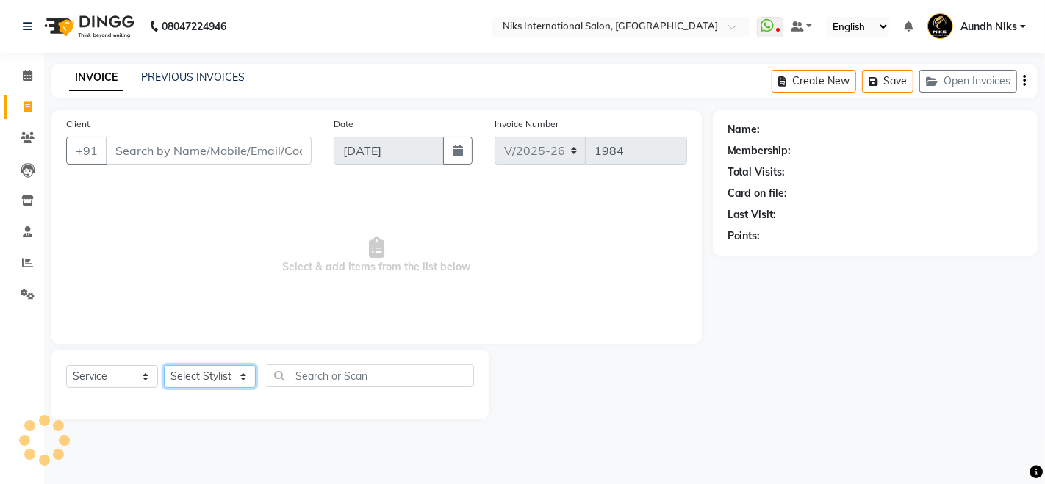
click at [216, 376] on select "Select Stylist" at bounding box center [210, 376] width 92 height 23
select select "17526"
click at [164, 365] on select "Select Stylist Amruta Aundh Niks Ishika Jayesh Jiya Karan Komal Mahhi Rajesh Sa…" at bounding box center [210, 376] width 92 height 23
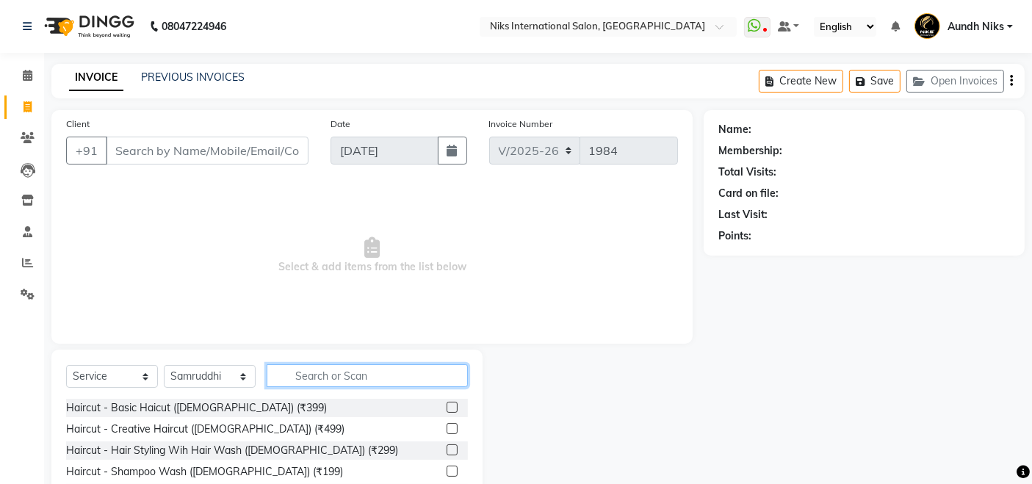
click at [391, 381] on input "text" at bounding box center [367, 375] width 201 height 23
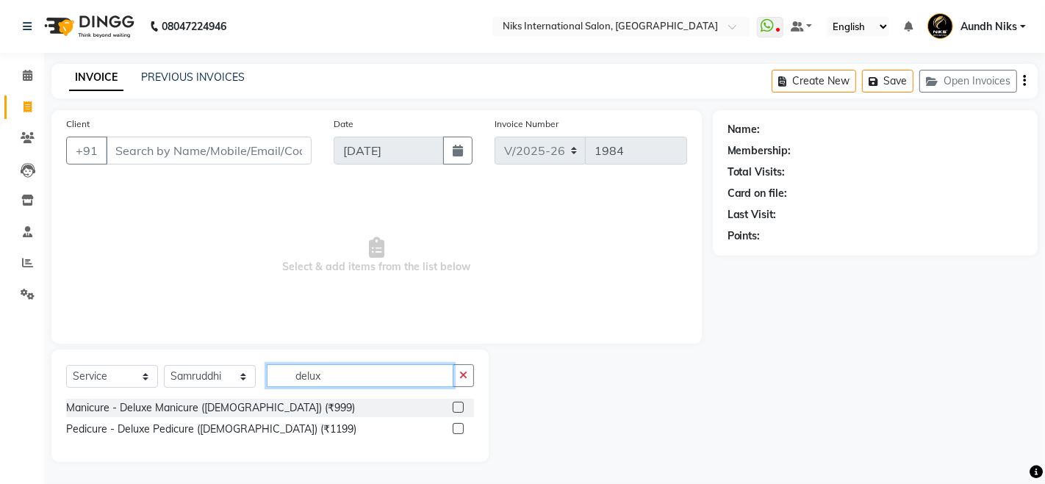
type input "delux"
click at [458, 406] on label at bounding box center [458, 407] width 11 height 11
click at [458, 406] on input "checkbox" at bounding box center [458, 408] width 10 height 10
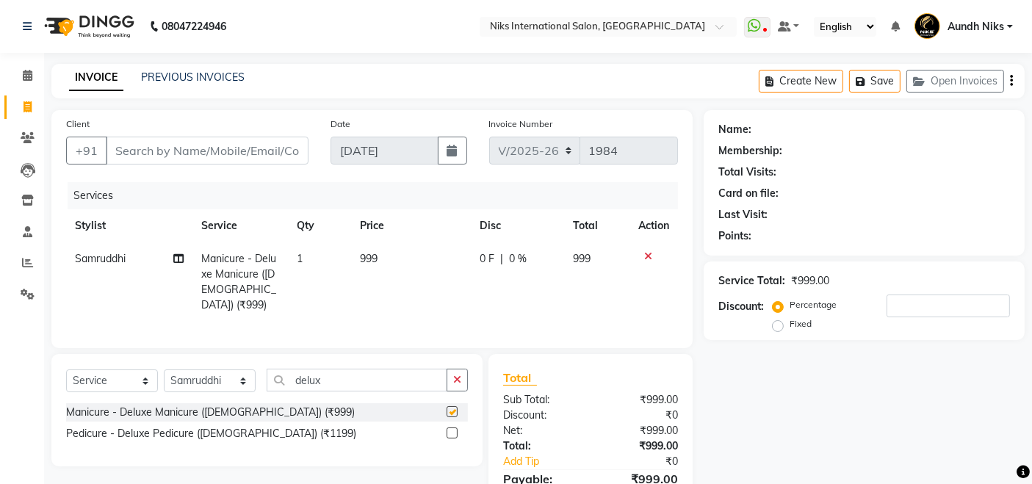
checkbox input "false"
click at [453, 433] on label at bounding box center [452, 433] width 11 height 11
click at [453, 433] on input "checkbox" at bounding box center [452, 434] width 10 height 10
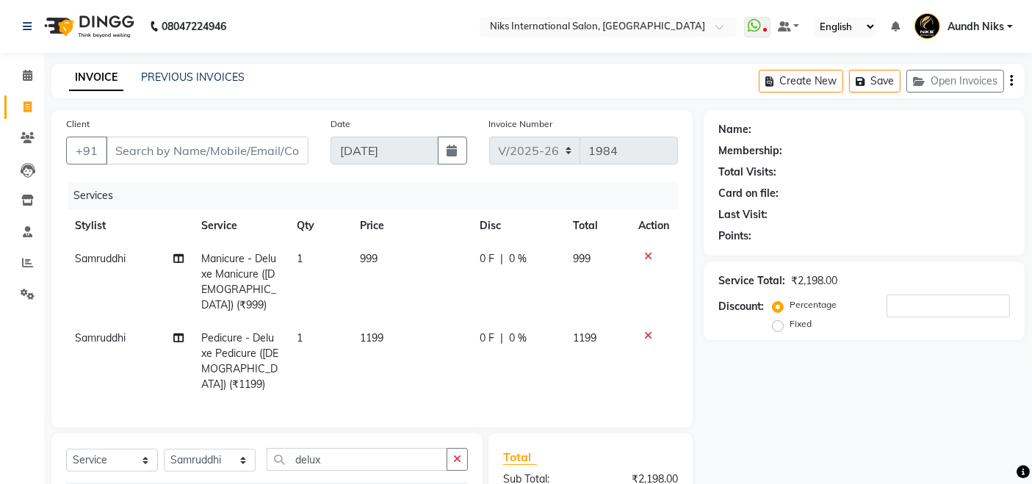
checkbox input "false"
click at [231, 152] on input "Client" at bounding box center [207, 151] width 203 height 28
type input "9"
type input "0"
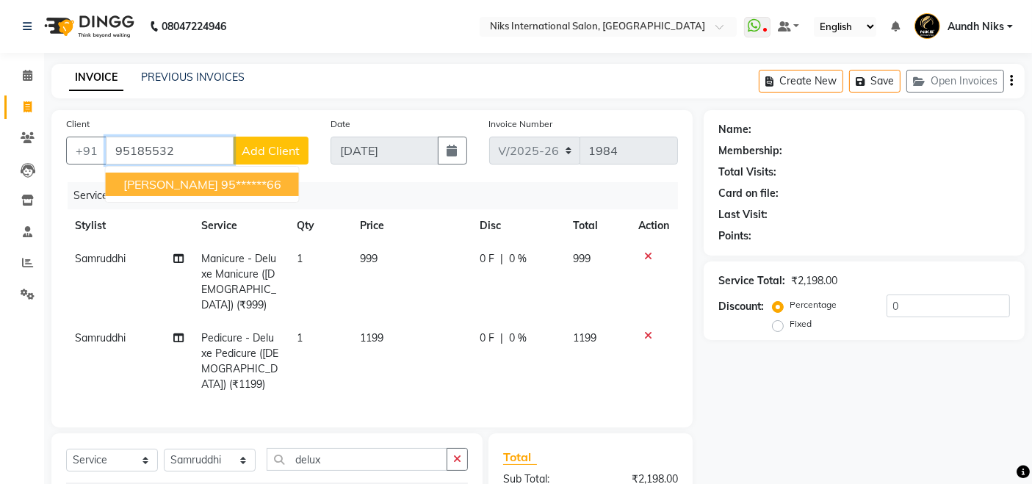
click at [249, 188] on ngb-highlight "95******66" at bounding box center [251, 184] width 60 height 15
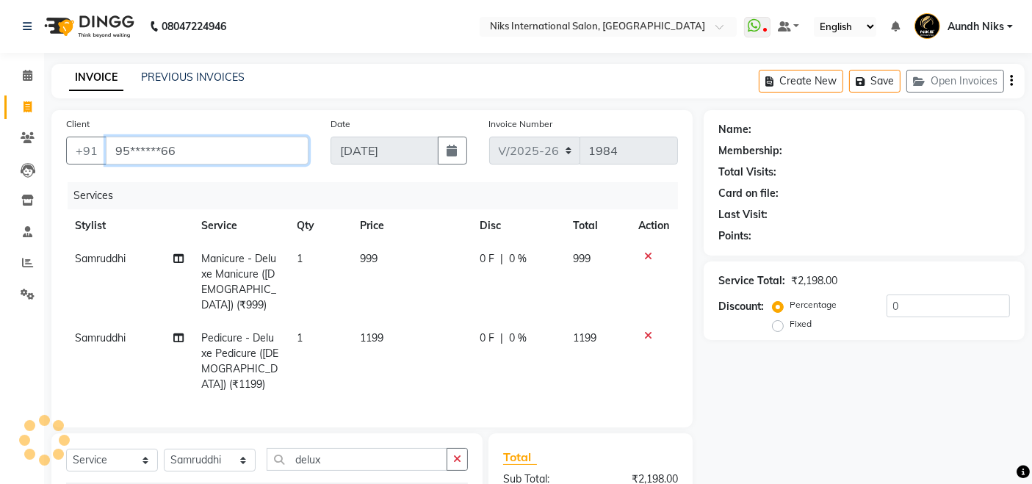
type input "95******66"
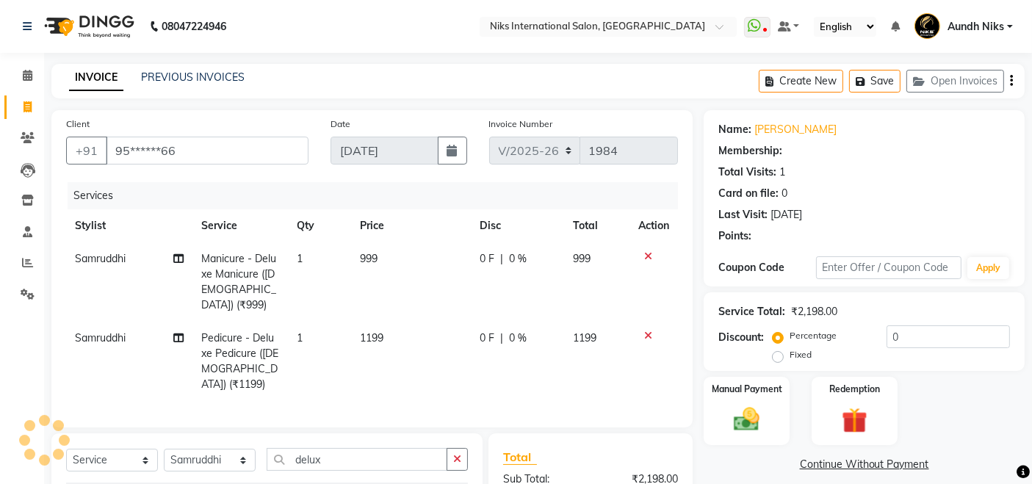
type input "20"
select select "1: Object"
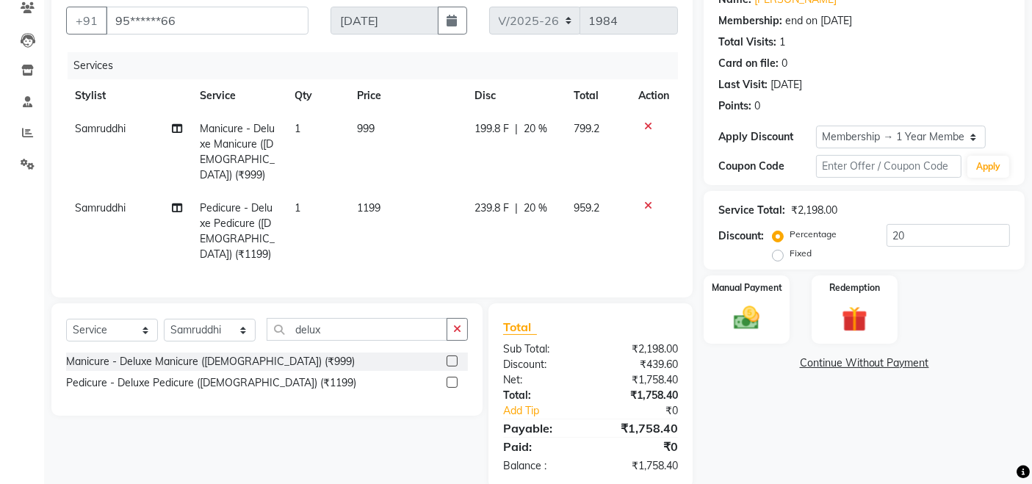
scroll to position [137, 0]
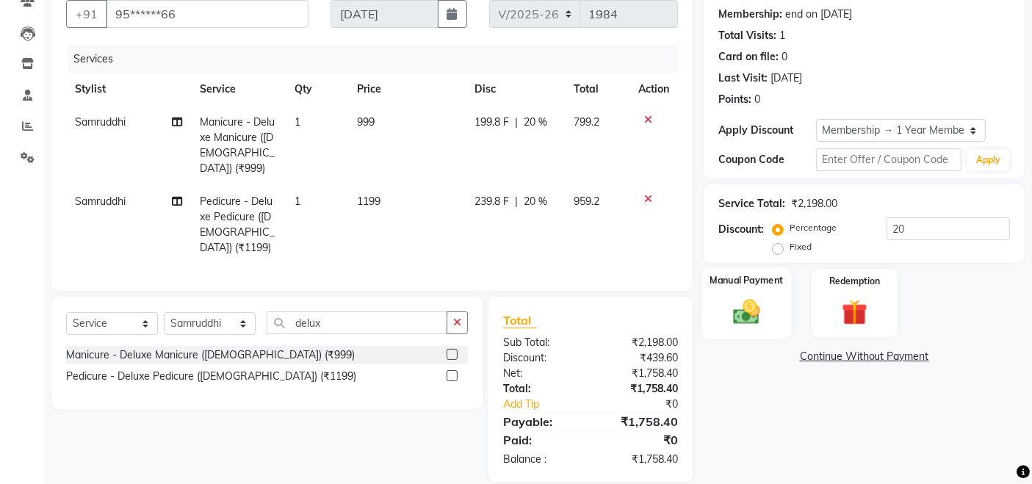
click at [761, 314] on img at bounding box center [747, 311] width 44 height 31
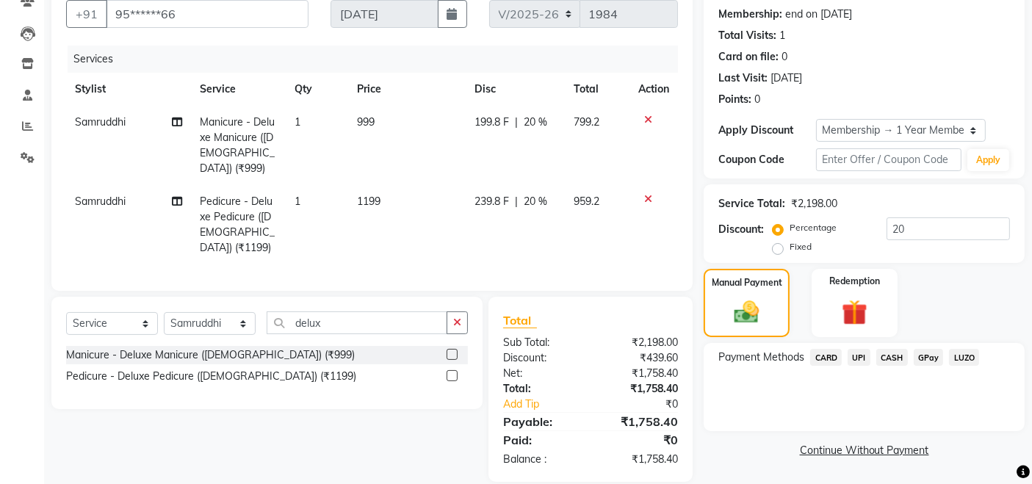
click at [827, 356] on span "CARD" at bounding box center [826, 357] width 32 height 17
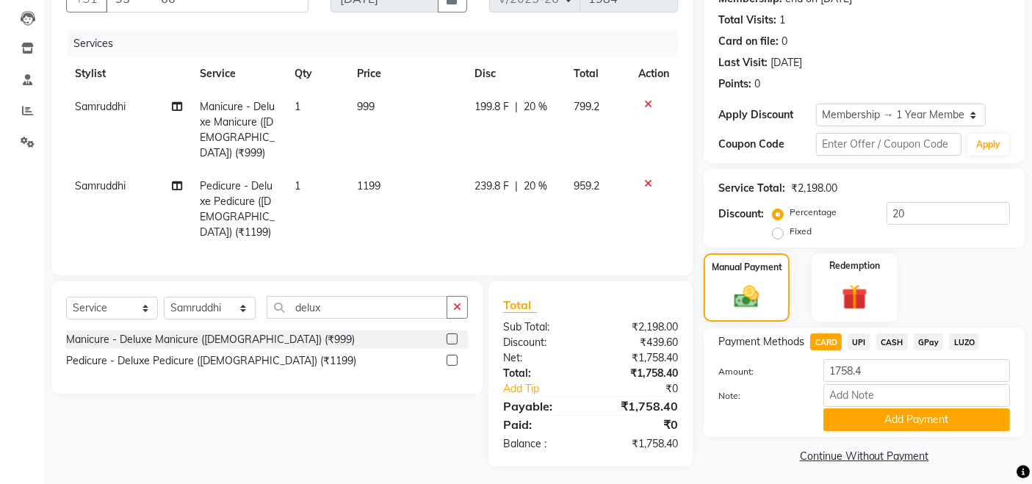
scroll to position [157, 0]
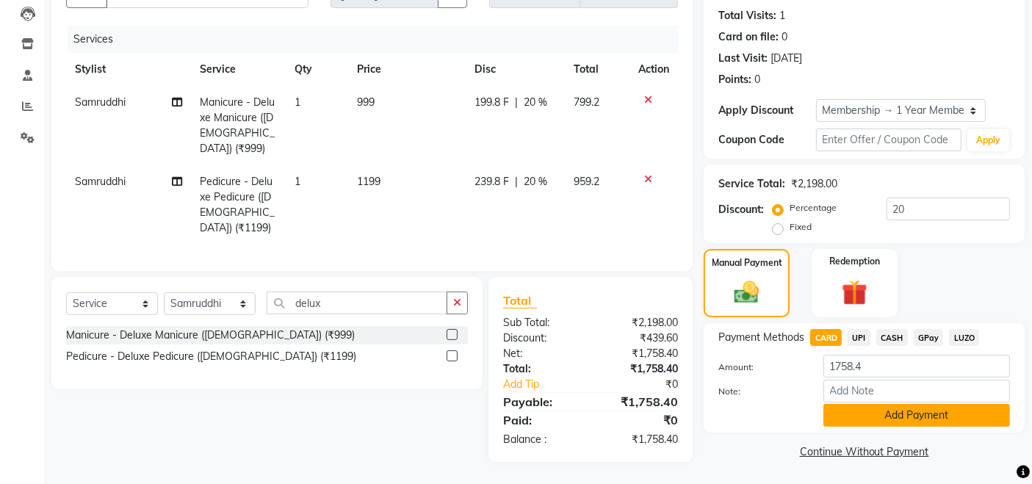
click at [871, 414] on button "Add Payment" at bounding box center [917, 415] width 187 height 23
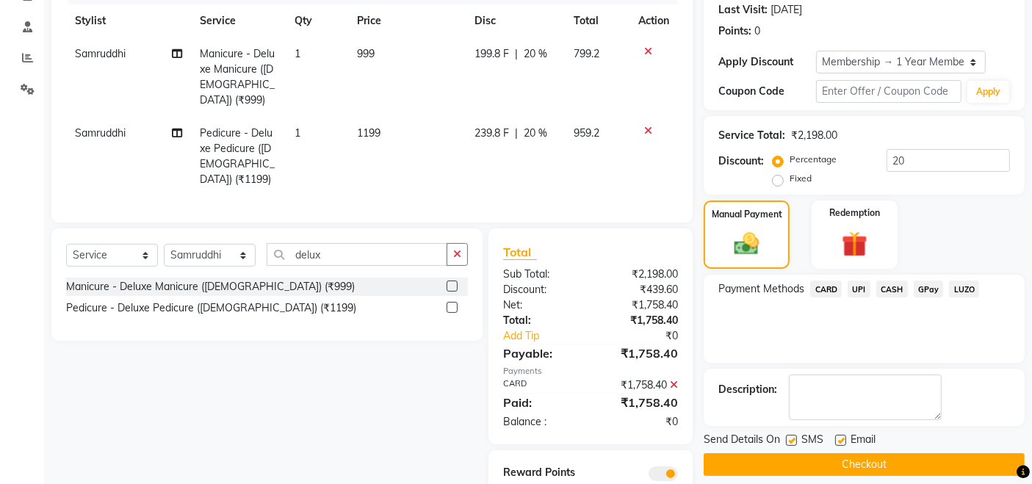
scroll to position [241, 0]
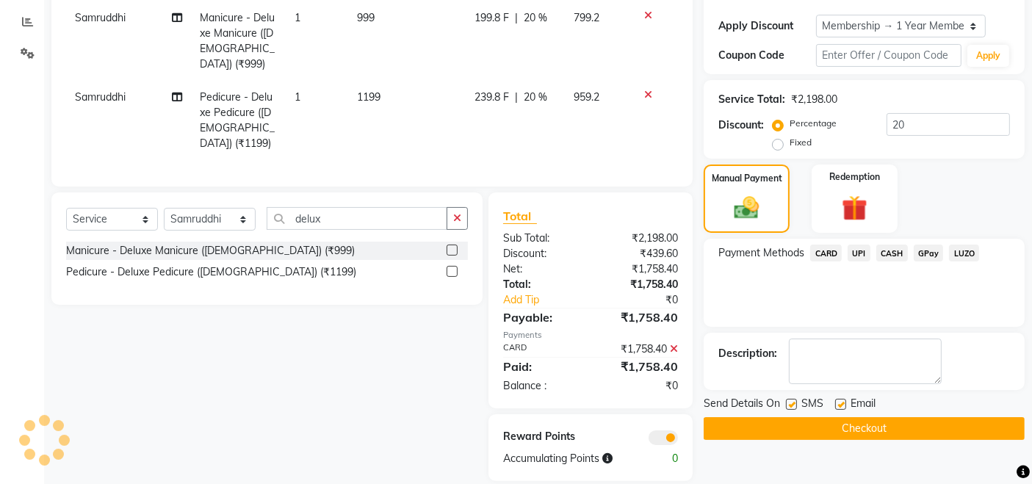
click at [715, 434] on button "Checkout" at bounding box center [864, 428] width 321 height 23
